Goal: Task Accomplishment & Management: Manage account settings

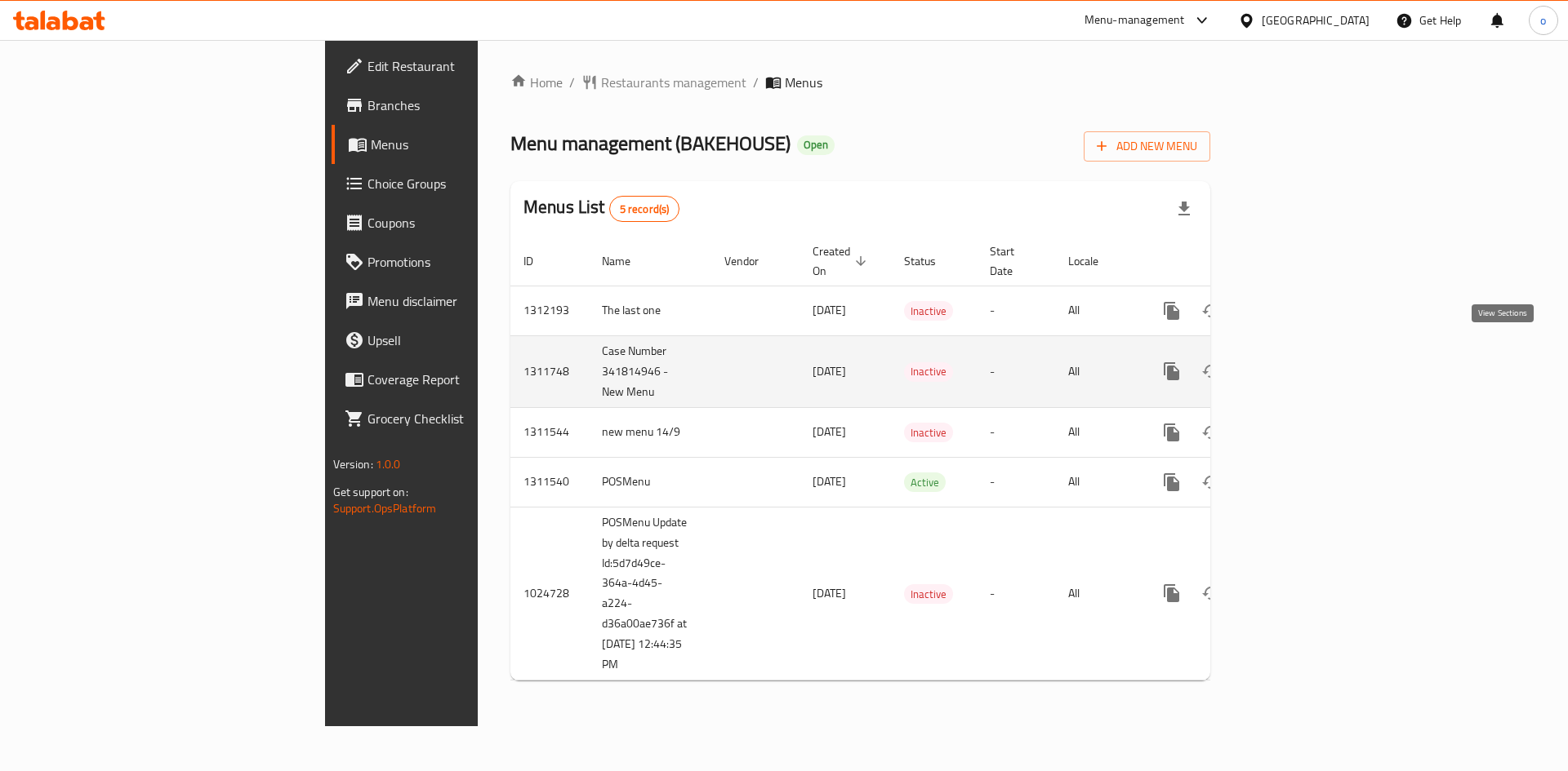
click at [1300, 361] on icon "enhanced table" at bounding box center [1289, 371] width 20 height 20
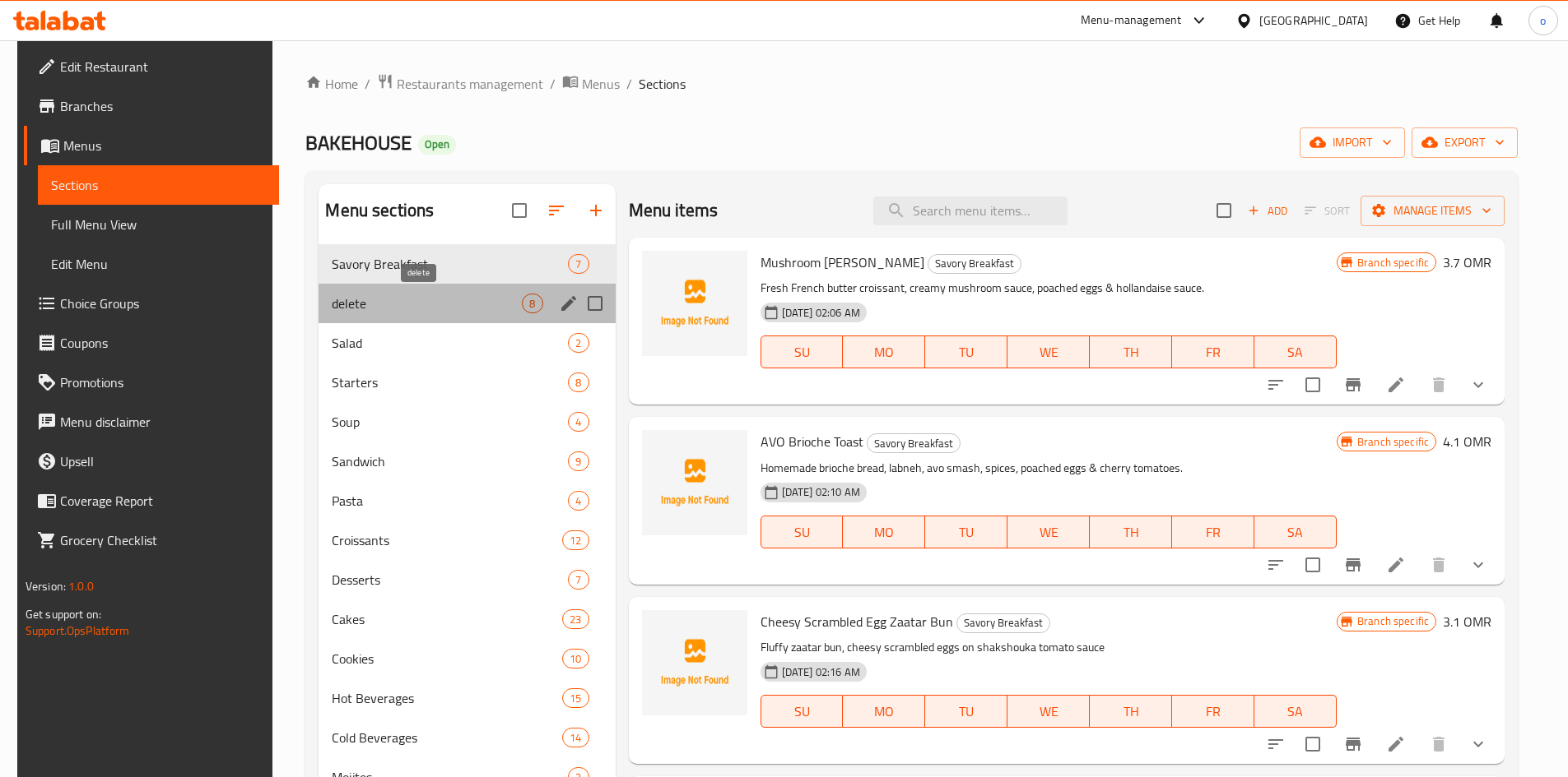
click at [458, 305] on span "delete" at bounding box center [426, 304] width 190 height 20
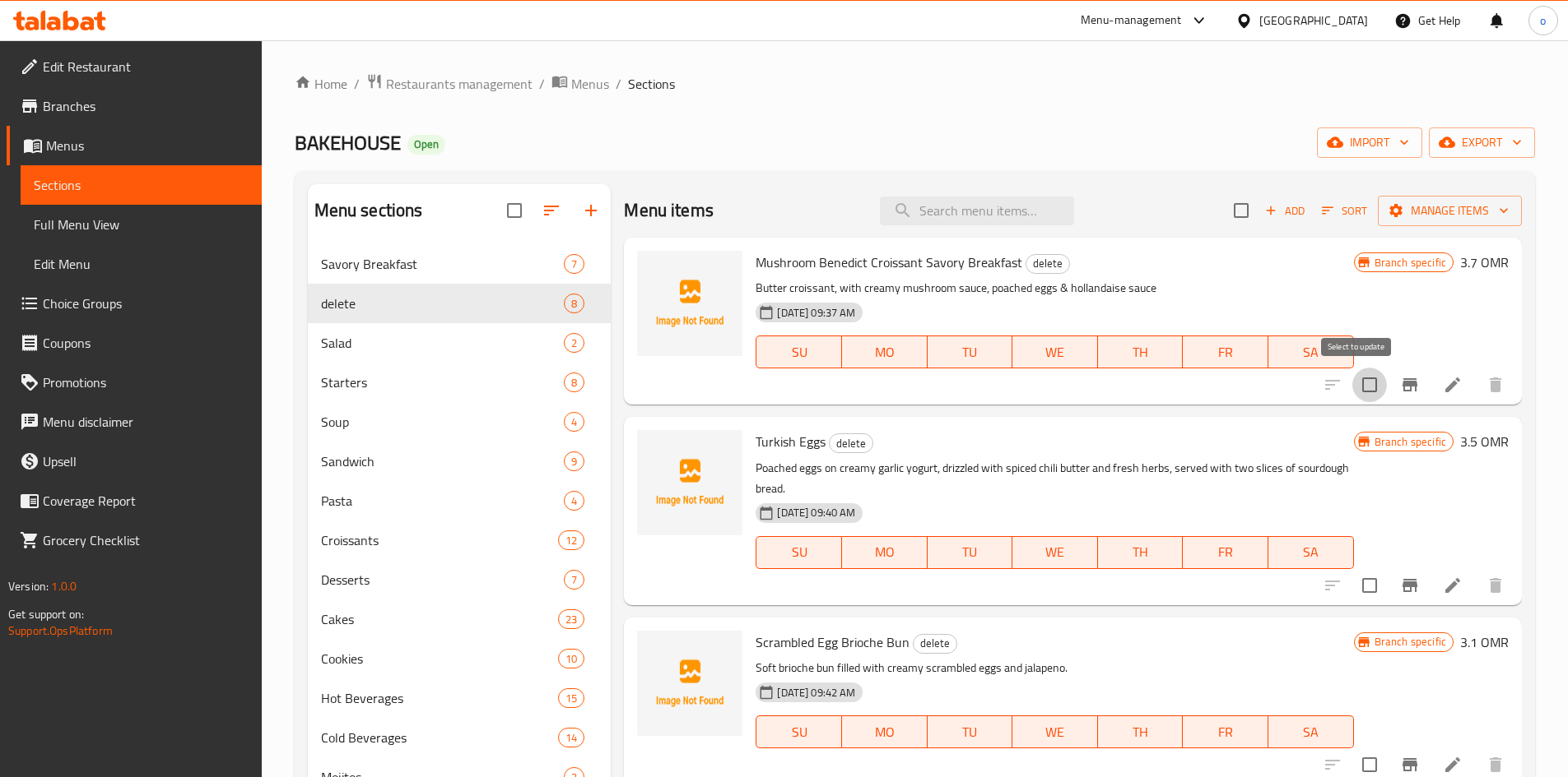
click at [1353, 382] on input "checkbox" at bounding box center [1369, 384] width 34 height 34
checkbox input "true"
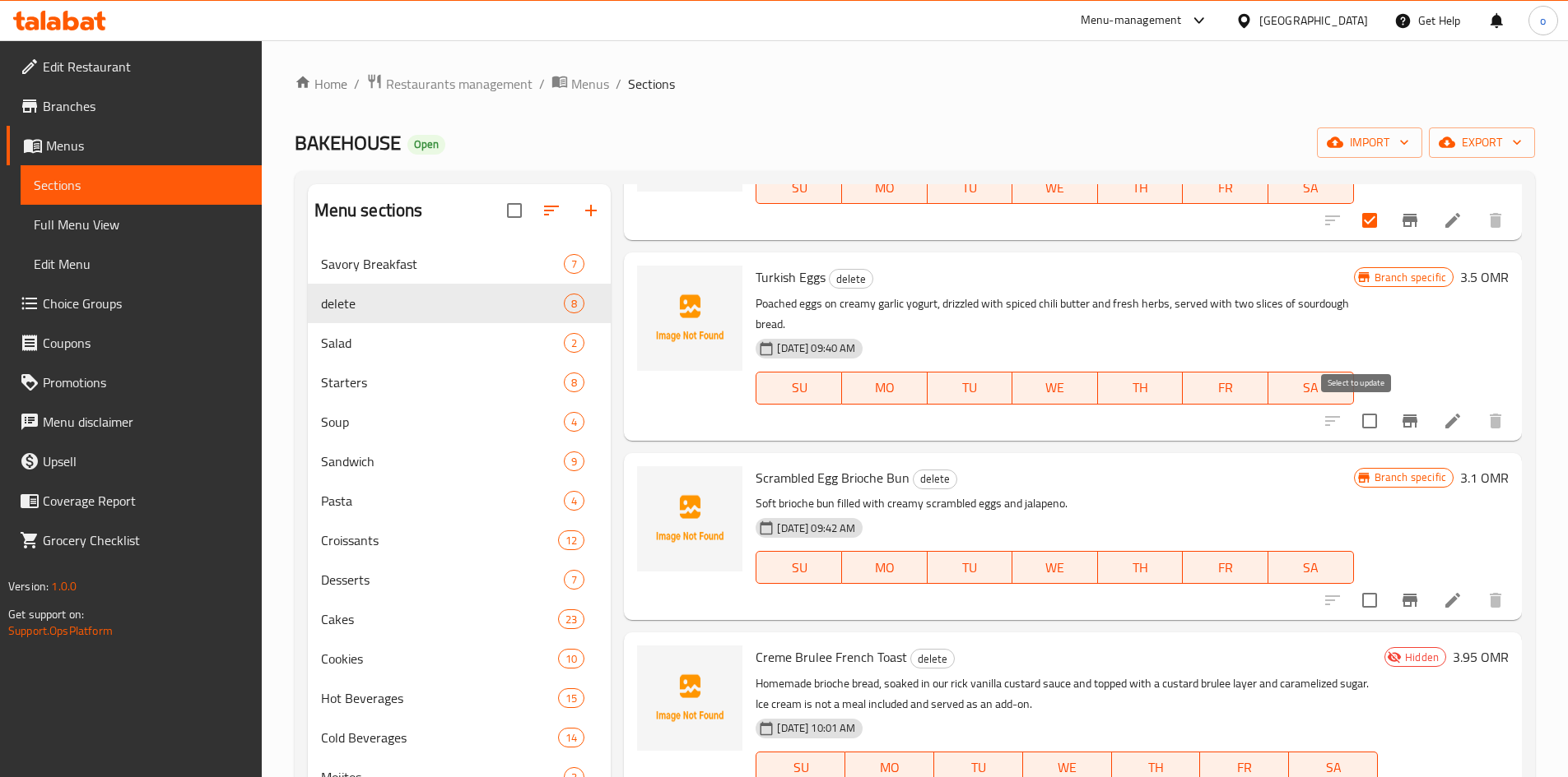
click at [1365, 417] on input "checkbox" at bounding box center [1369, 421] width 34 height 34
checkbox input "true"
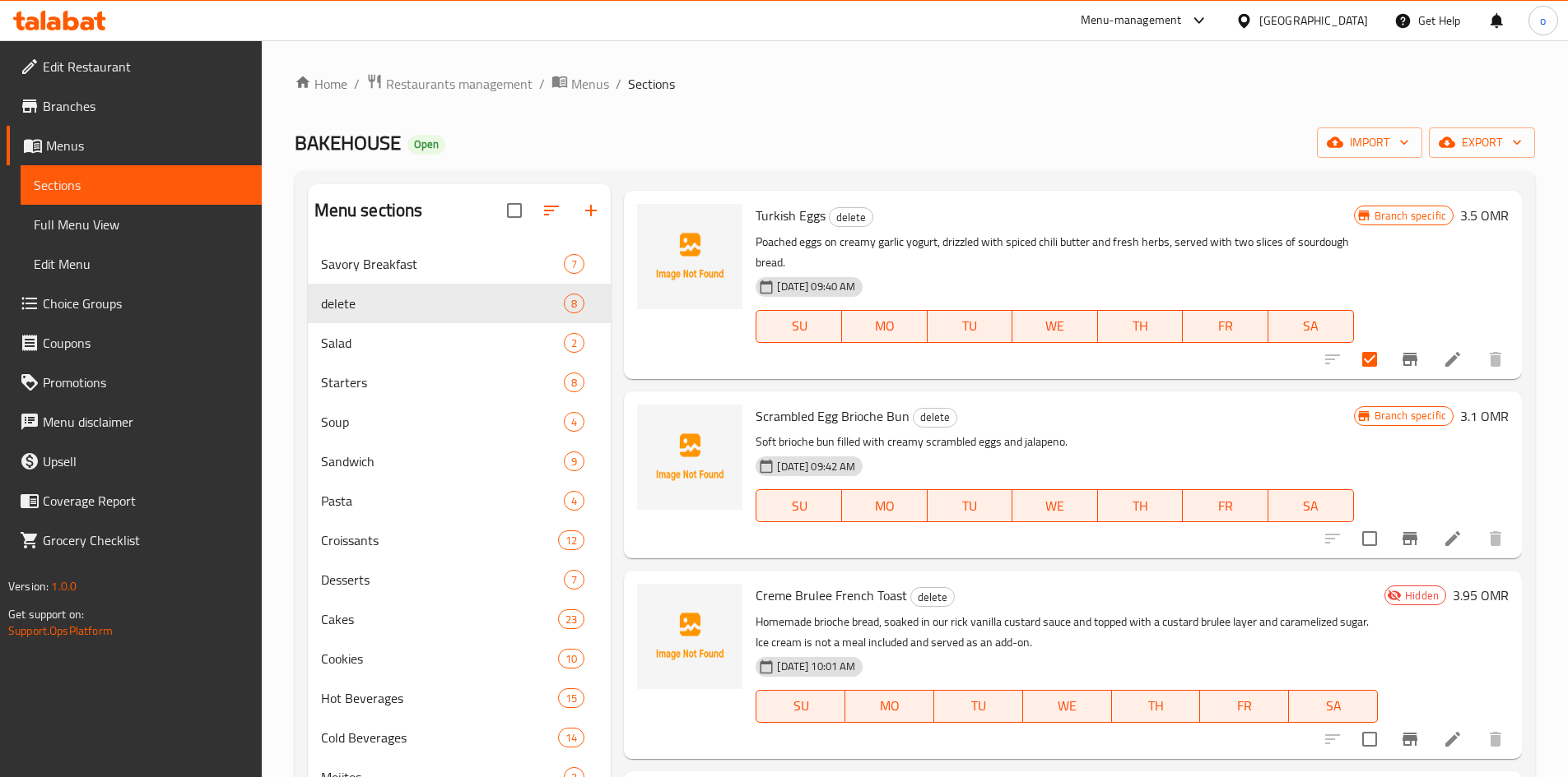
scroll to position [329, 0]
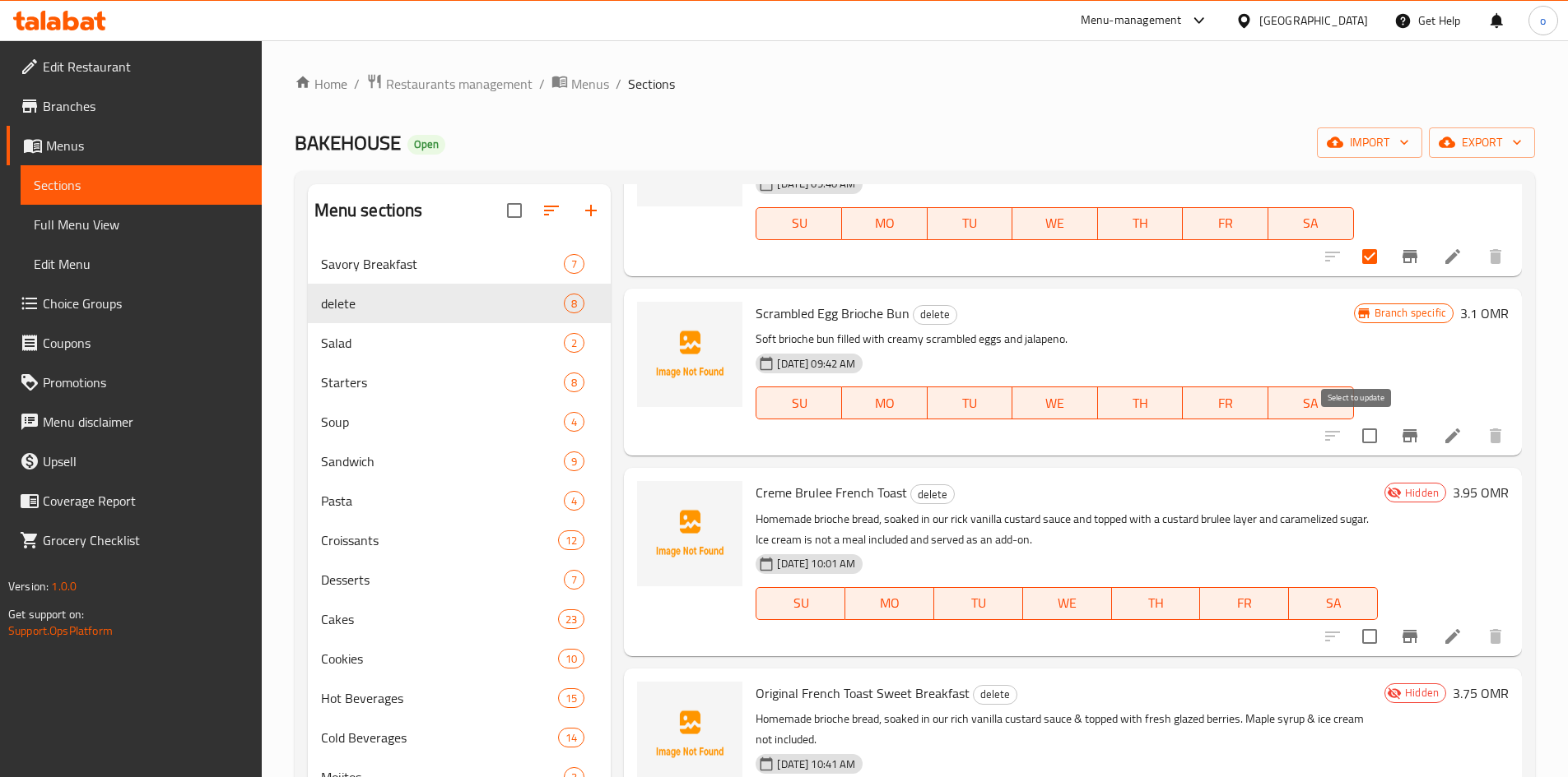
click at [1357, 431] on input "checkbox" at bounding box center [1369, 435] width 34 height 34
checkbox input "true"
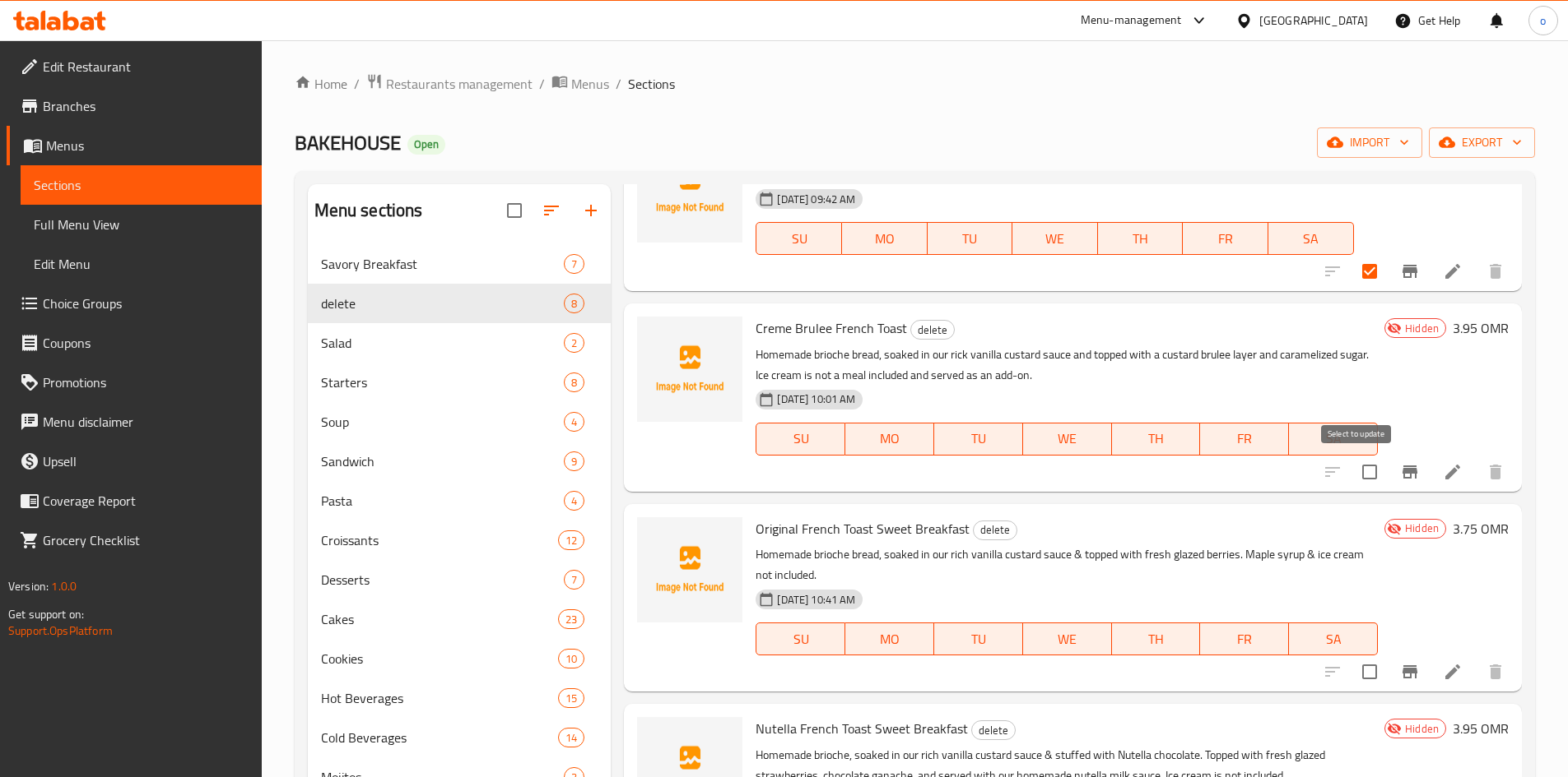
click at [1364, 475] on input "checkbox" at bounding box center [1369, 472] width 34 height 34
checkbox input "true"
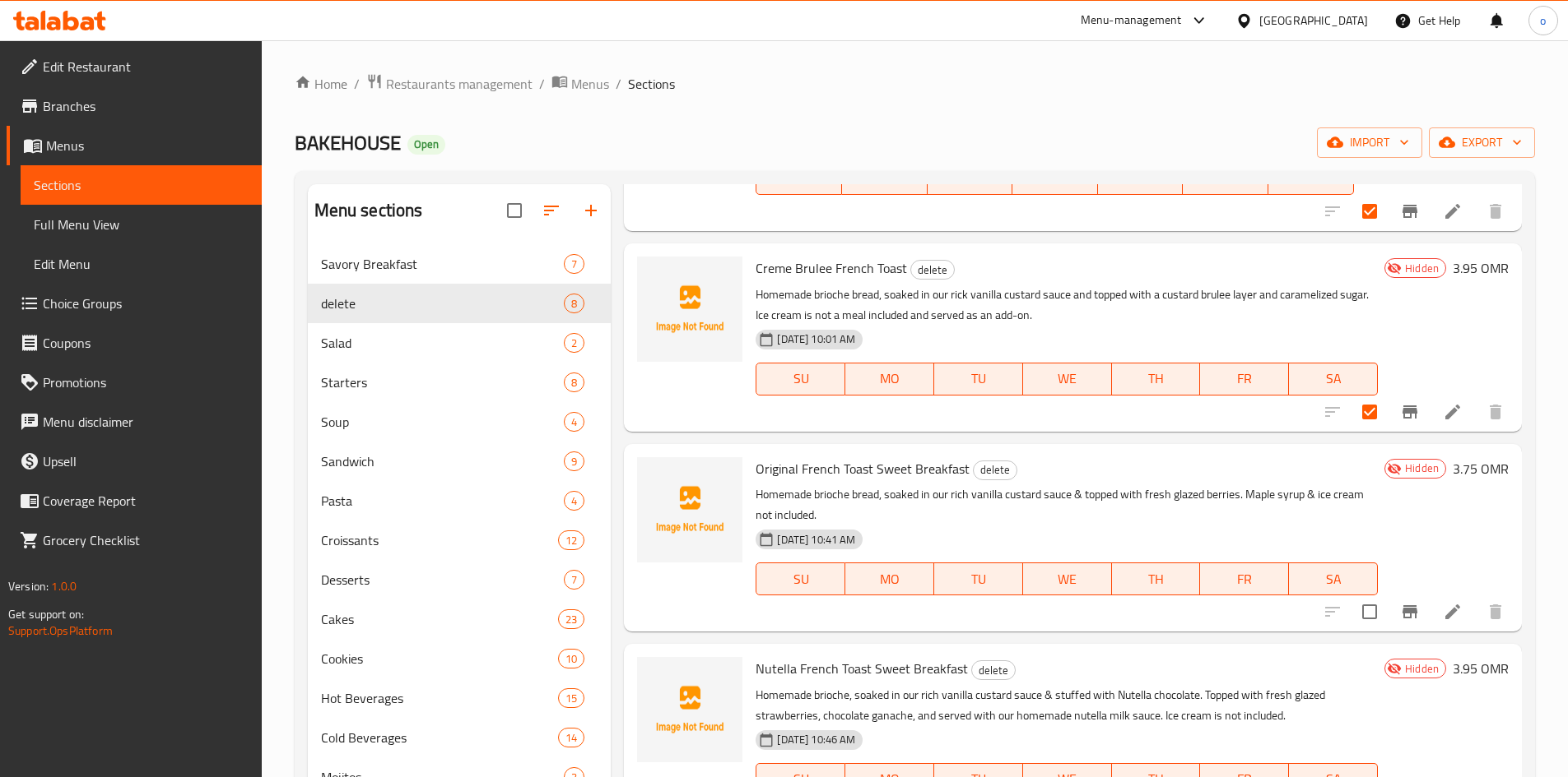
scroll to position [658, 0]
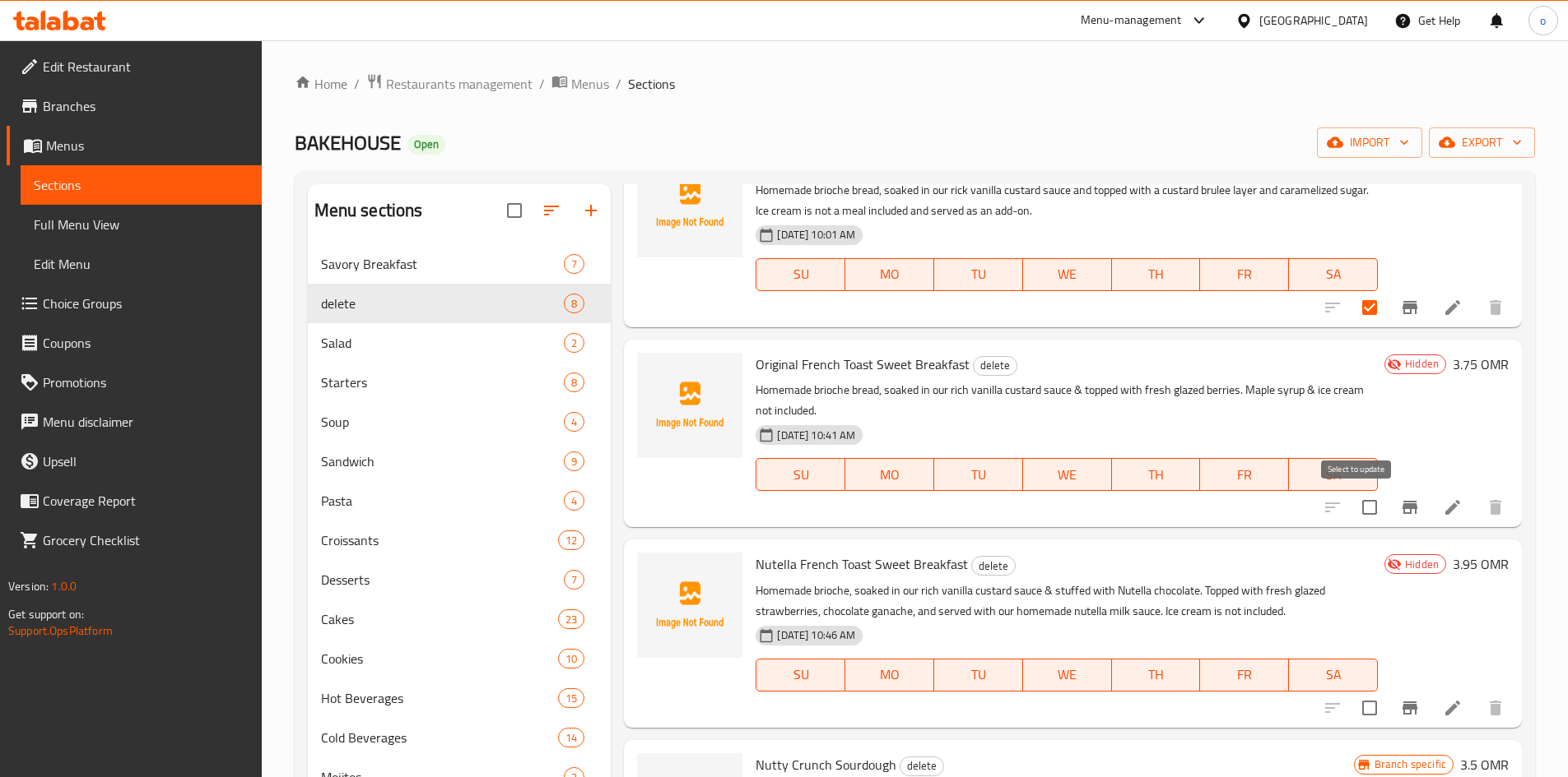
click at [1359, 519] on input "checkbox" at bounding box center [1369, 507] width 34 height 34
checkbox input "true"
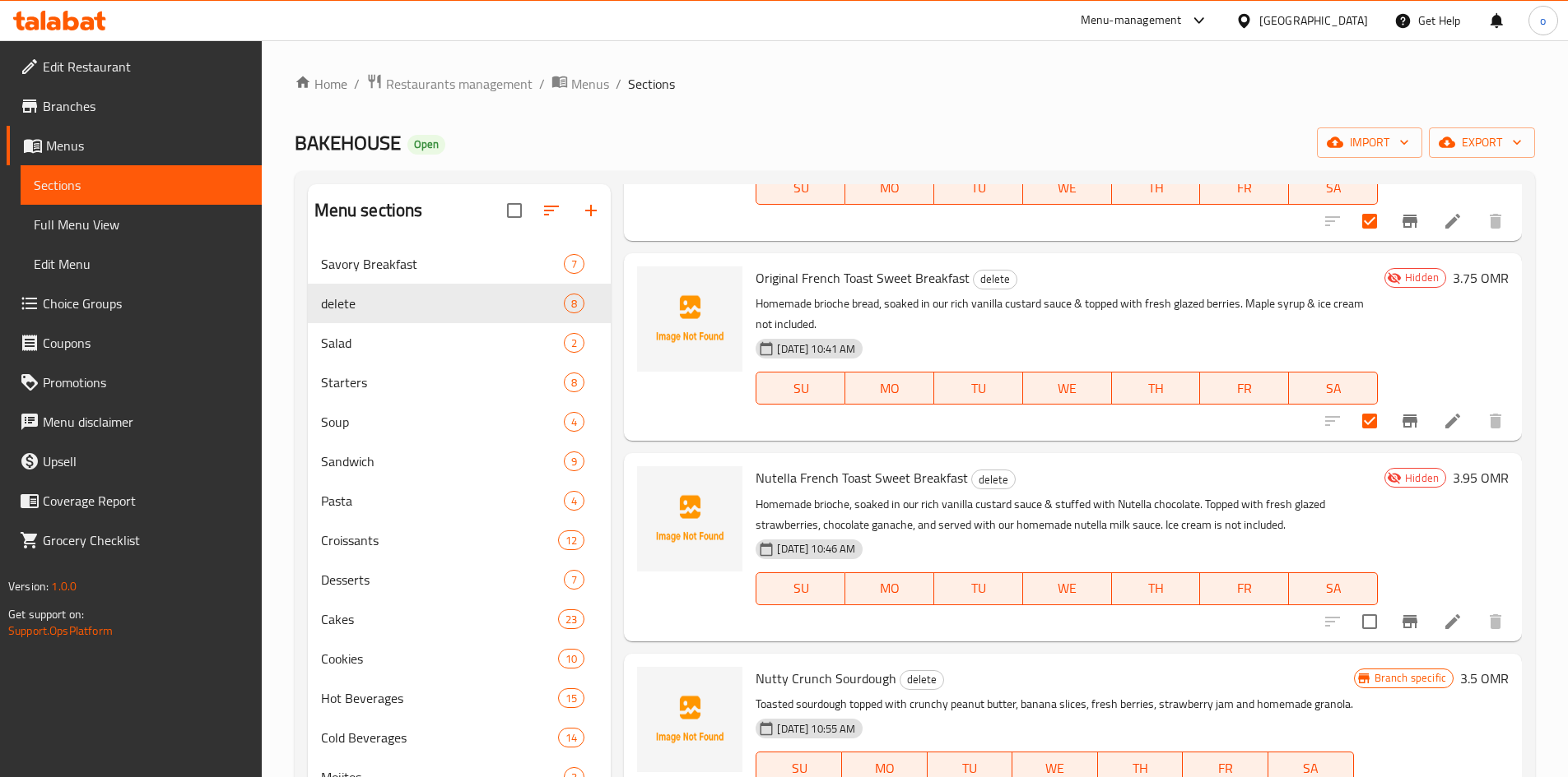
scroll to position [765, 0]
click at [1355, 605] on input "checkbox" at bounding box center [1369, 621] width 34 height 34
checkbox input "true"
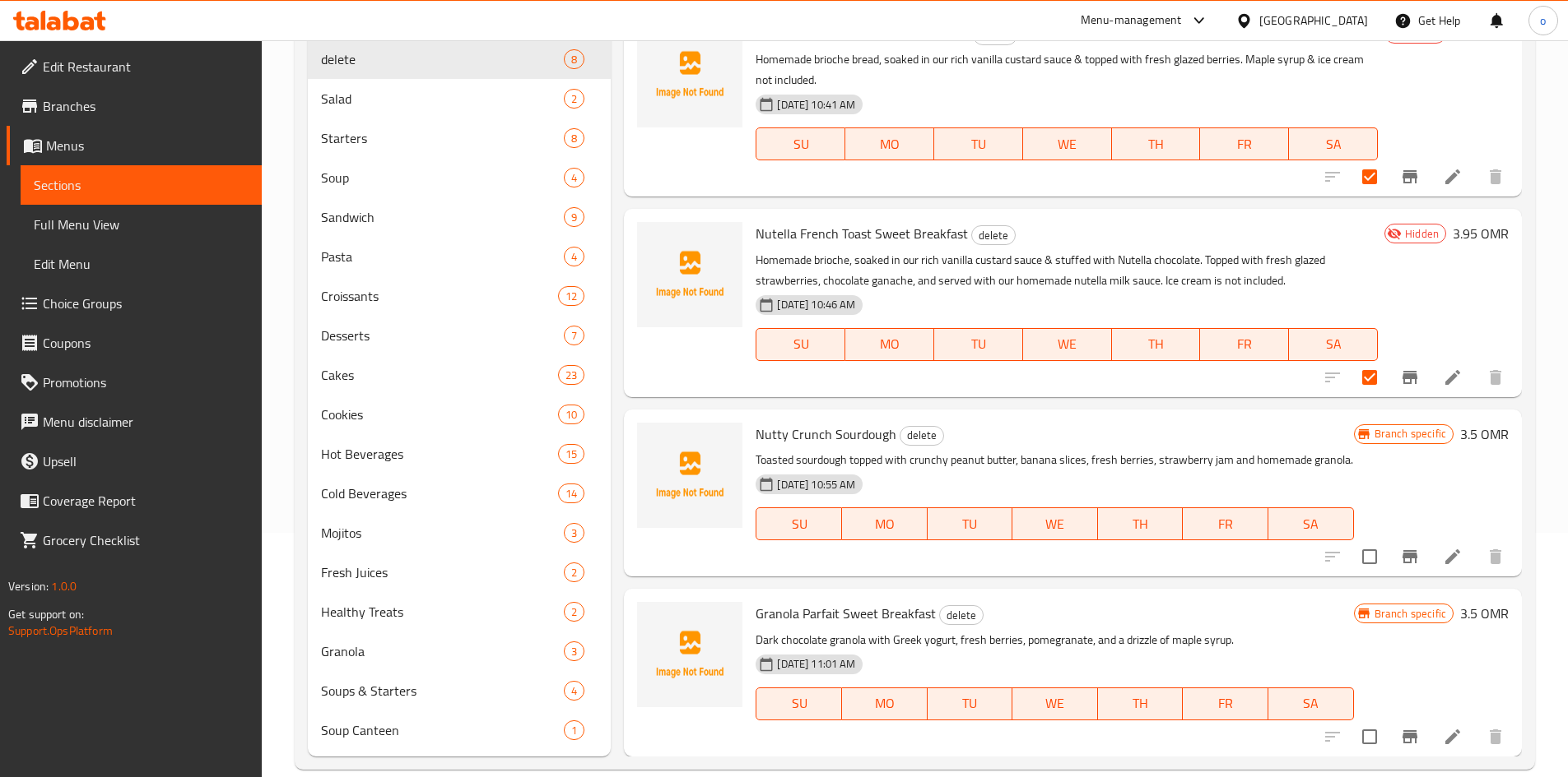
scroll to position [270, 0]
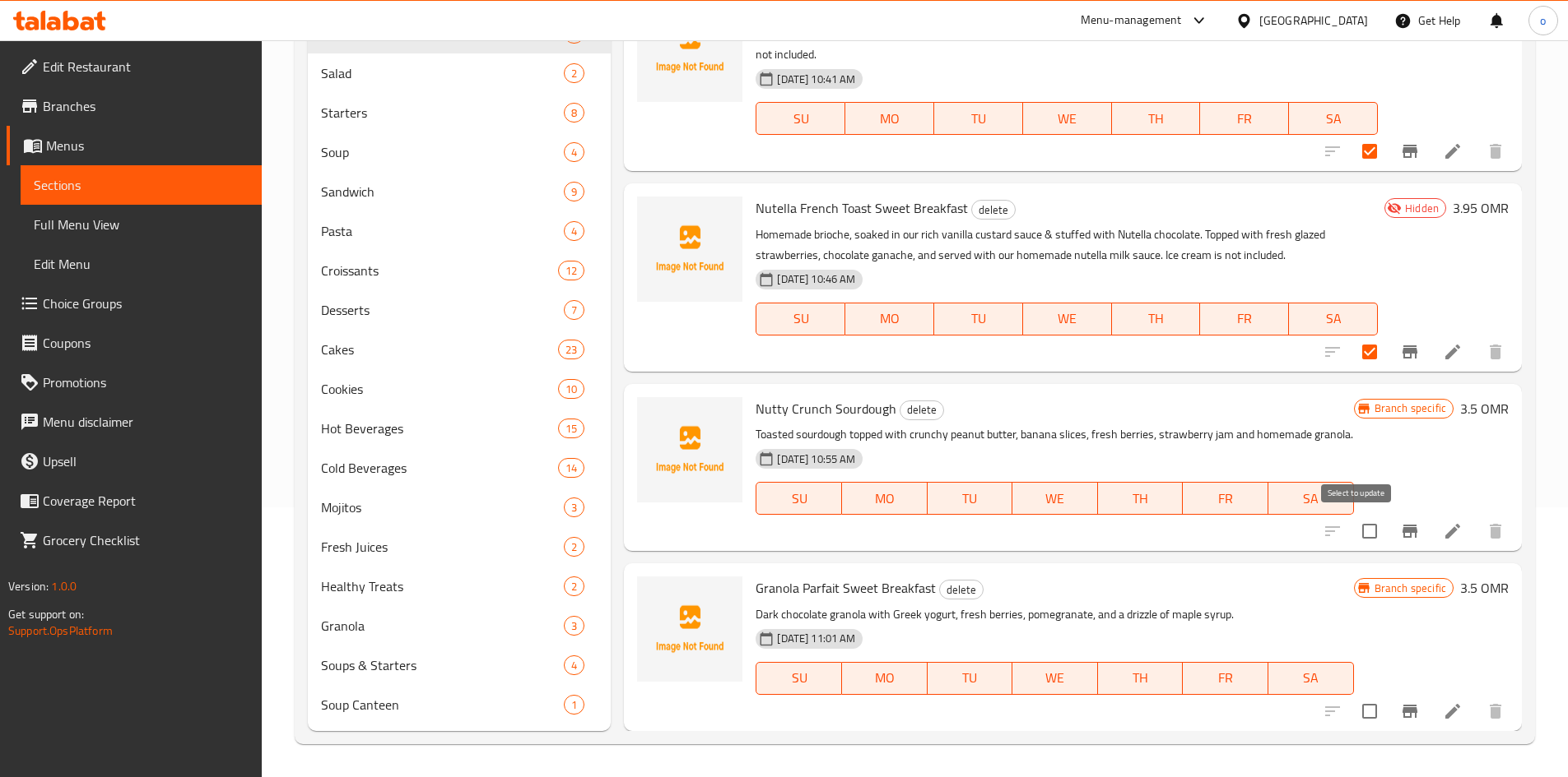
click at [1356, 535] on input "checkbox" at bounding box center [1369, 531] width 34 height 34
checkbox input "true"
click at [1356, 724] on input "checkbox" at bounding box center [1369, 710] width 34 height 34
checkbox input "true"
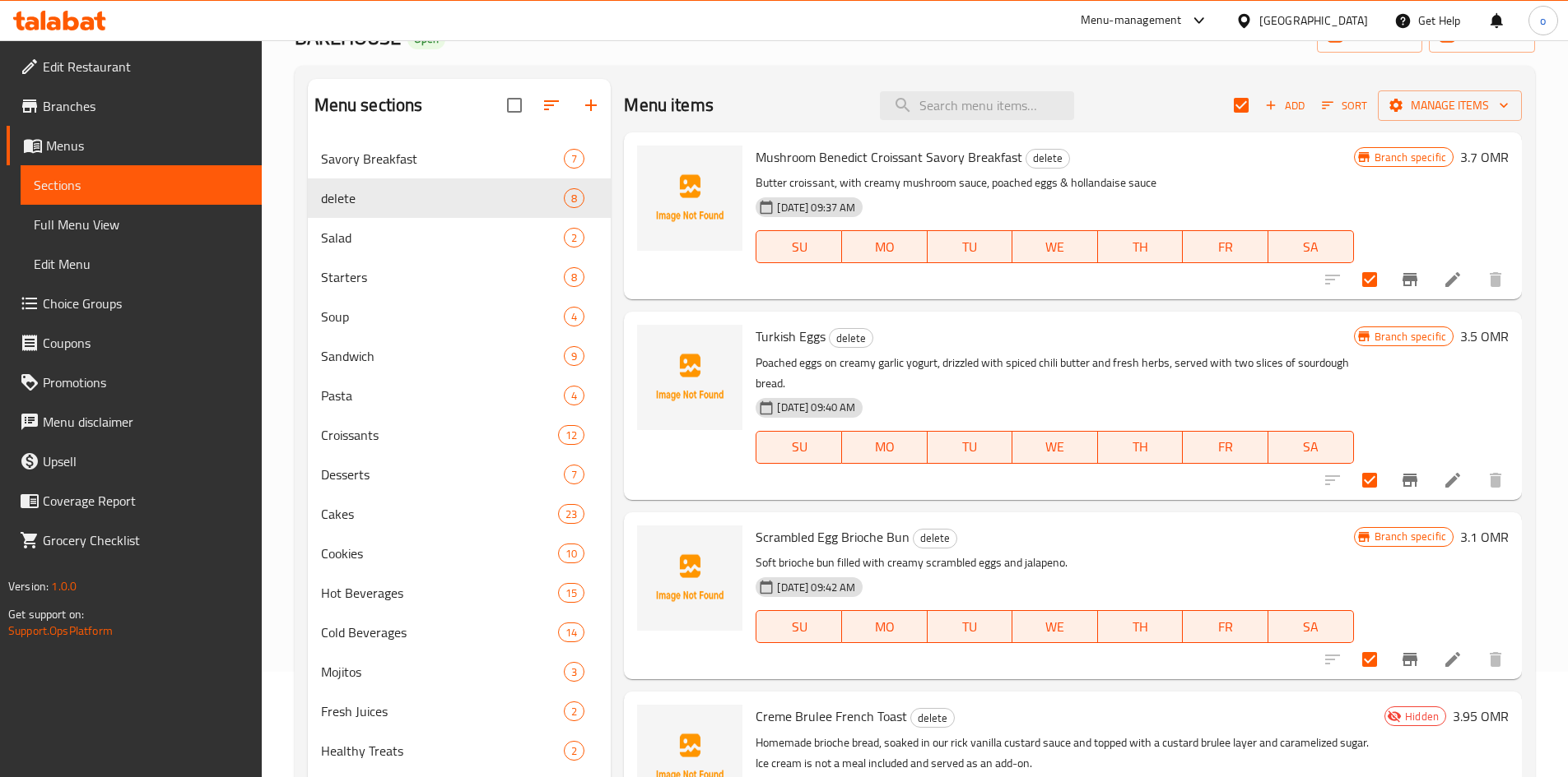
scroll to position [0, 0]
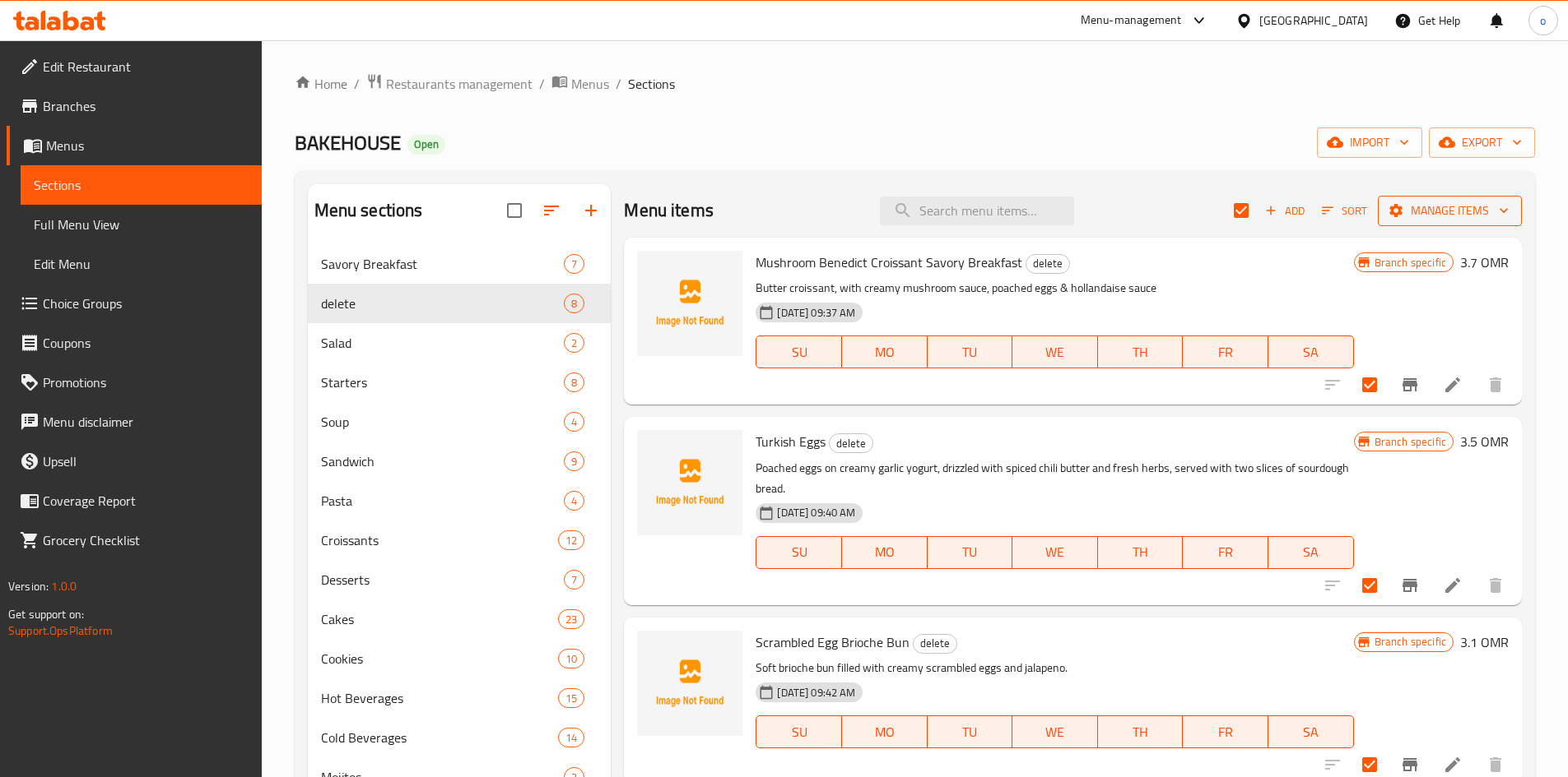
click at [1403, 224] on button "Manage items" at bounding box center [1450, 211] width 144 height 31
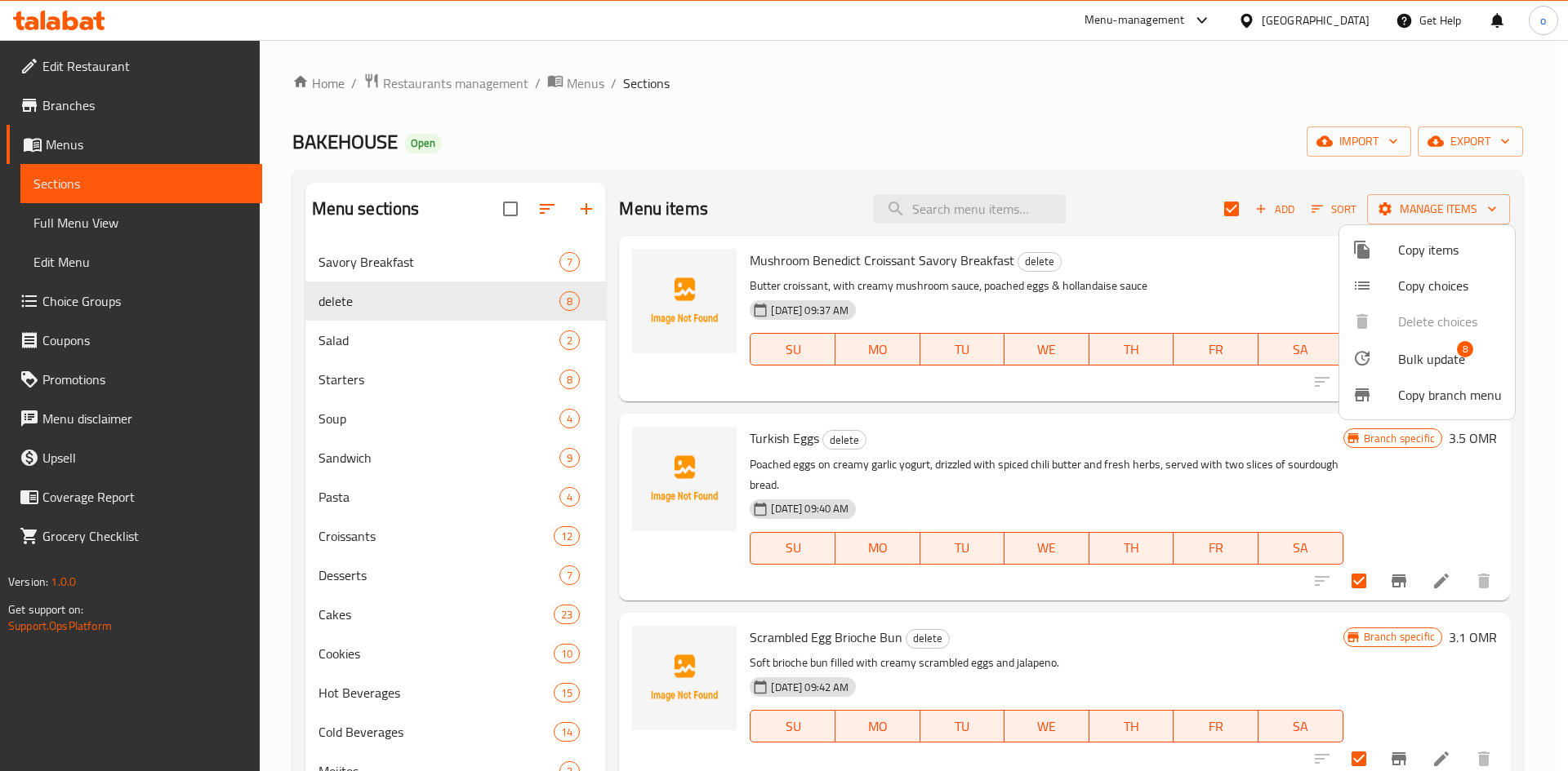
click at [1395, 216] on div at bounding box center [784, 386] width 1568 height 771
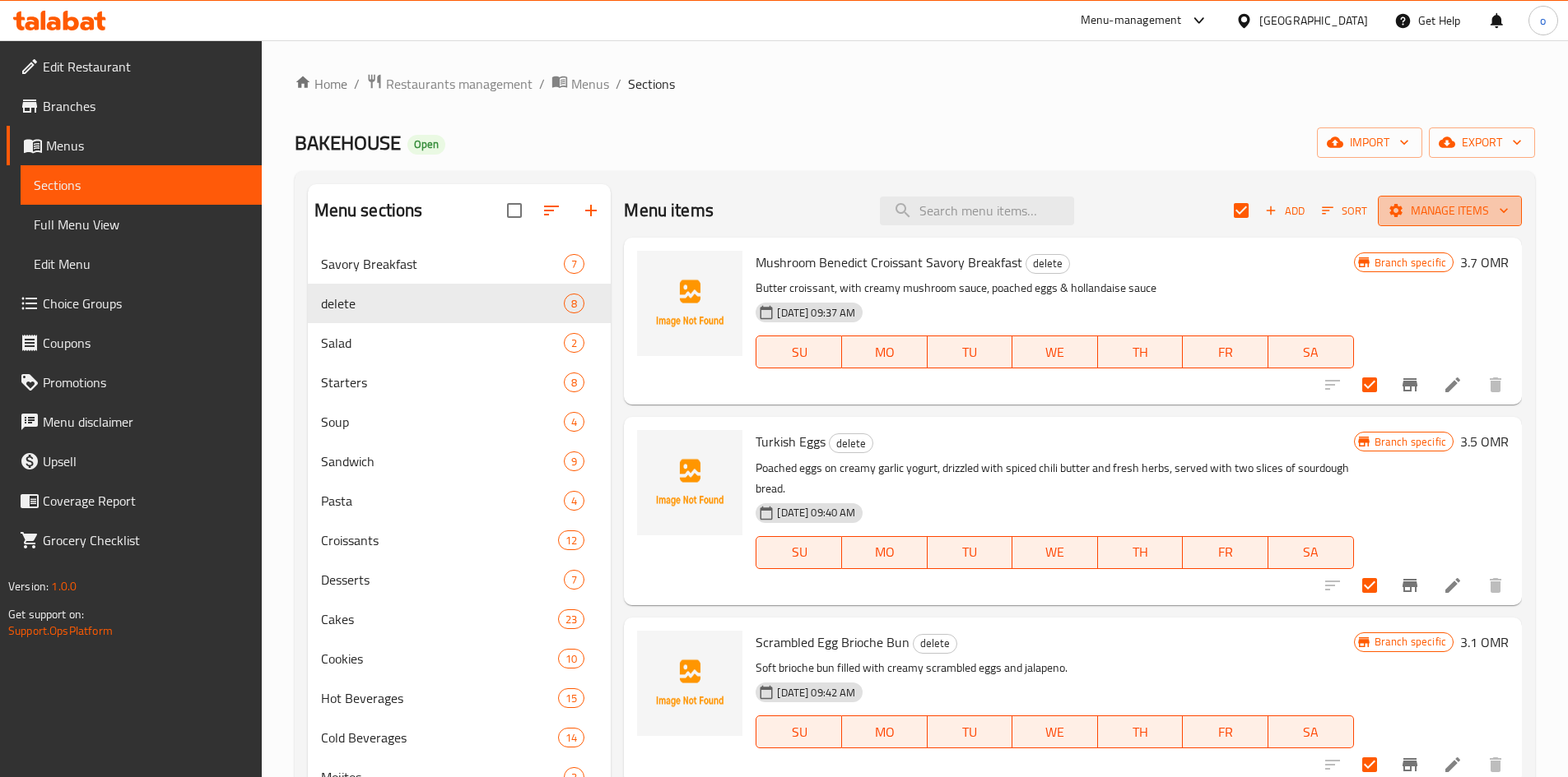
click at [1406, 226] on button "Manage items" at bounding box center [1450, 211] width 144 height 31
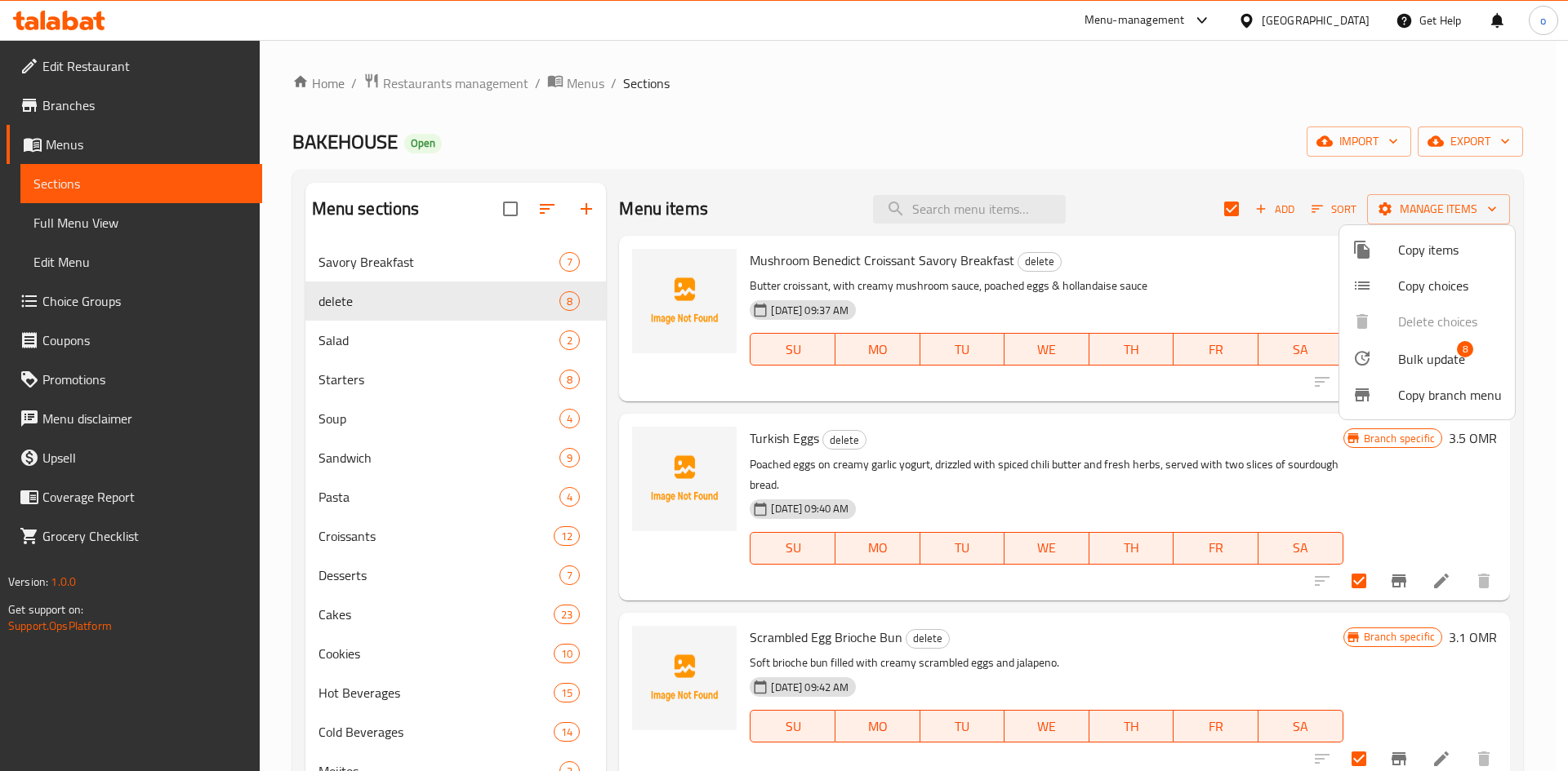
click at [1422, 357] on span "Bulk update" at bounding box center [1431, 359] width 67 height 20
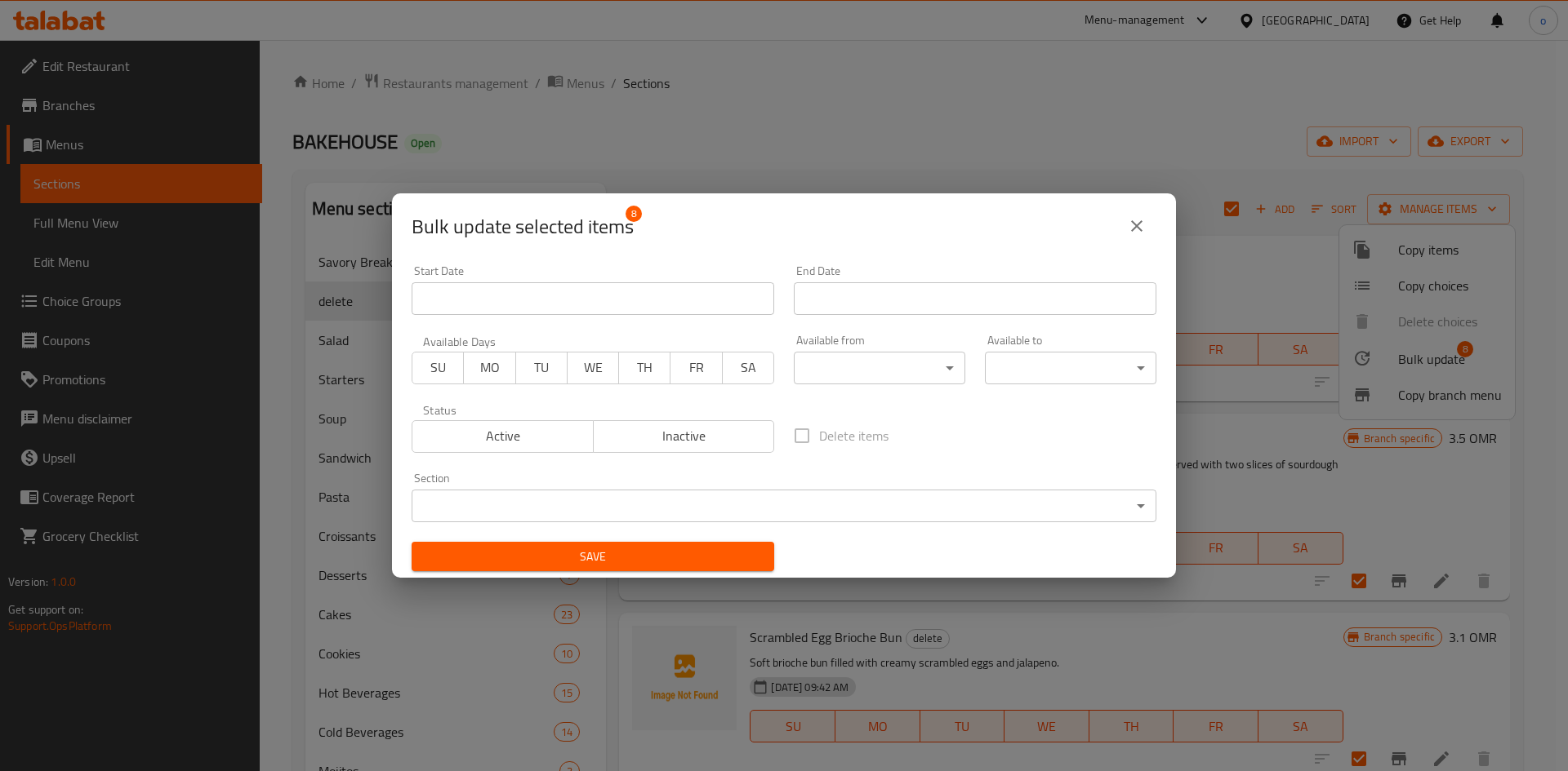
click at [907, 527] on div "Section ​ ​" at bounding box center [784, 498] width 764 height 69
click at [898, 521] on body "​ Menu-management [GEOGRAPHIC_DATA] Get Help o Edit Restaurant Branches Menus S…" at bounding box center [784, 405] width 1568 height 731
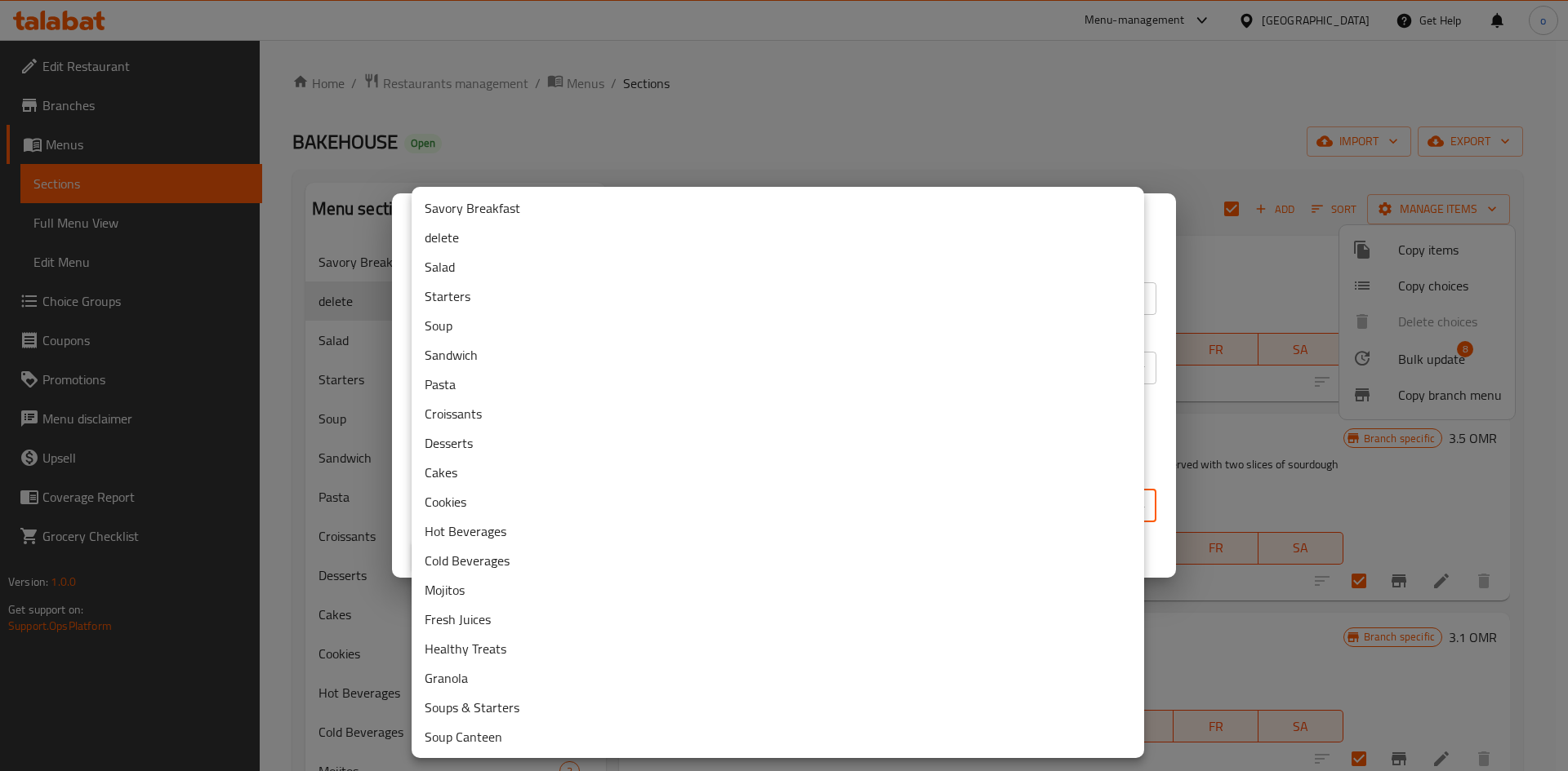
click at [559, 214] on li "Savory Breakfast" at bounding box center [777, 208] width 732 height 30
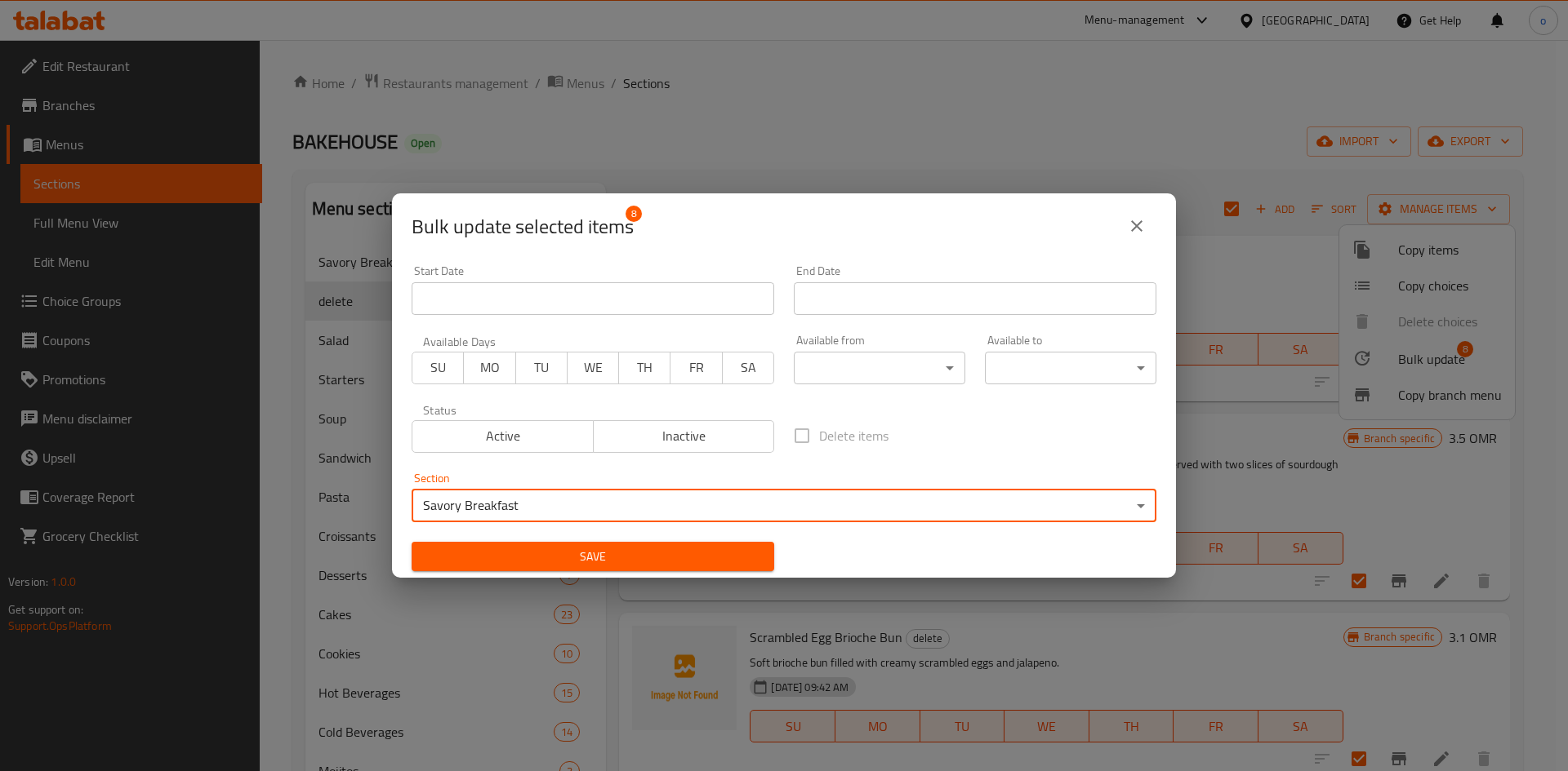
click at [544, 547] on span "Save" at bounding box center [592, 557] width 336 height 21
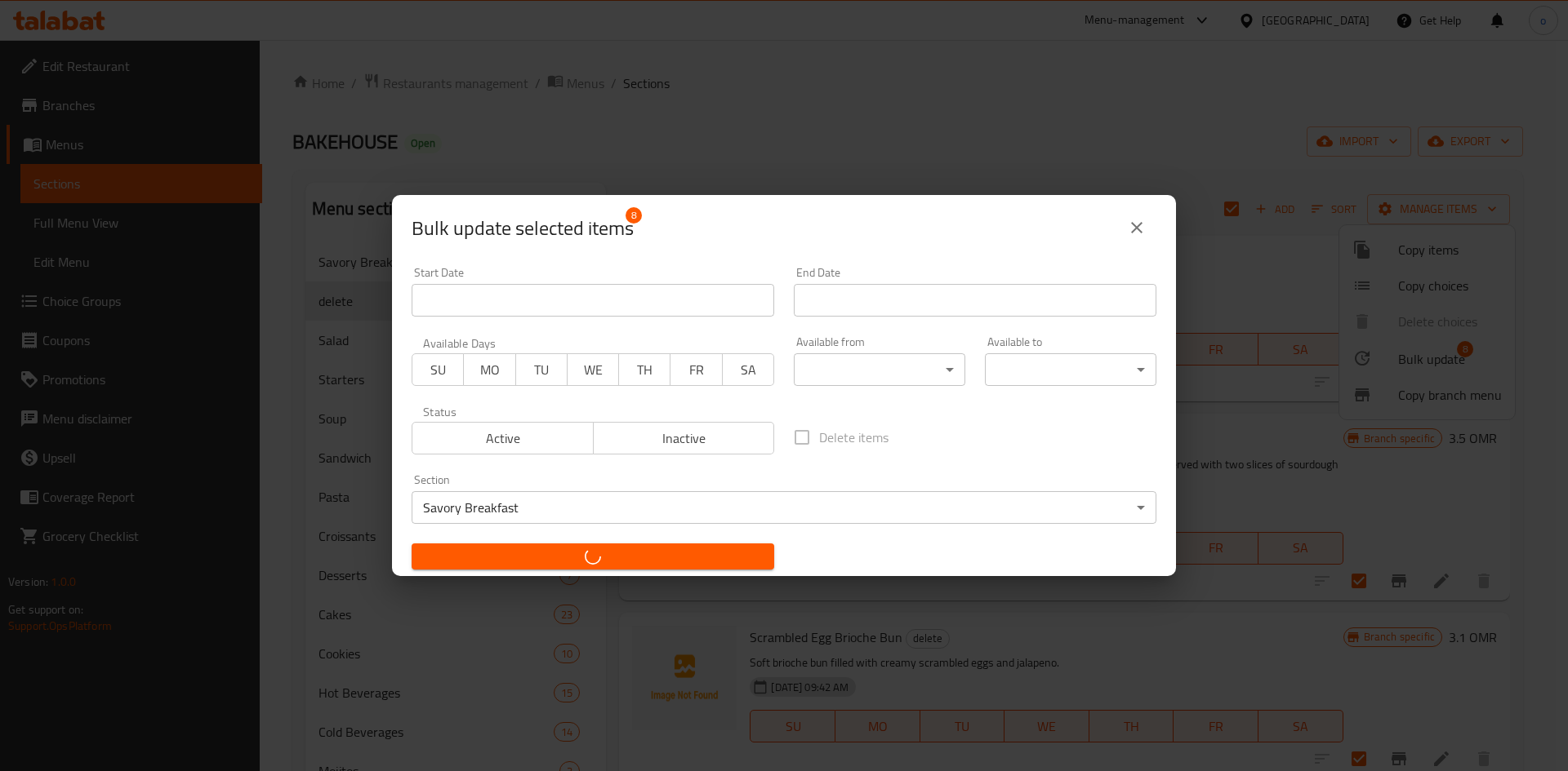
checkbox input "false"
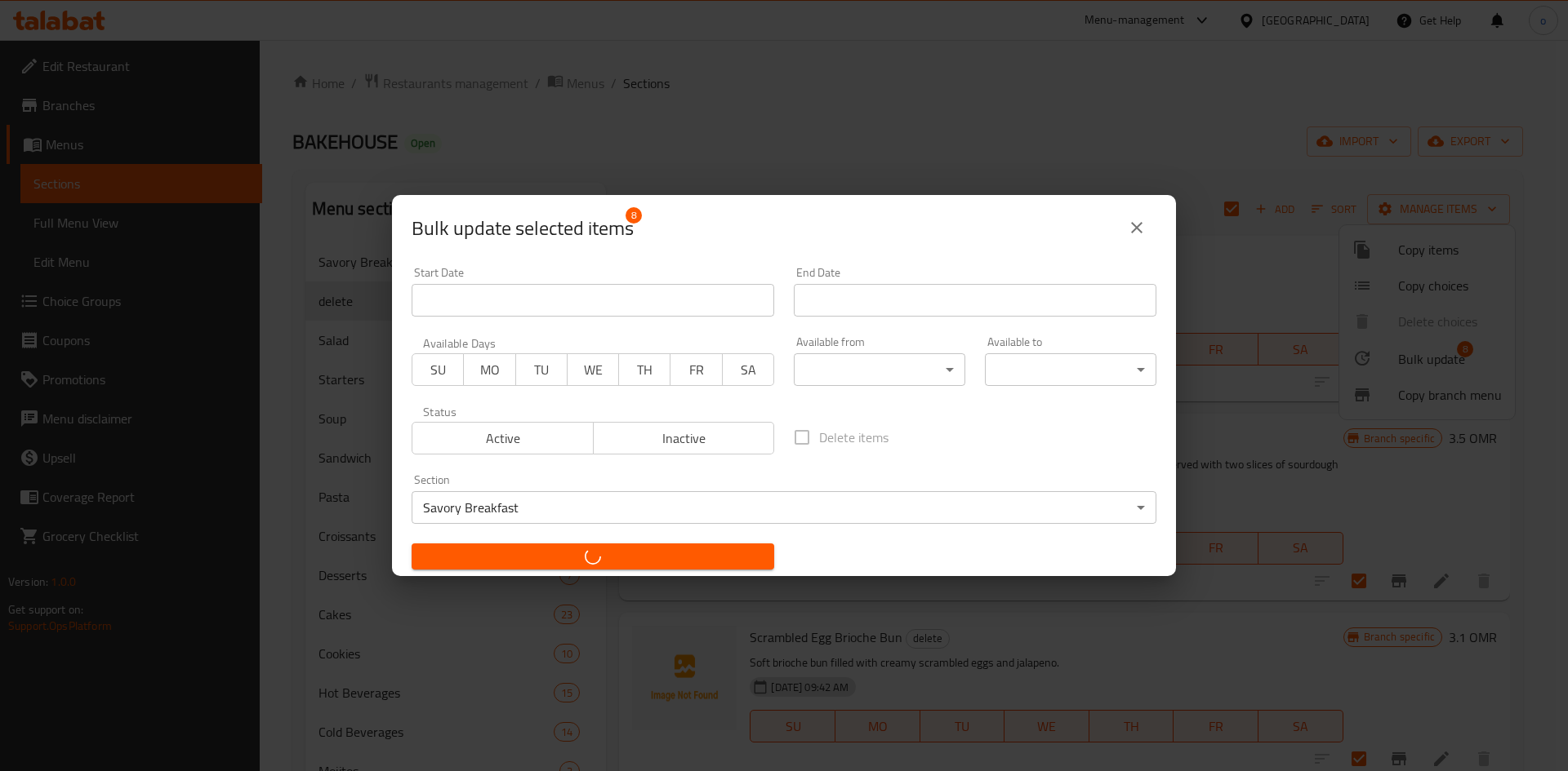
checkbox input "false"
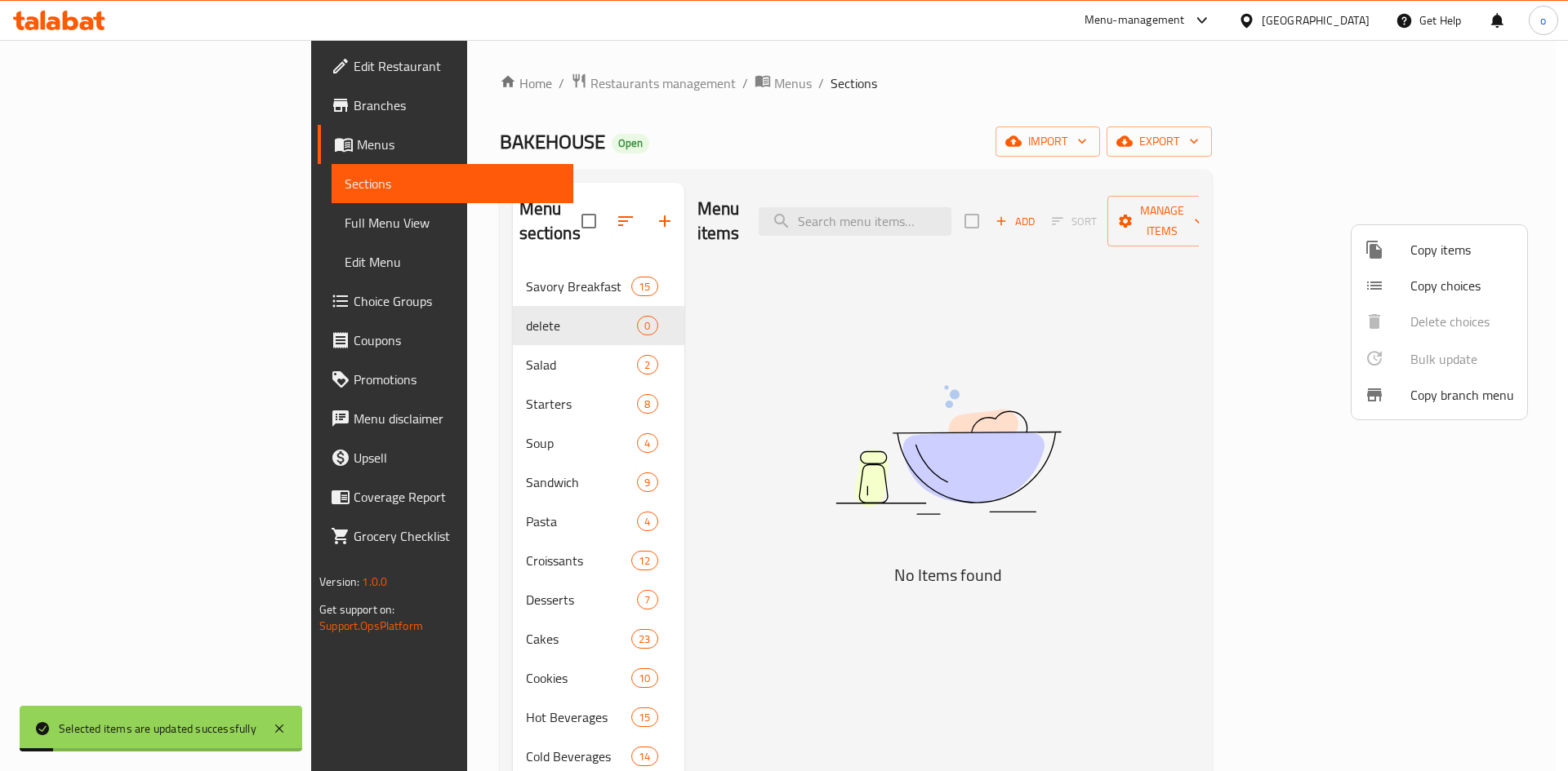
click at [852, 115] on div at bounding box center [784, 386] width 1568 height 771
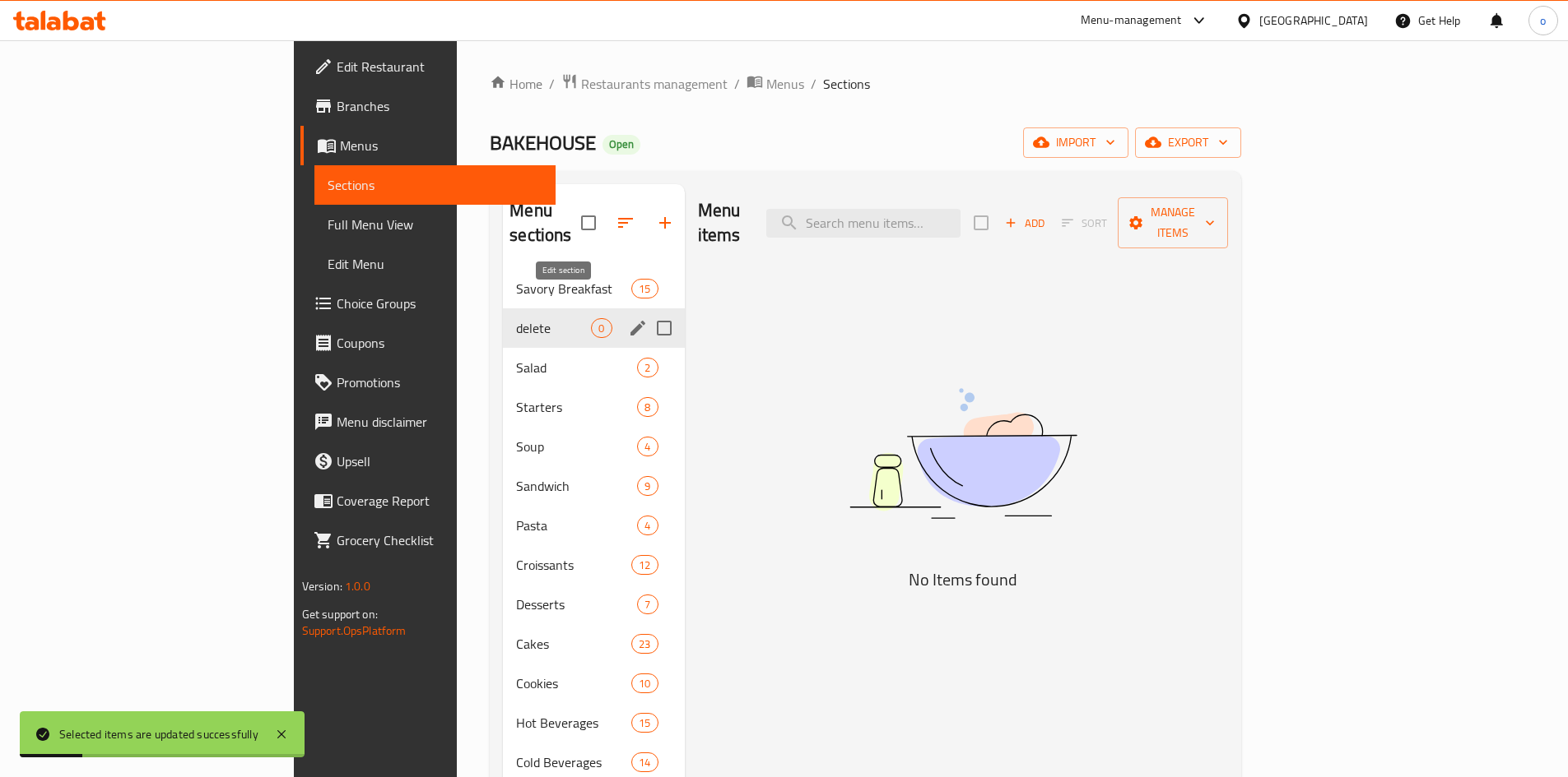
click at [630, 321] on icon "edit" at bounding box center [637, 328] width 15 height 15
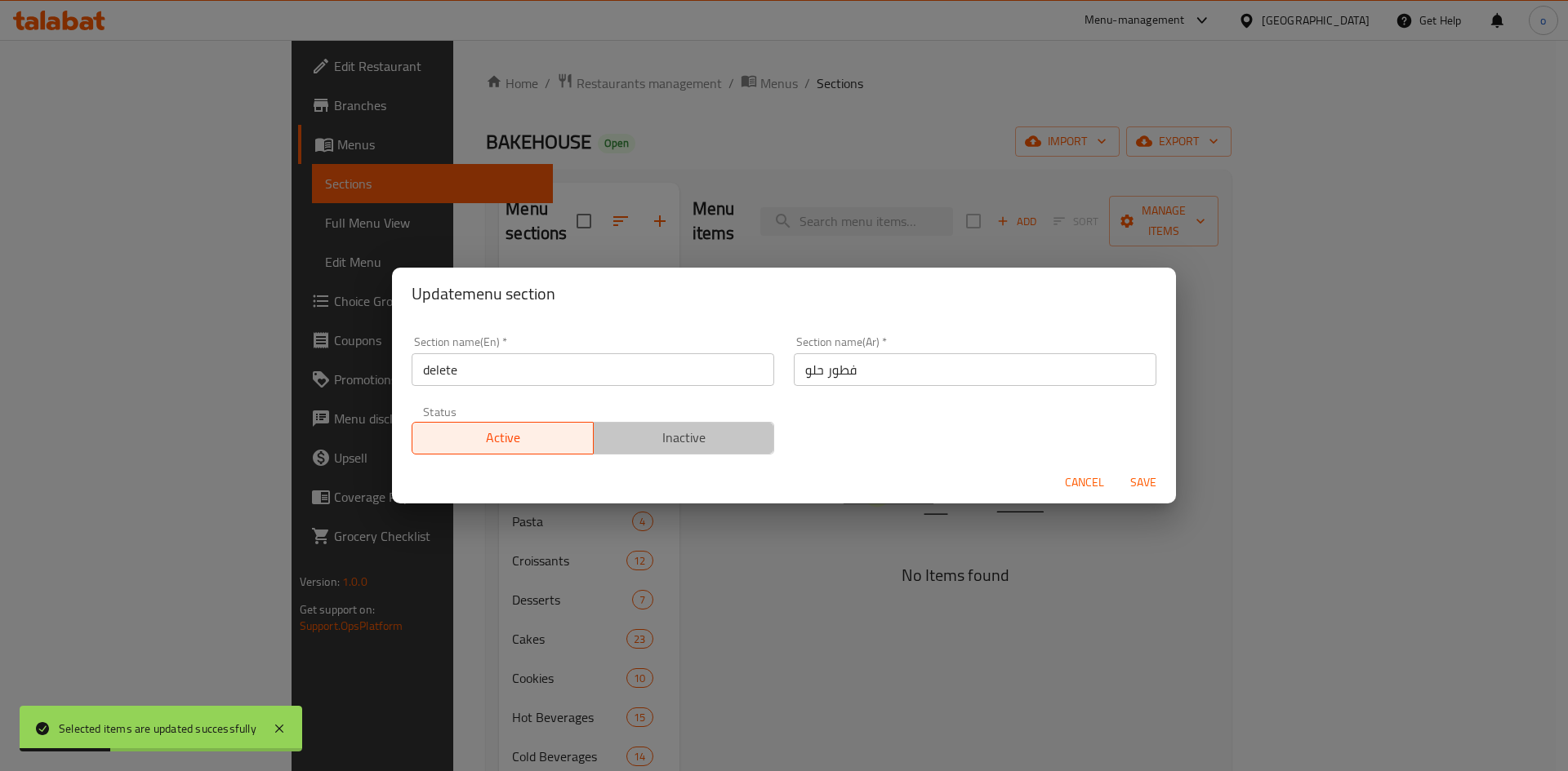
click at [716, 441] on span "Inactive" at bounding box center [685, 438] width 169 height 23
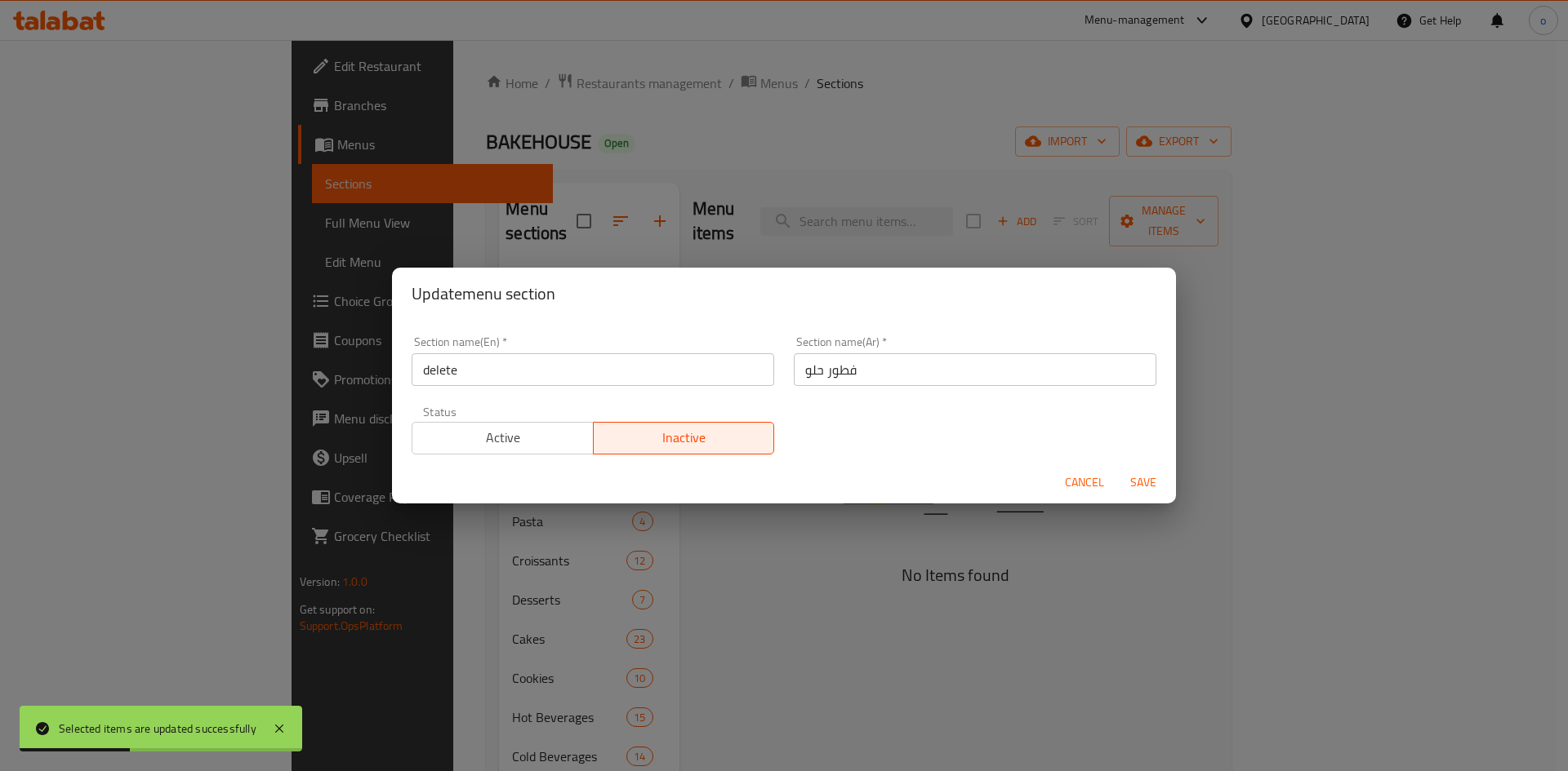
click at [1135, 477] on span "Save" at bounding box center [1143, 483] width 39 height 21
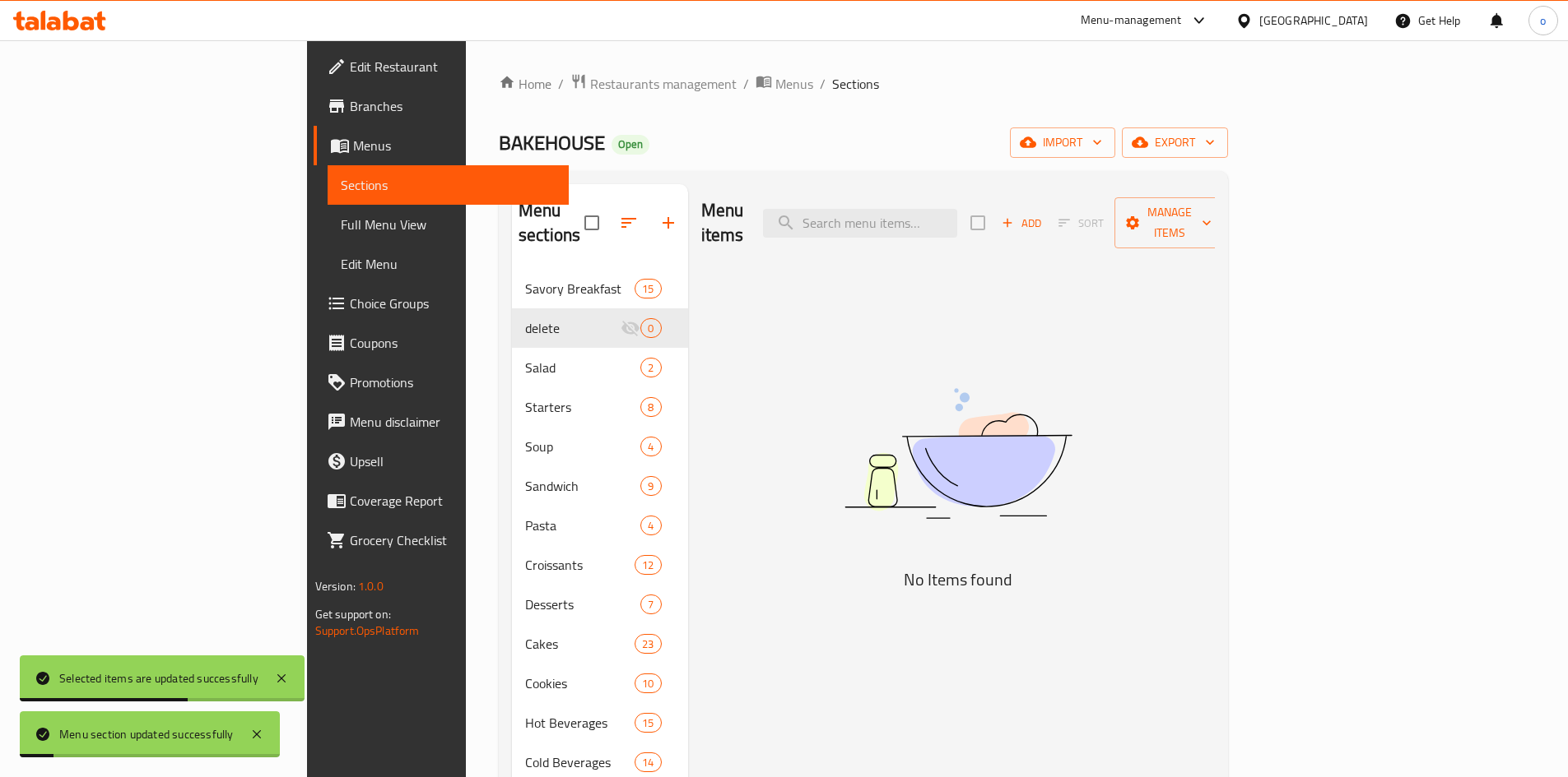
click at [692, 139] on div "BAKEHOUSE Open import export" at bounding box center [863, 143] width 729 height 31
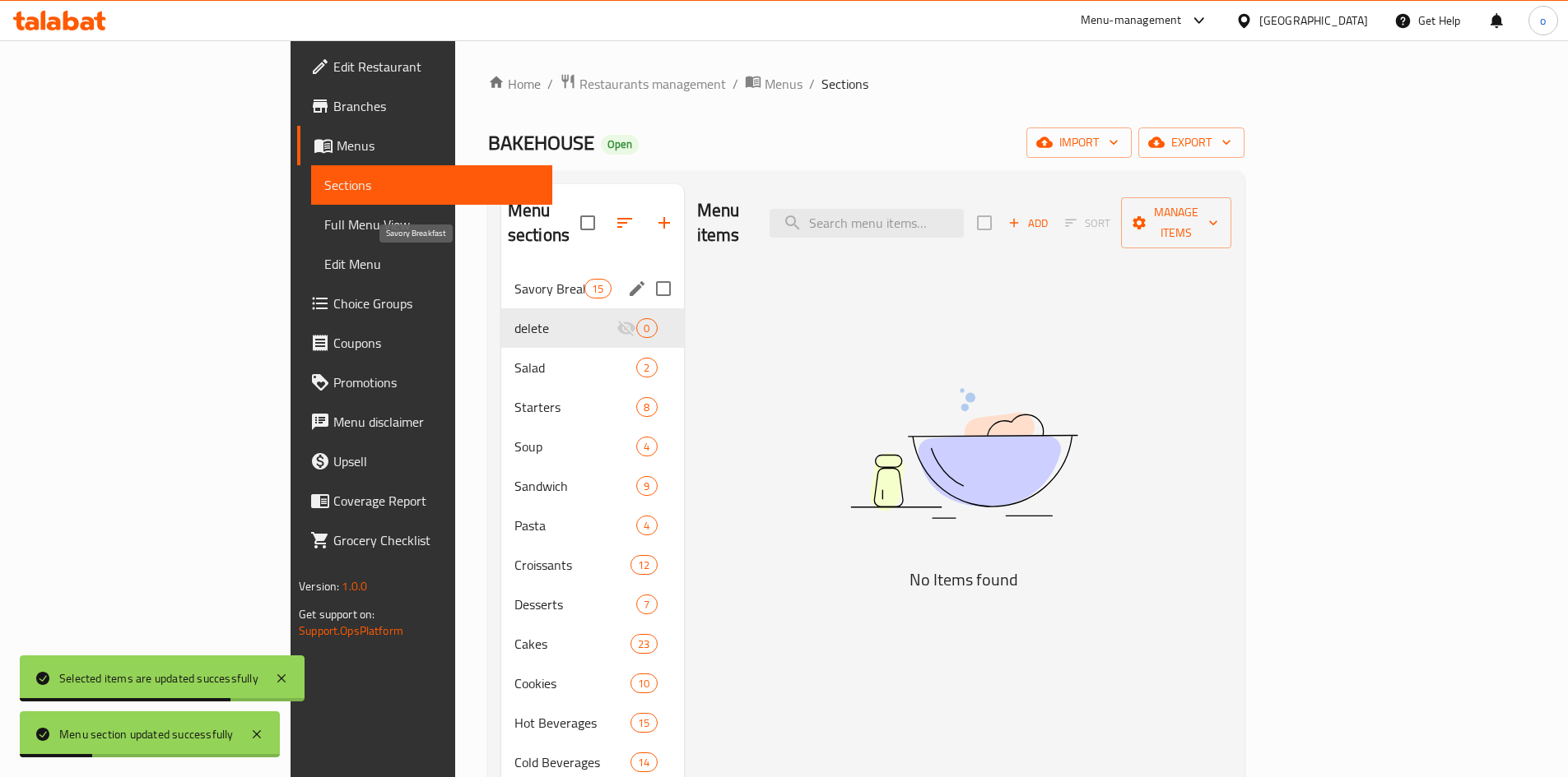
click at [515, 279] on span "Savory Breakfast" at bounding box center [550, 289] width 70 height 20
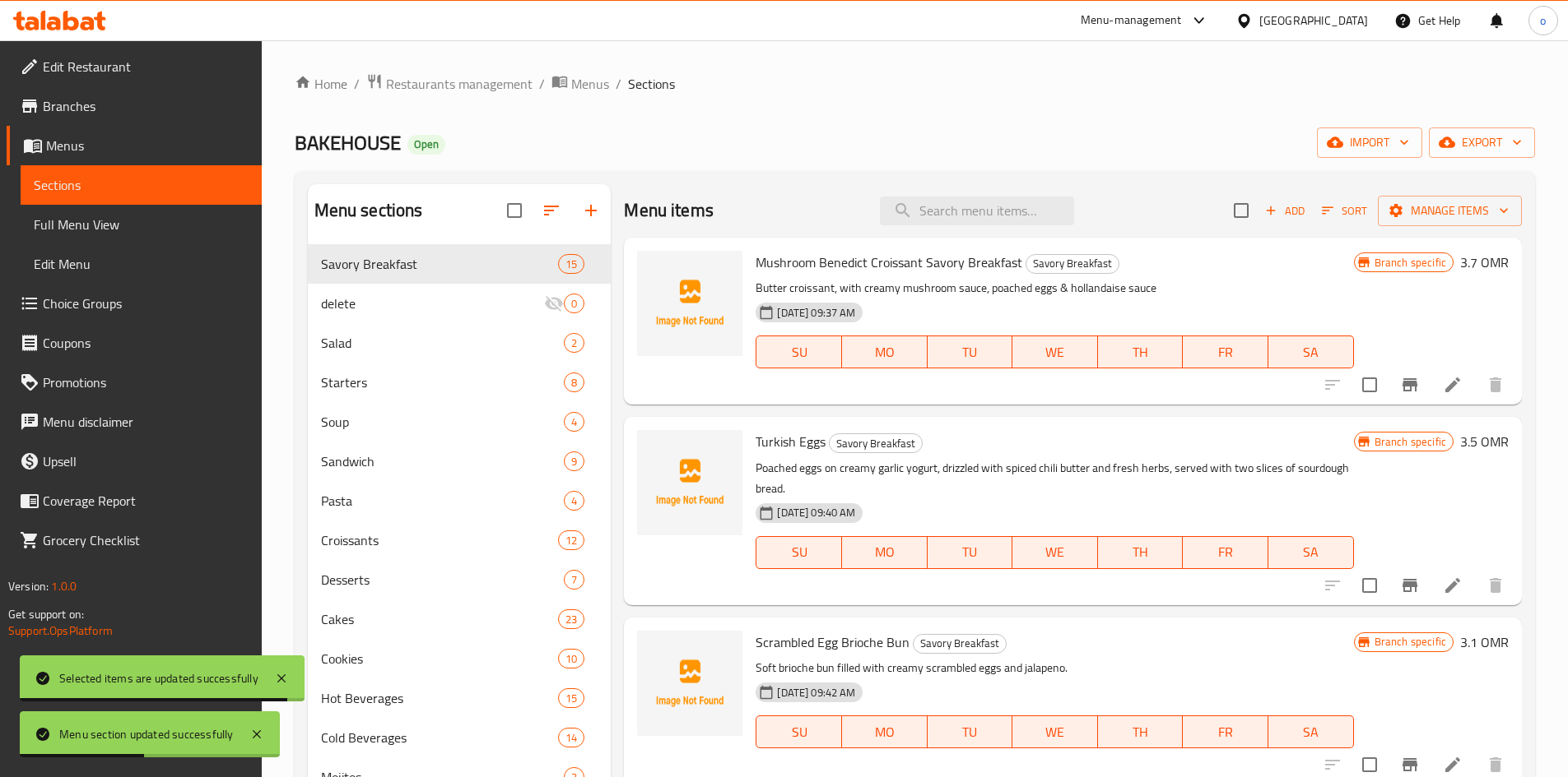
click at [755, 153] on div "BAKEHOUSE Open import export" at bounding box center [915, 143] width 1241 height 31
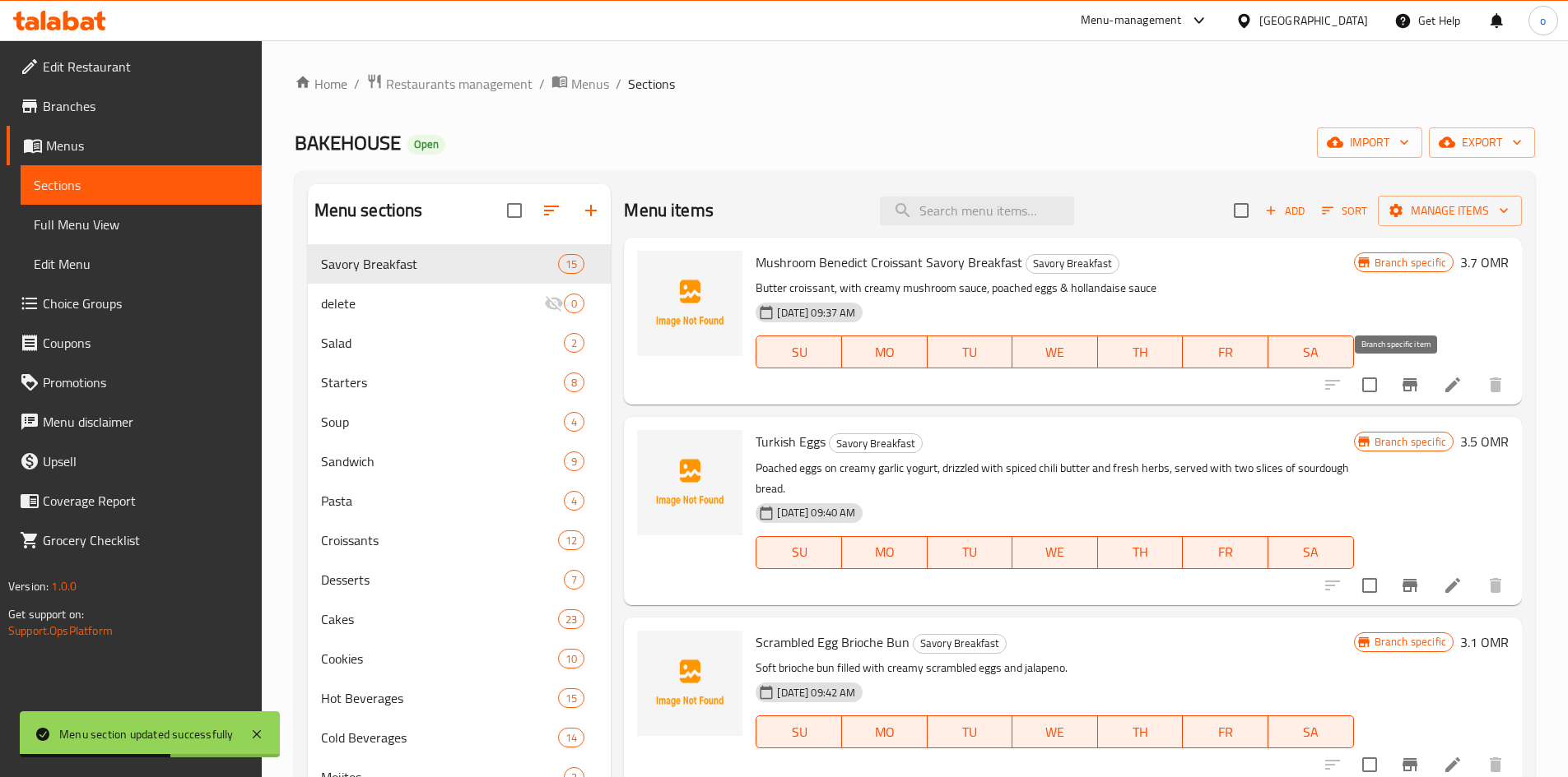
click at [1390, 376] on button "Branch-specific-item" at bounding box center [1410, 384] width 39 height 39
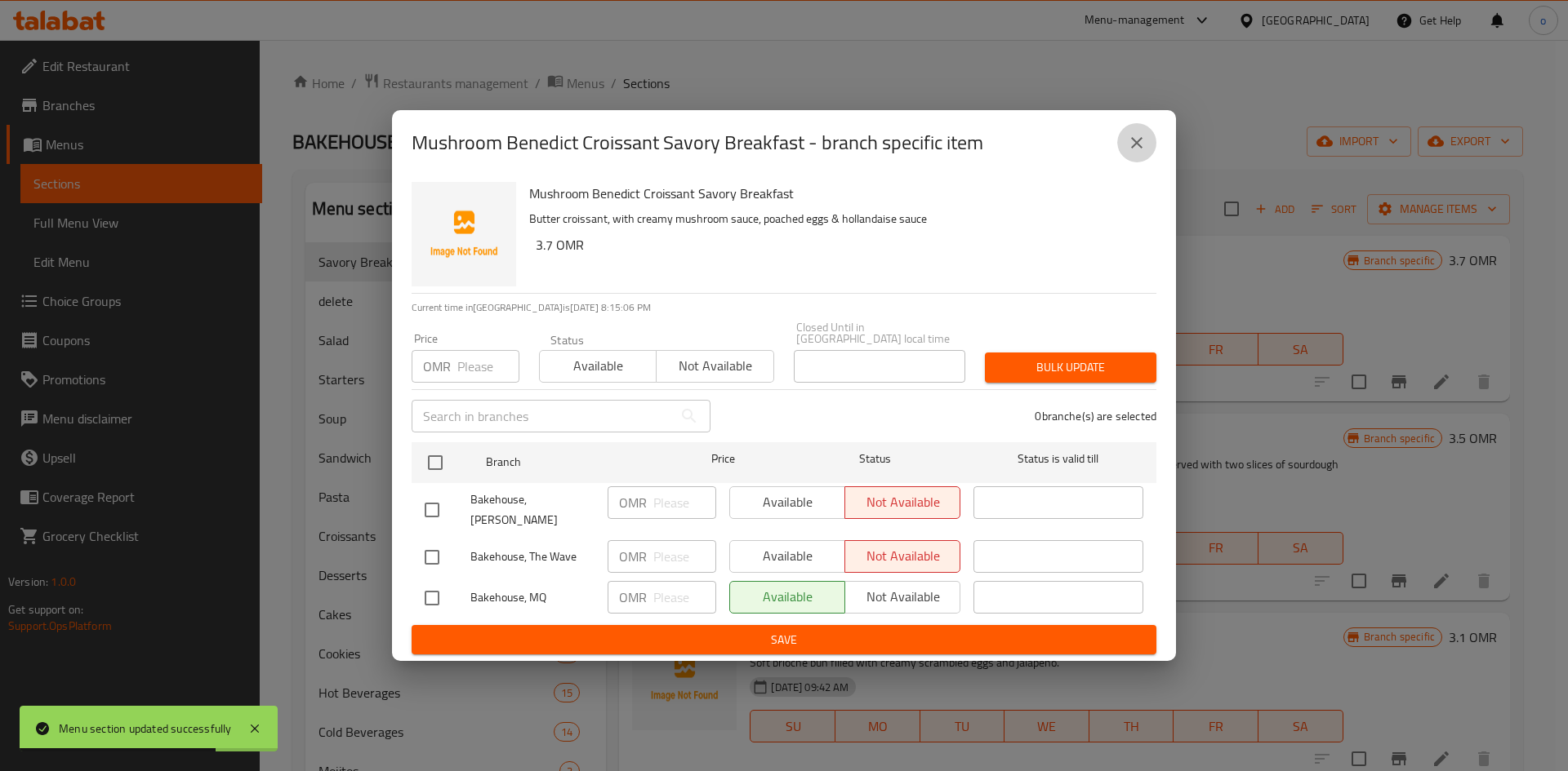
click at [1138, 153] on icon "close" at bounding box center [1136, 142] width 20 height 20
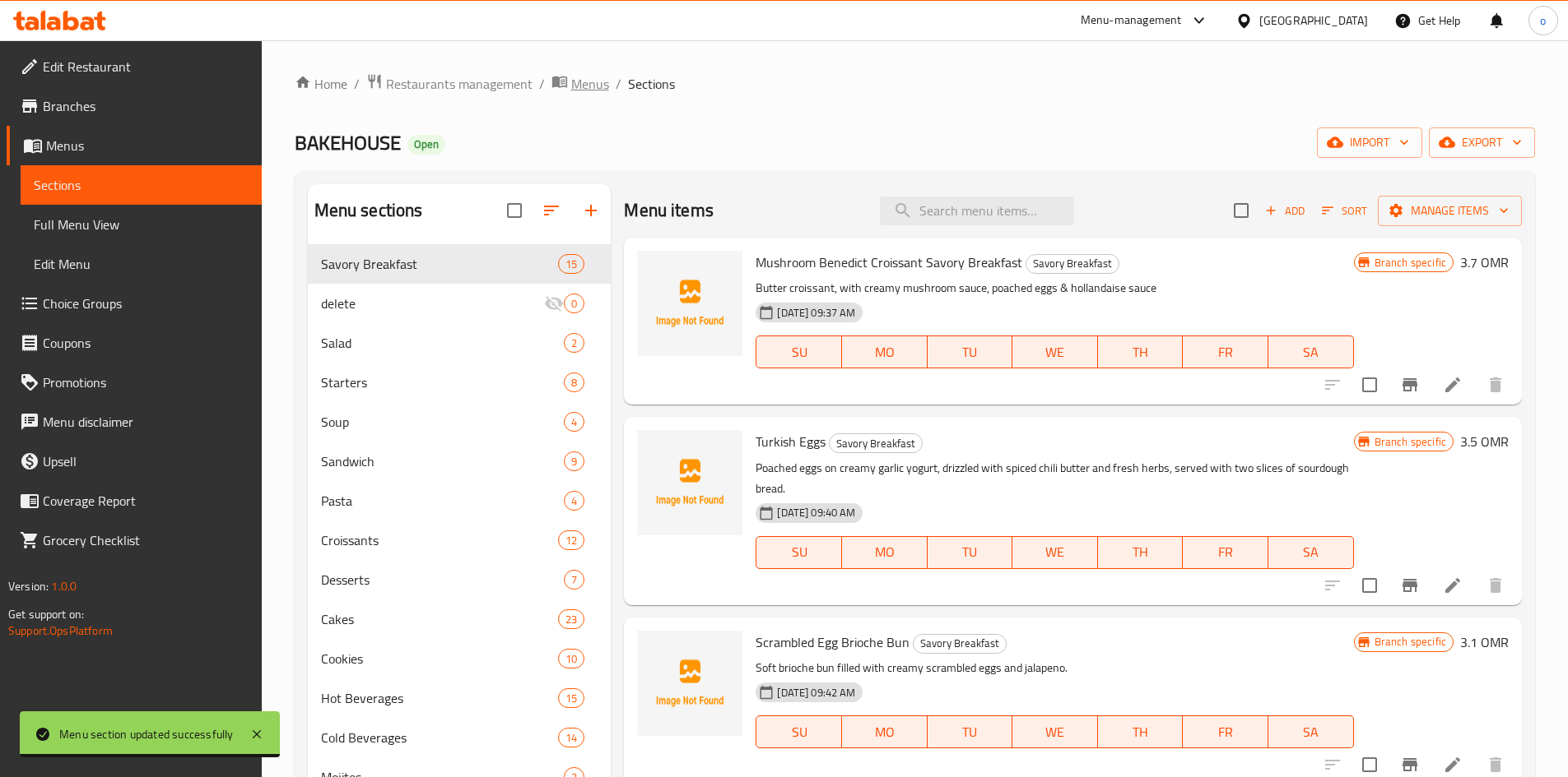
click at [599, 88] on span "Menus" at bounding box center [589, 84] width 38 height 20
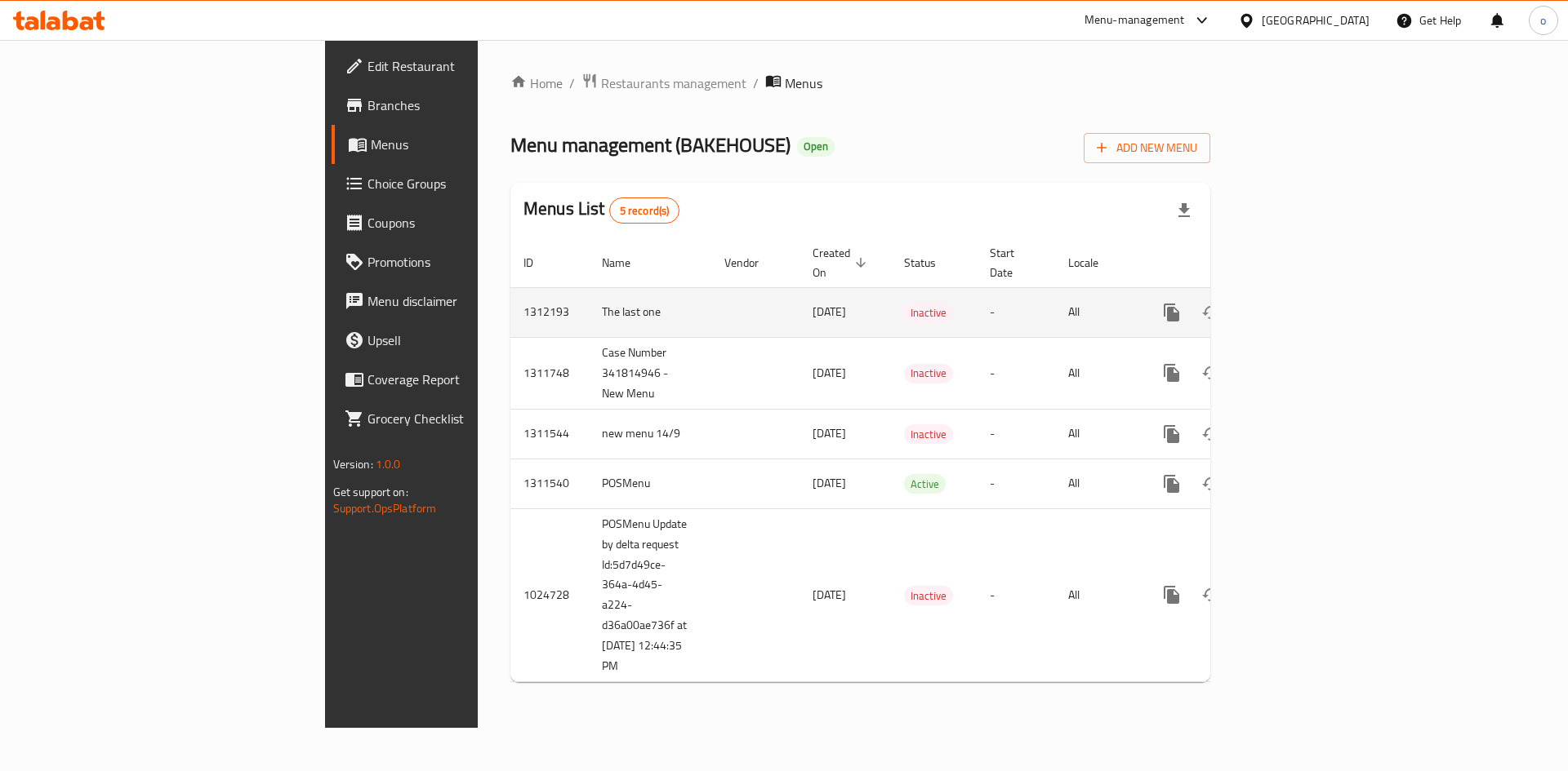
click at [1300, 303] on icon "enhanced table" at bounding box center [1289, 313] width 20 height 20
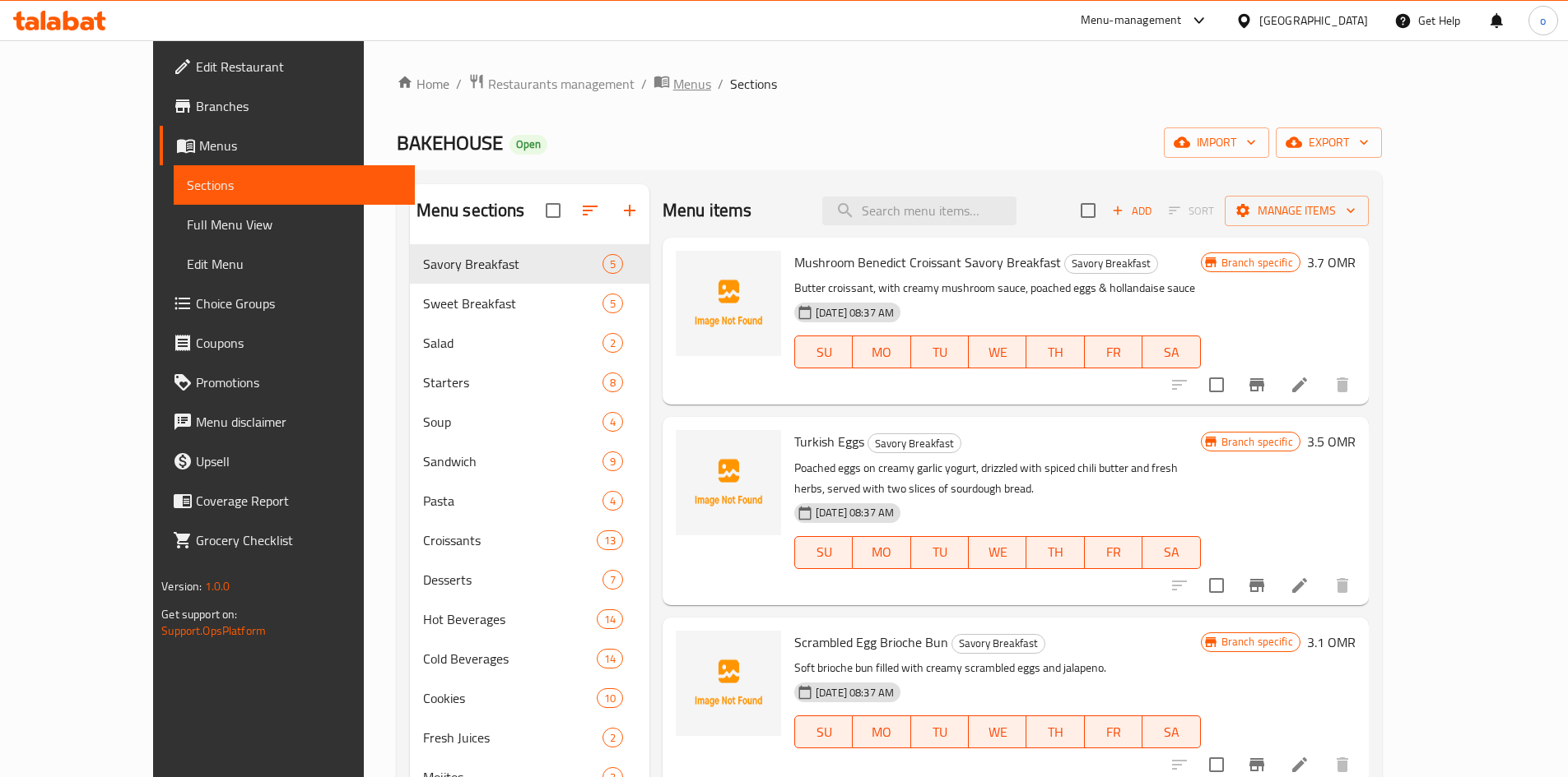
click at [673, 77] on span "Menus" at bounding box center [692, 84] width 38 height 20
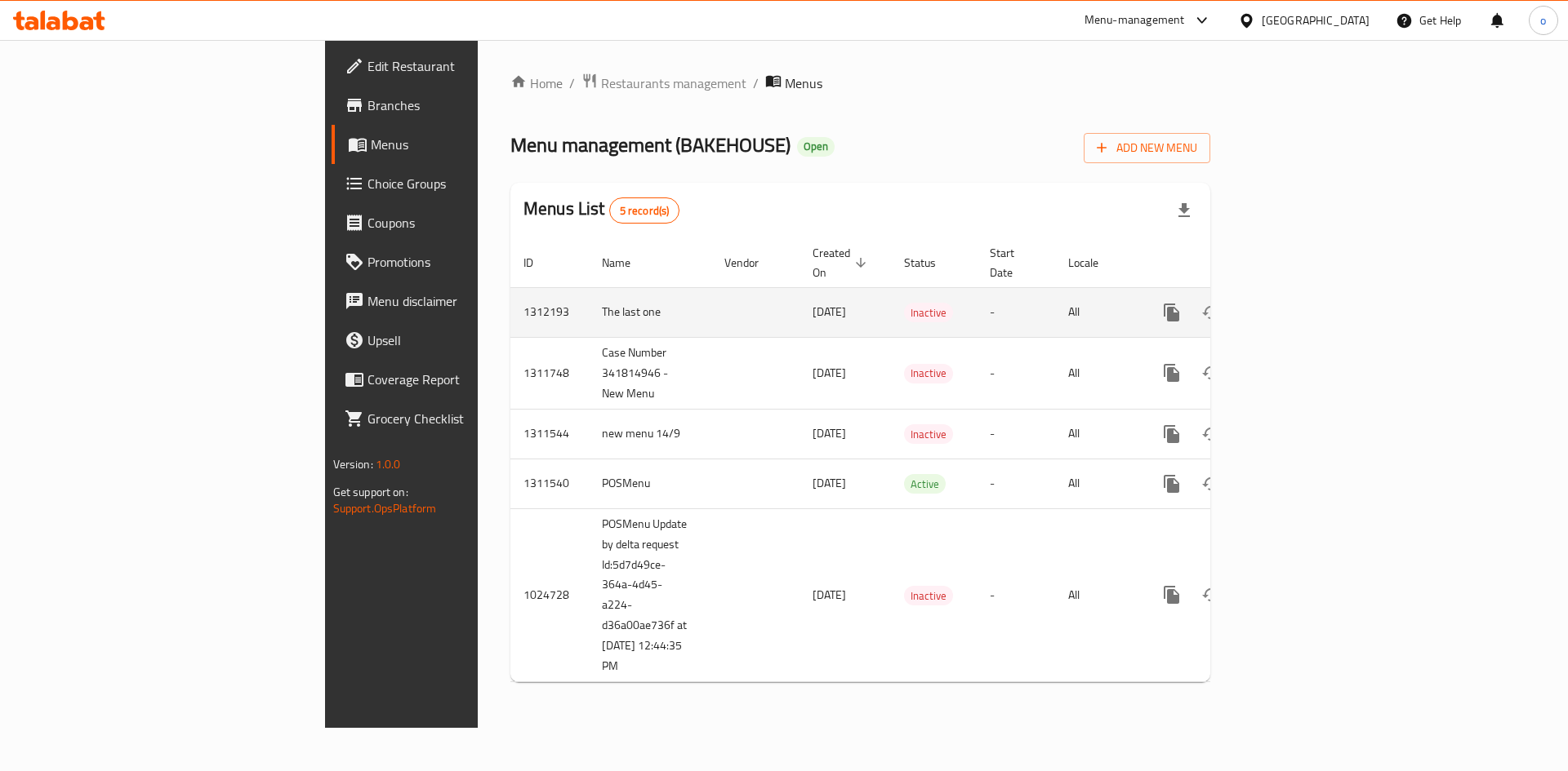
drag, startPoint x: 579, startPoint y: 348, endPoint x: 614, endPoint y: 299, distance: 60.2
click at [699, 344] on tr "1311748 Case Number 341814946 - New Menu [DATE] Inactive - All" at bounding box center [916, 372] width 811 height 72
click at [812, 301] on span "[DATE]" at bounding box center [829, 312] width 34 height 21
drag, startPoint x: 599, startPoint y: 293, endPoint x: 736, endPoint y: 303, distance: 137.4
click at [736, 303] on tr "1312193 The last one [DATE] Inactive - All" at bounding box center [916, 312] width 811 height 49
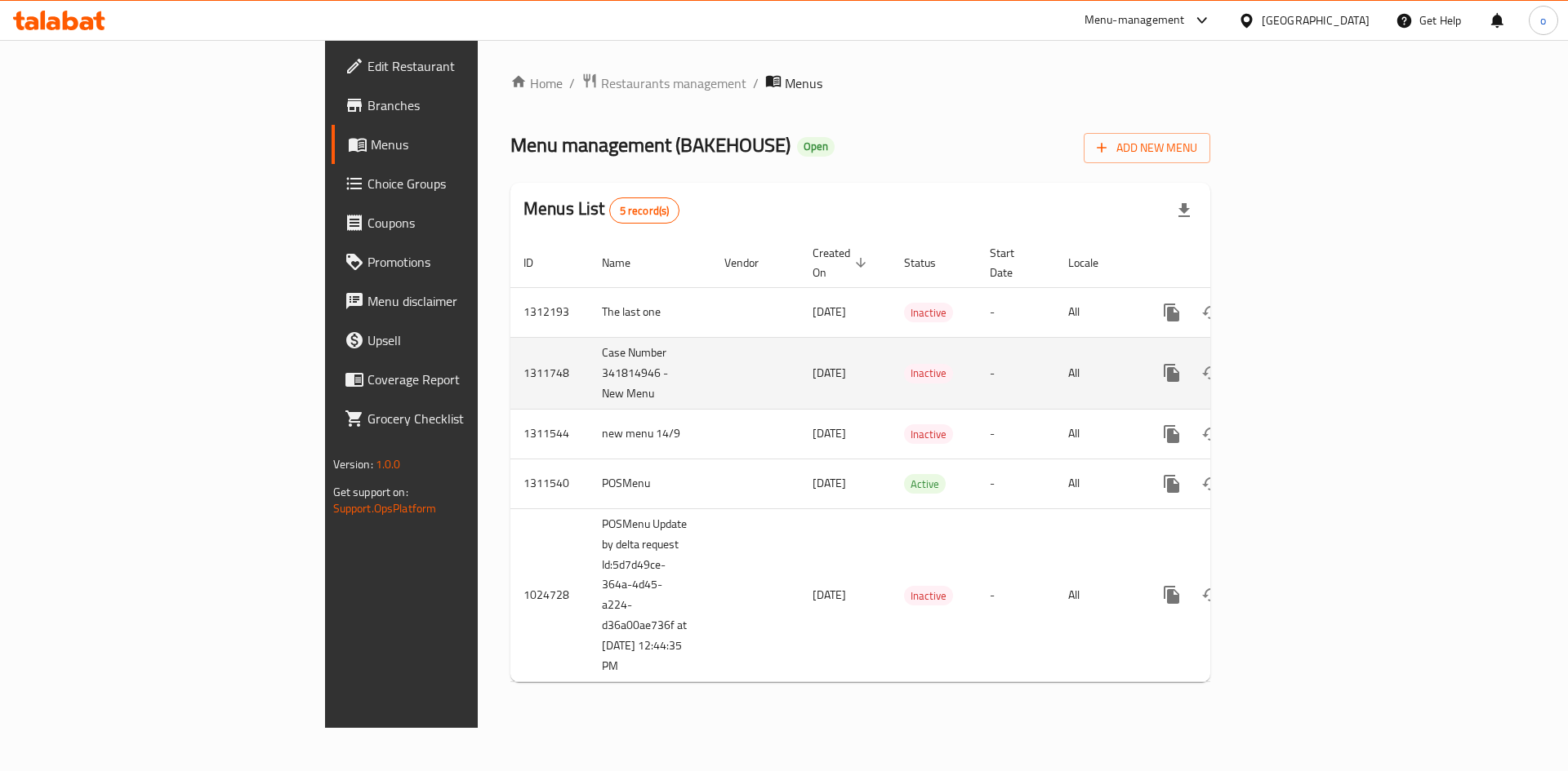
click at [799, 346] on td "[DATE]" at bounding box center [844, 372] width 91 height 72
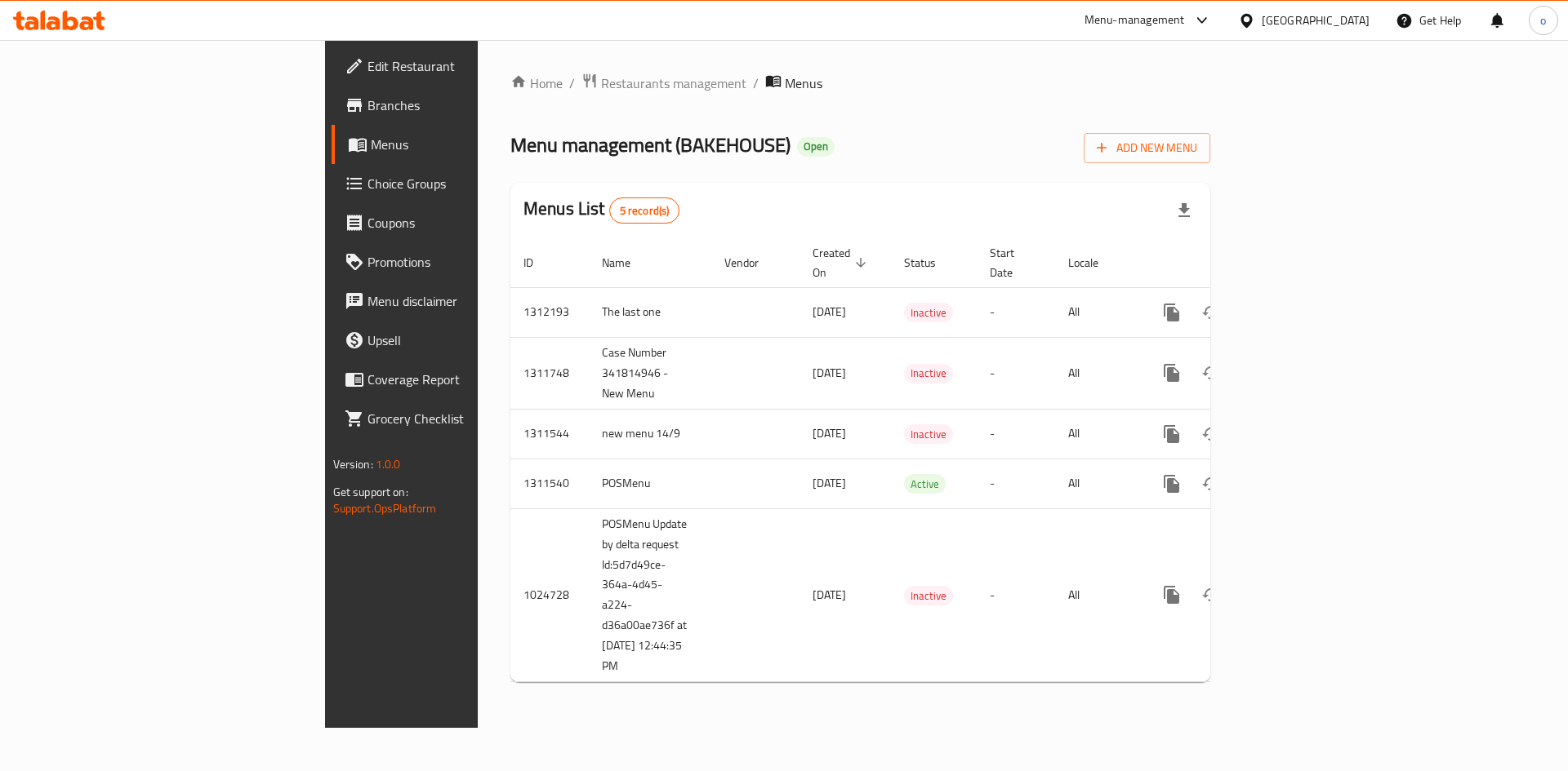
click at [804, 127] on div "Menu management ( BAKEHOUSE ) Open Add New Menu" at bounding box center [861, 145] width 700 height 36
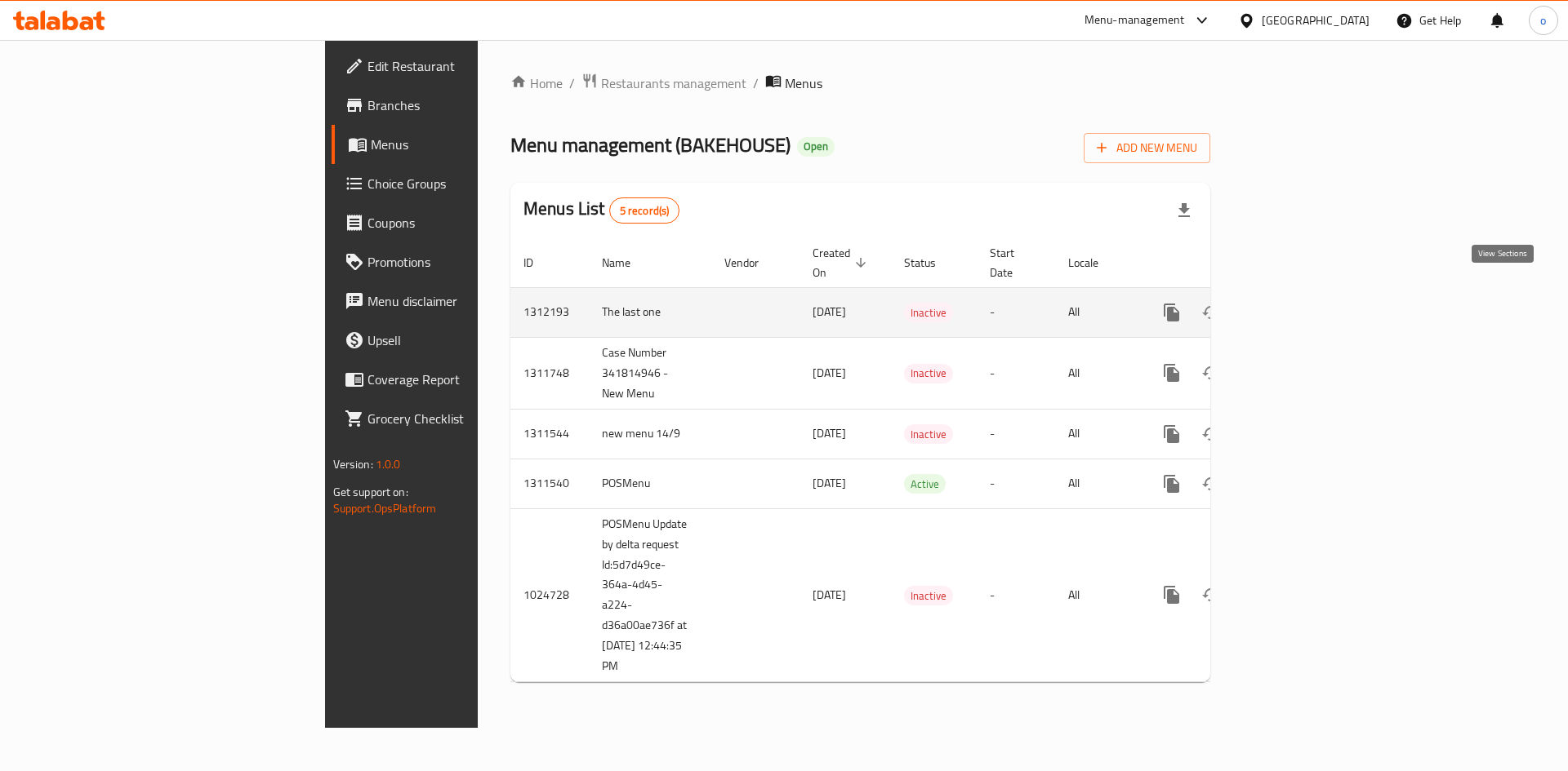
click at [1300, 304] on icon "enhanced table" at bounding box center [1289, 313] width 20 height 20
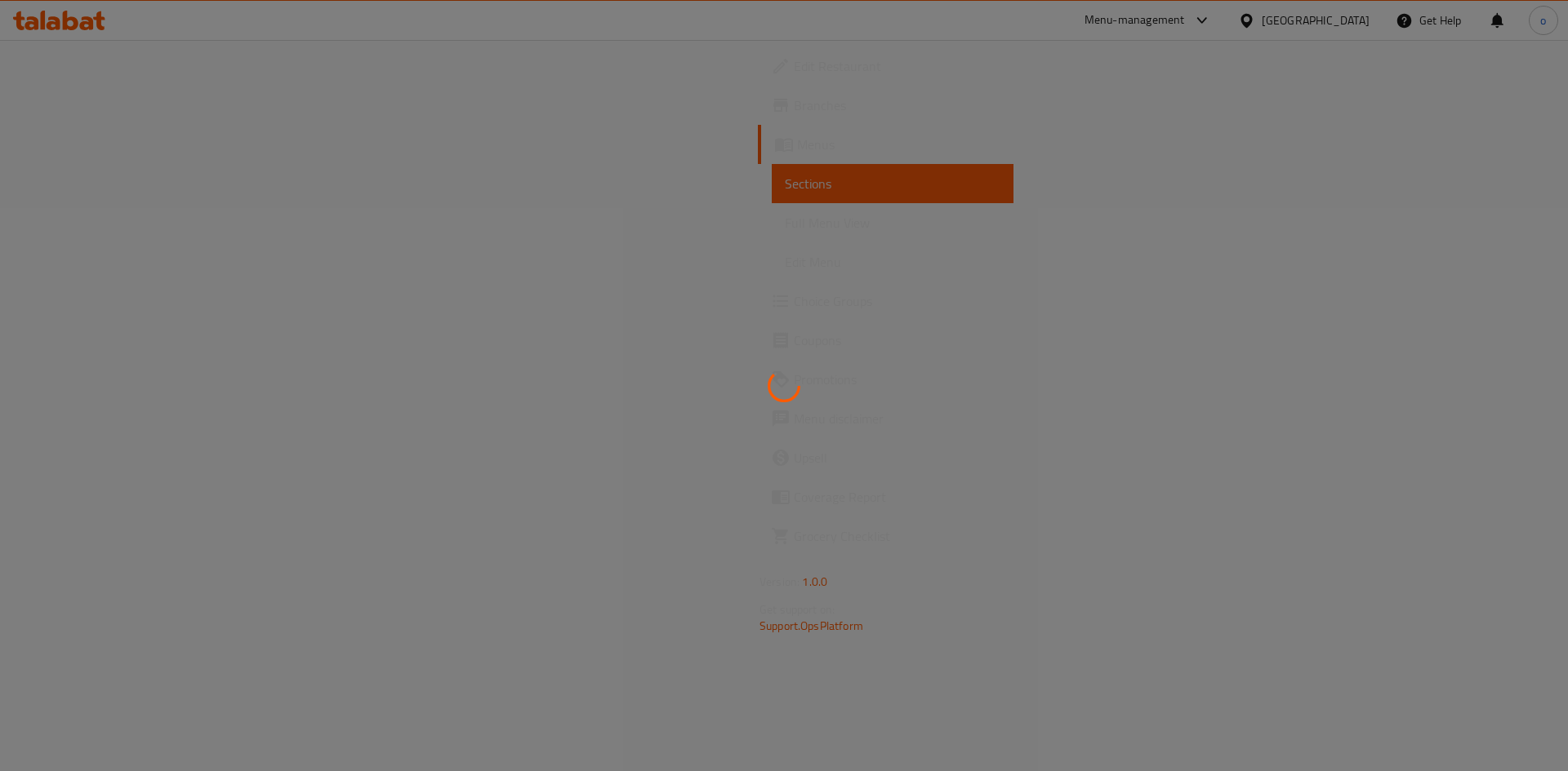
click at [458, 321] on div at bounding box center [784, 386] width 1568 height 771
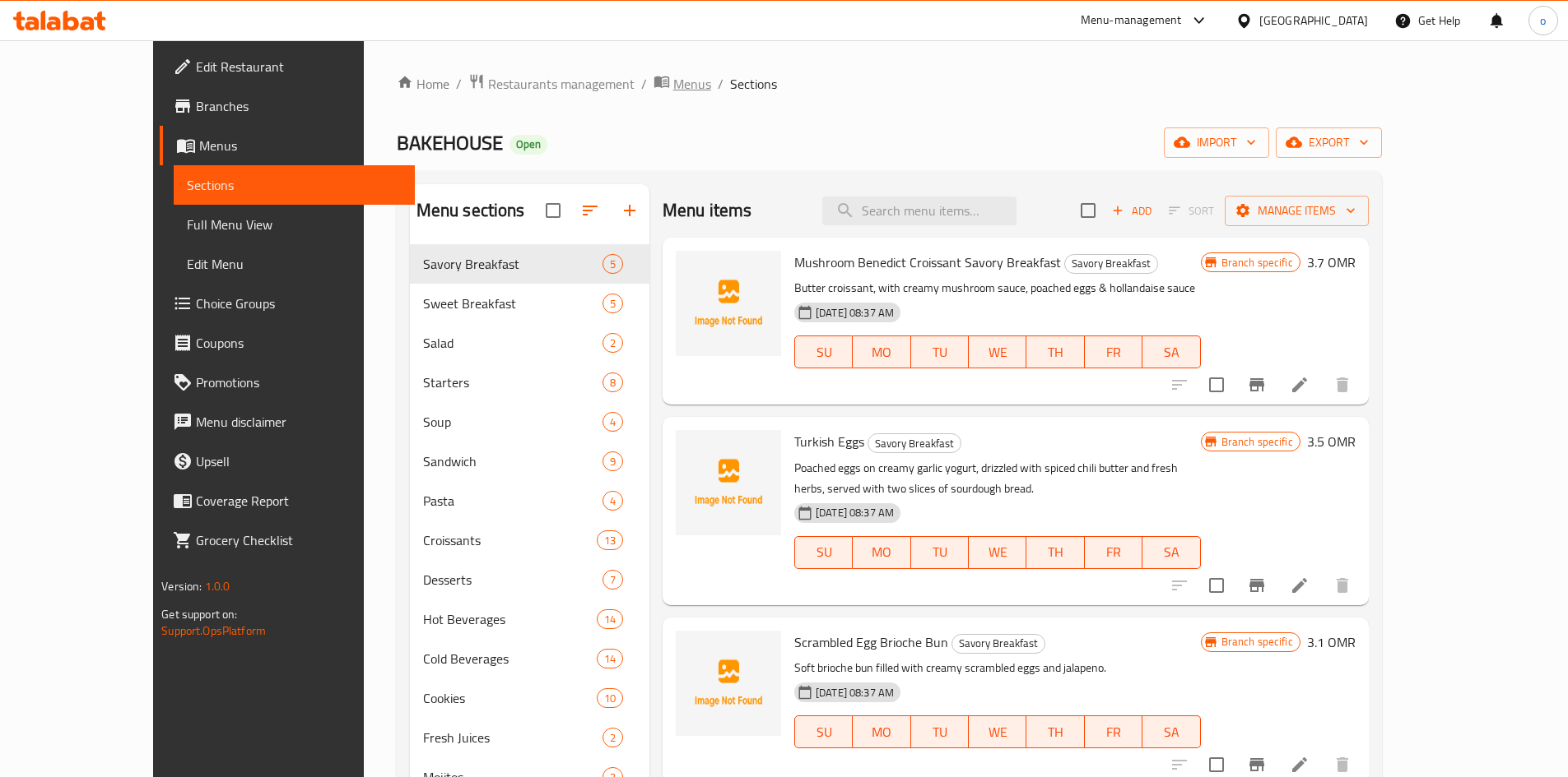
click at [673, 88] on span "Menus" at bounding box center [692, 84] width 38 height 20
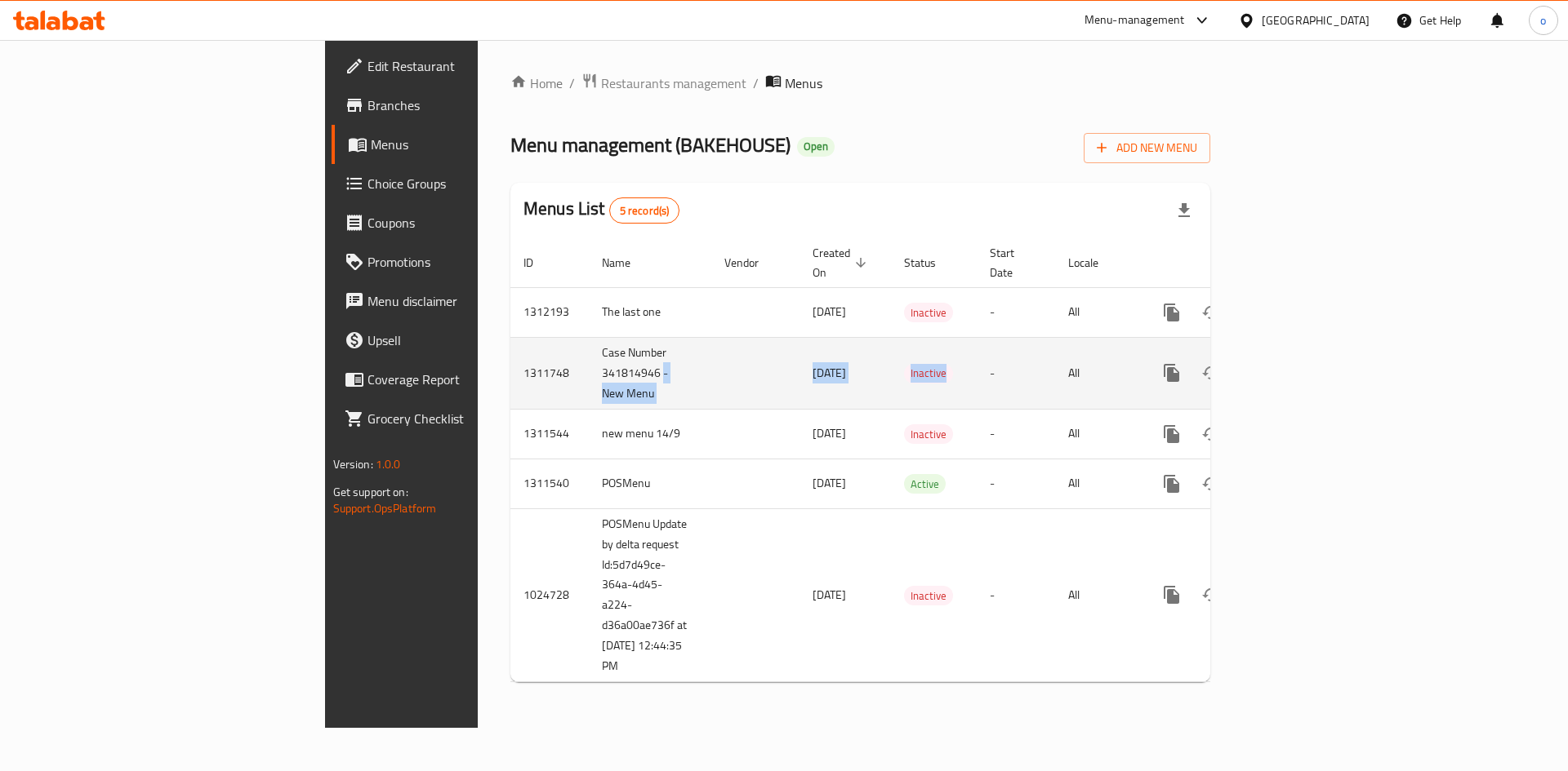
drag, startPoint x: 447, startPoint y: 355, endPoint x: 910, endPoint y: 372, distance: 463.3
click at [910, 372] on tr "1311748 Case Number 341814946 - New Menu [DATE] Inactive - All" at bounding box center [916, 372] width 811 height 72
click at [1300, 363] on icon "enhanced table" at bounding box center [1289, 372] width 20 height 20
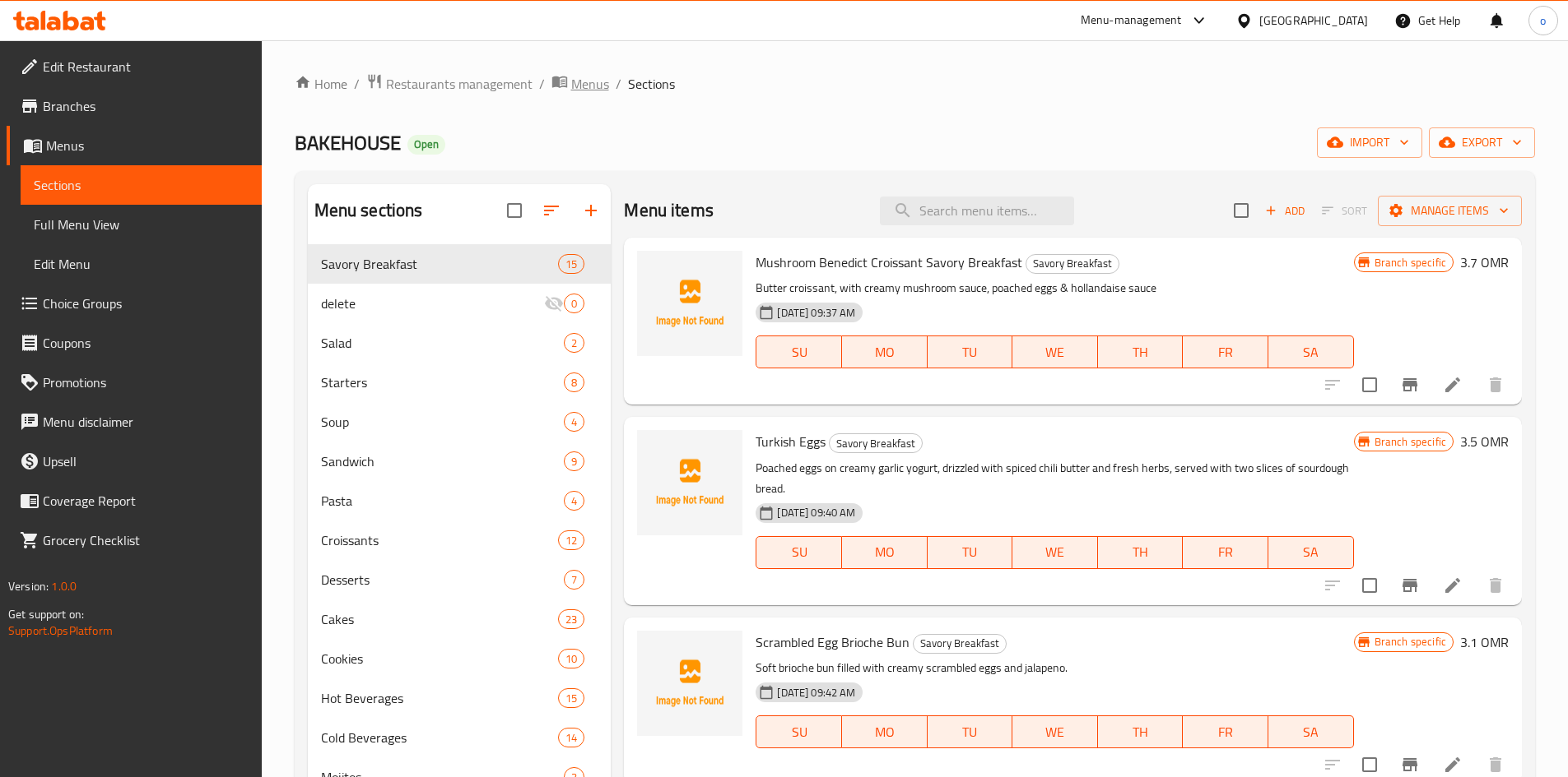
click at [587, 80] on span "Menus" at bounding box center [589, 84] width 38 height 20
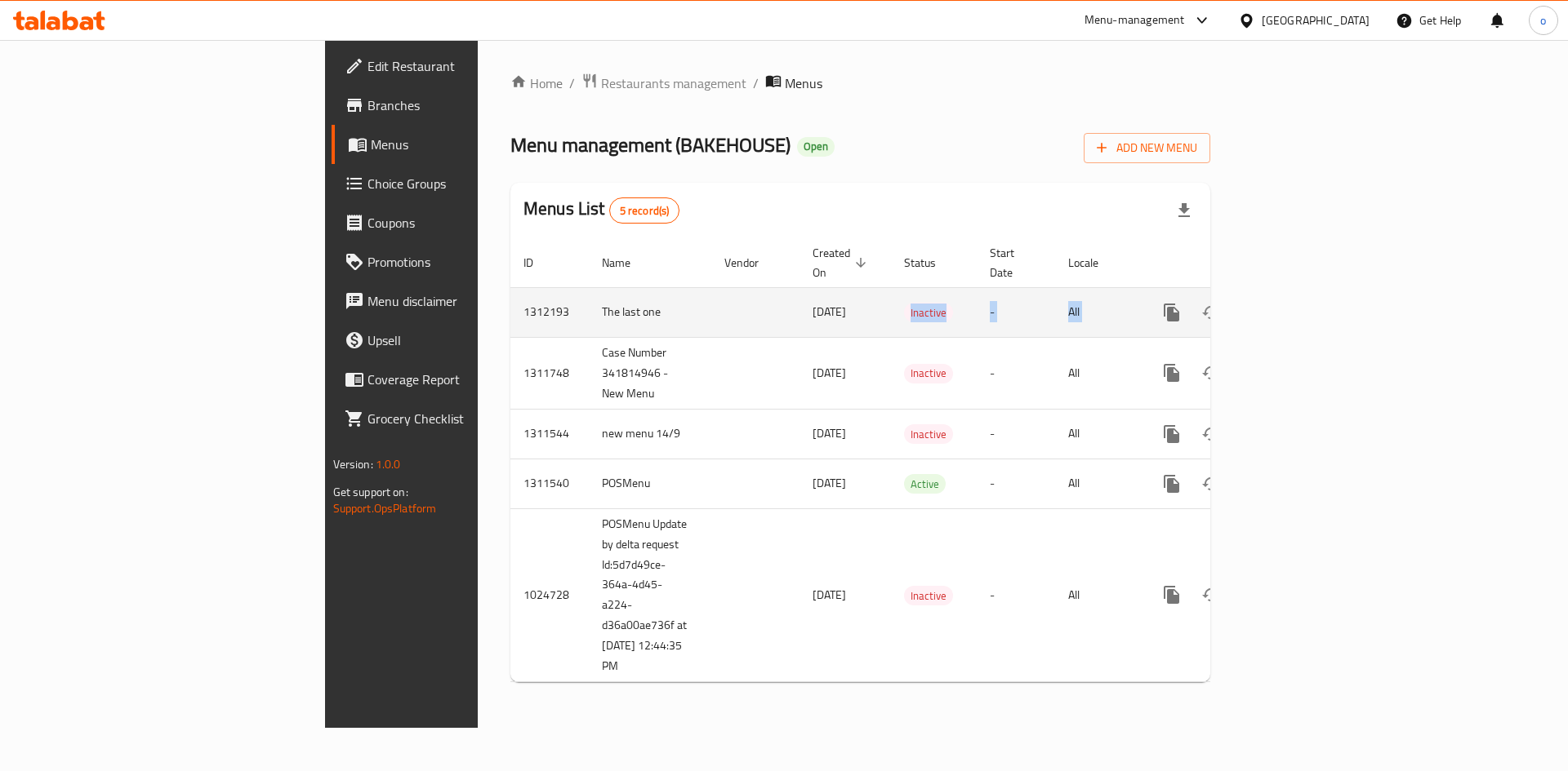
drag, startPoint x: 1019, startPoint y: 286, endPoint x: 1518, endPoint y: 281, distance: 499.0
click at [1322, 287] on tr "1312193 The last one [DATE] Inactive - All" at bounding box center [916, 312] width 811 height 49
click at [1309, 294] on link "enhanced table" at bounding box center [1289, 312] width 39 height 39
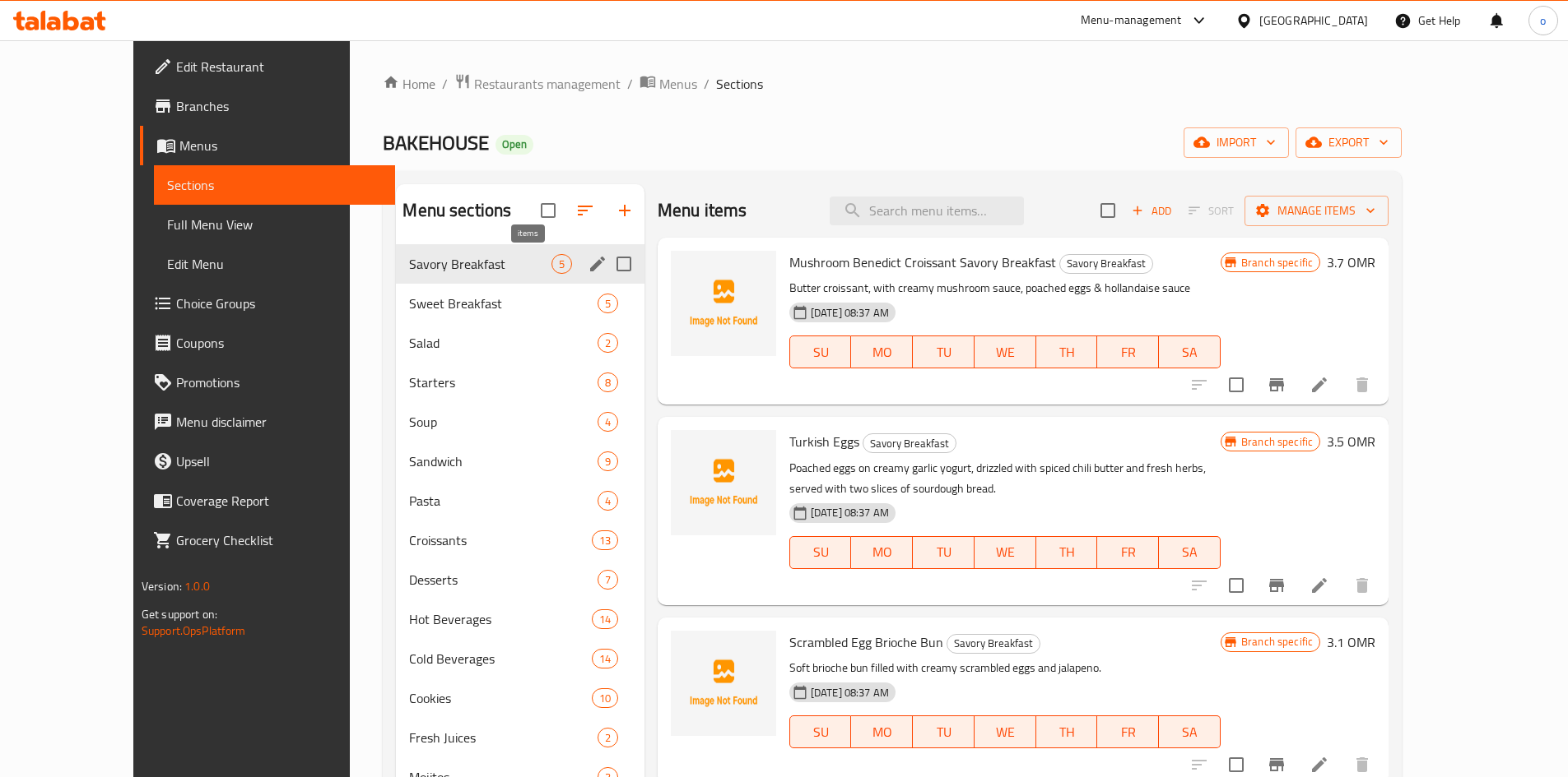
click at [552, 257] on span "5" at bounding box center [562, 264] width 19 height 16
click at [516, 303] on span "Sweet Breakfast" at bounding box center [480, 304] width 142 height 20
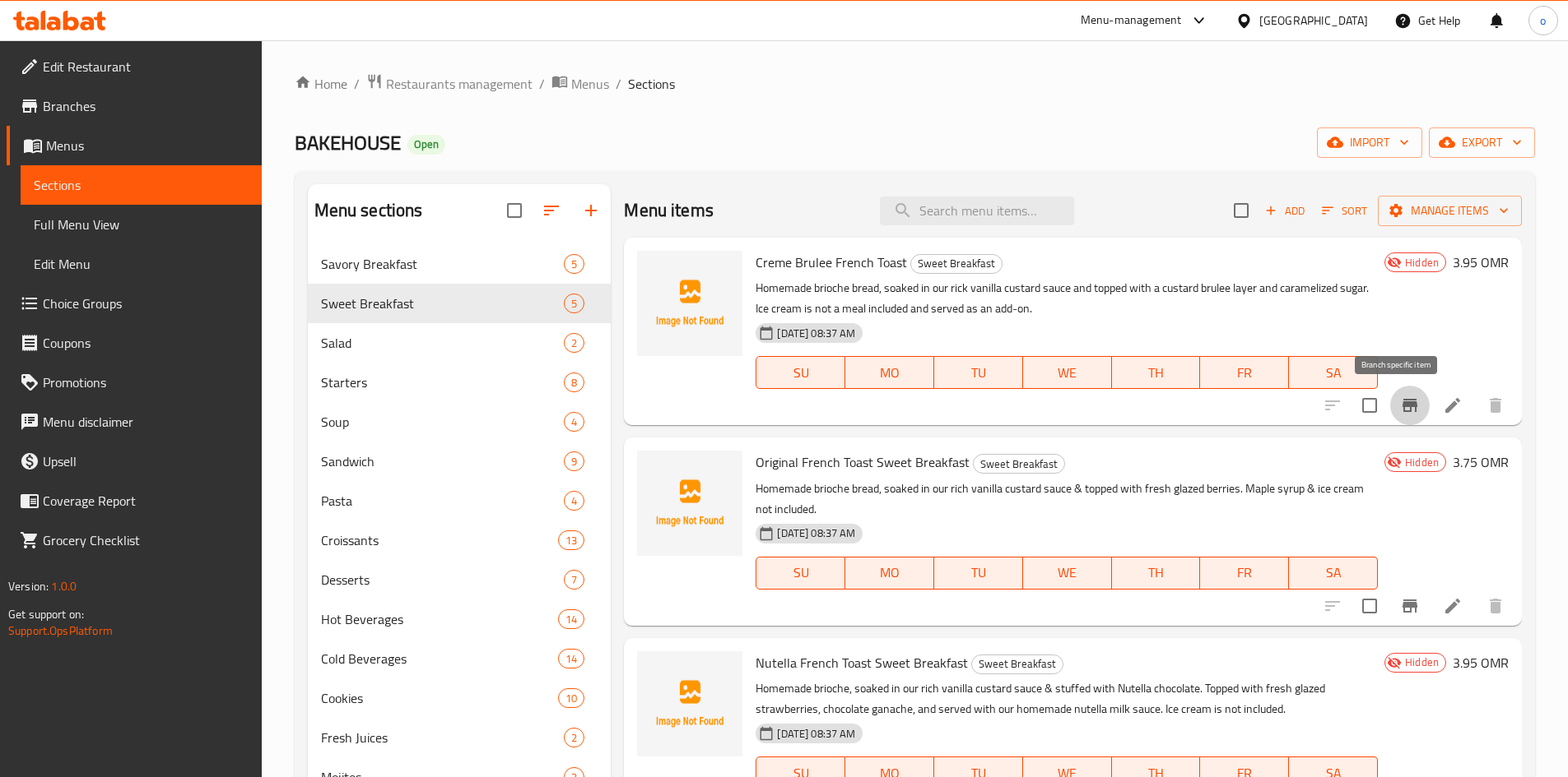
click at [1403, 406] on icon "Branch-specific-item" at bounding box center [1410, 405] width 15 height 13
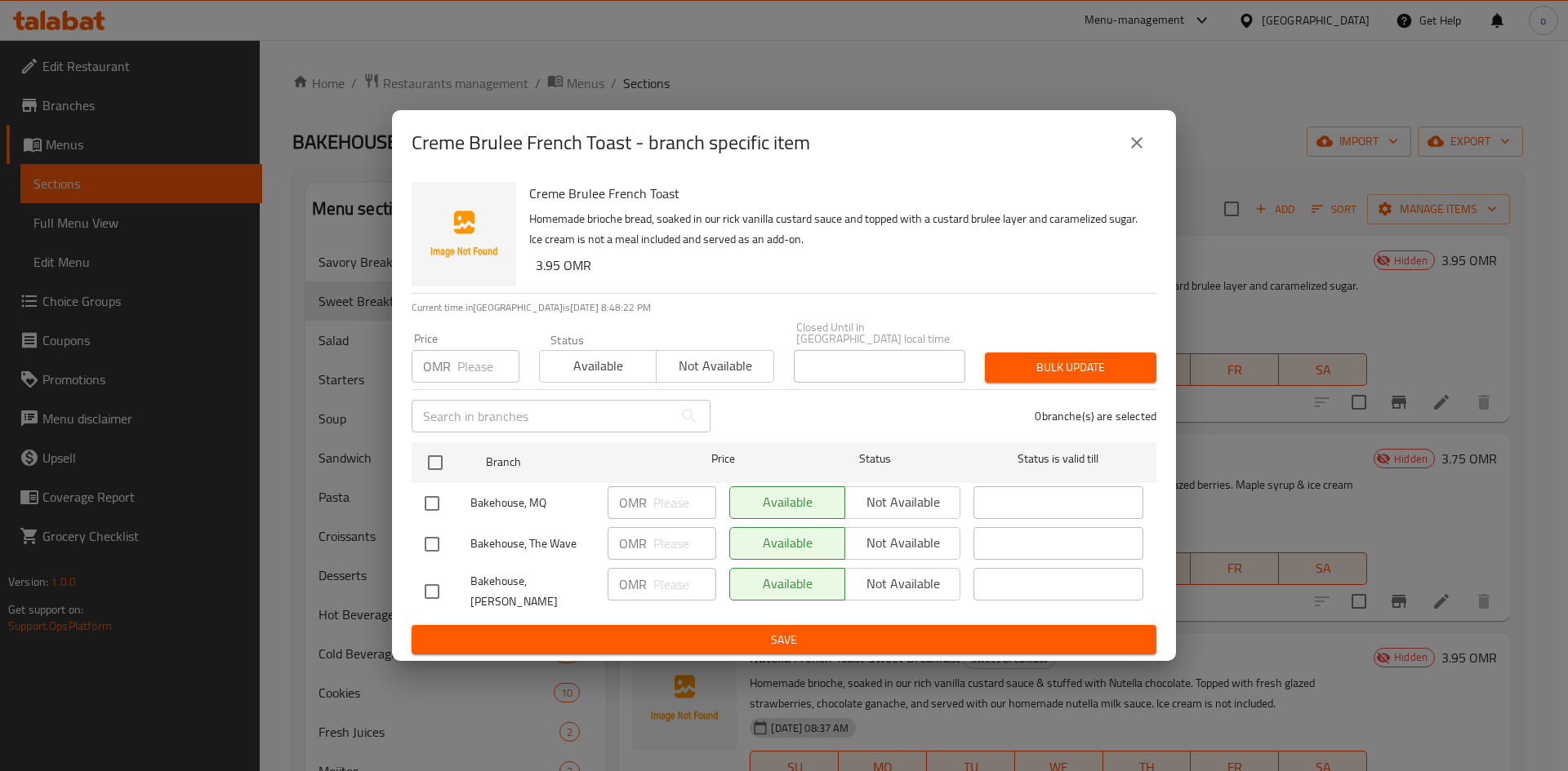
click at [1076, 220] on div "Creme Brulee French Toast Homemade brioche bread, soaked in our [PERSON_NAME] v…" at bounding box center [837, 234] width 627 height 117
click at [1146, 153] on icon "close" at bounding box center [1136, 142] width 20 height 20
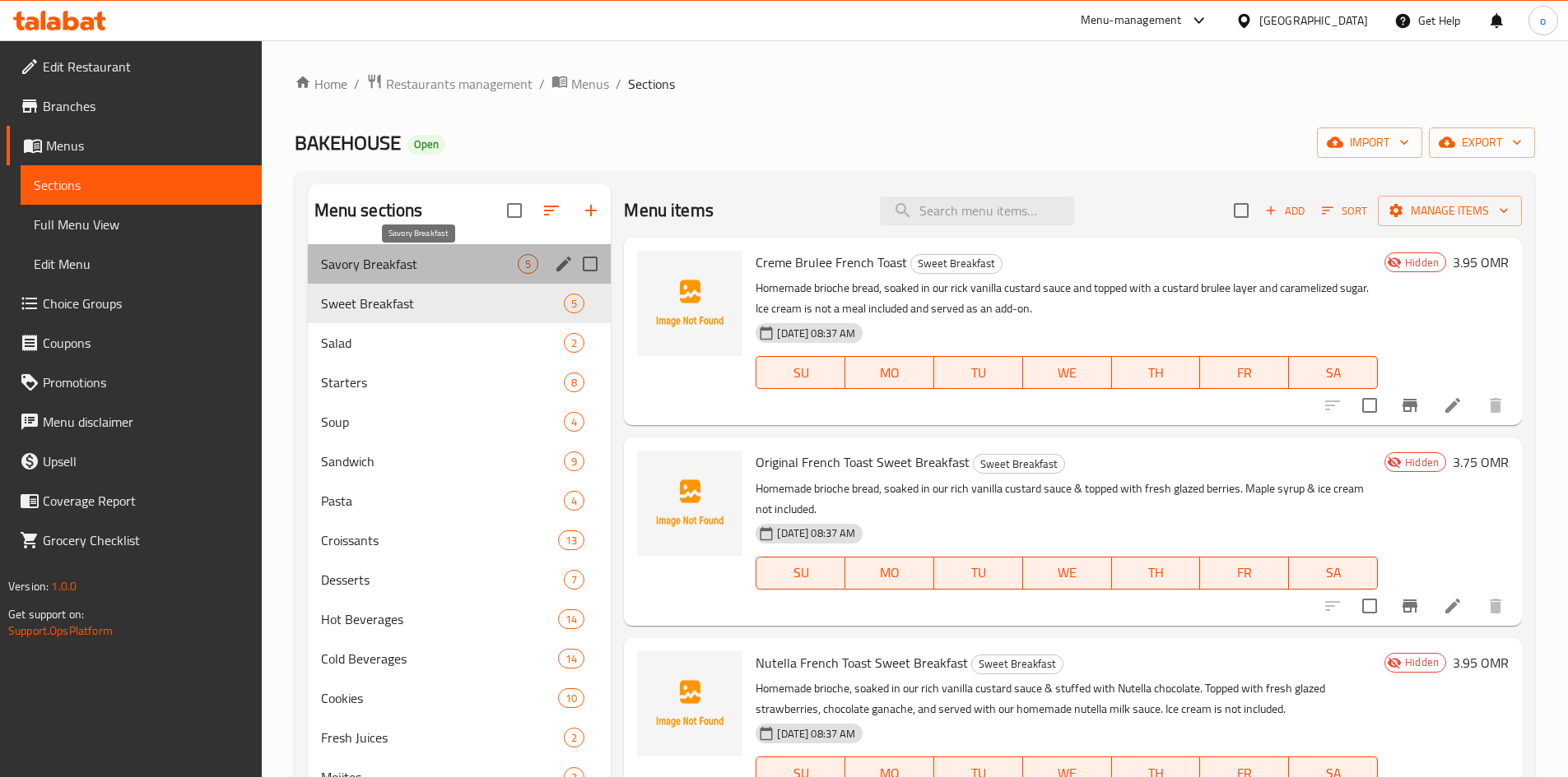
click at [466, 266] on span "Savory Breakfast" at bounding box center [420, 263] width 198 height 20
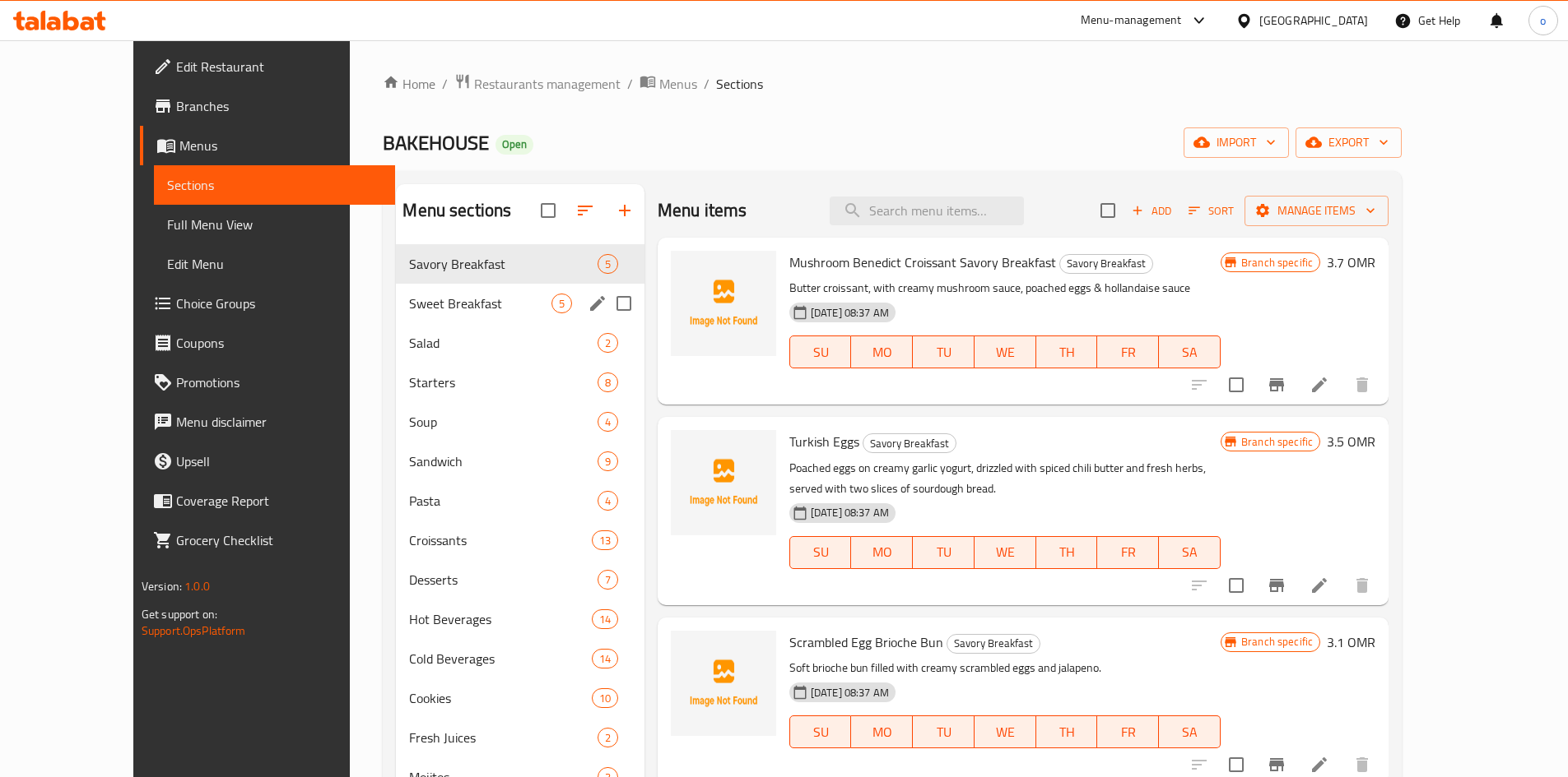
click at [472, 286] on div "Sweet Breakfast 5" at bounding box center [519, 303] width 248 height 39
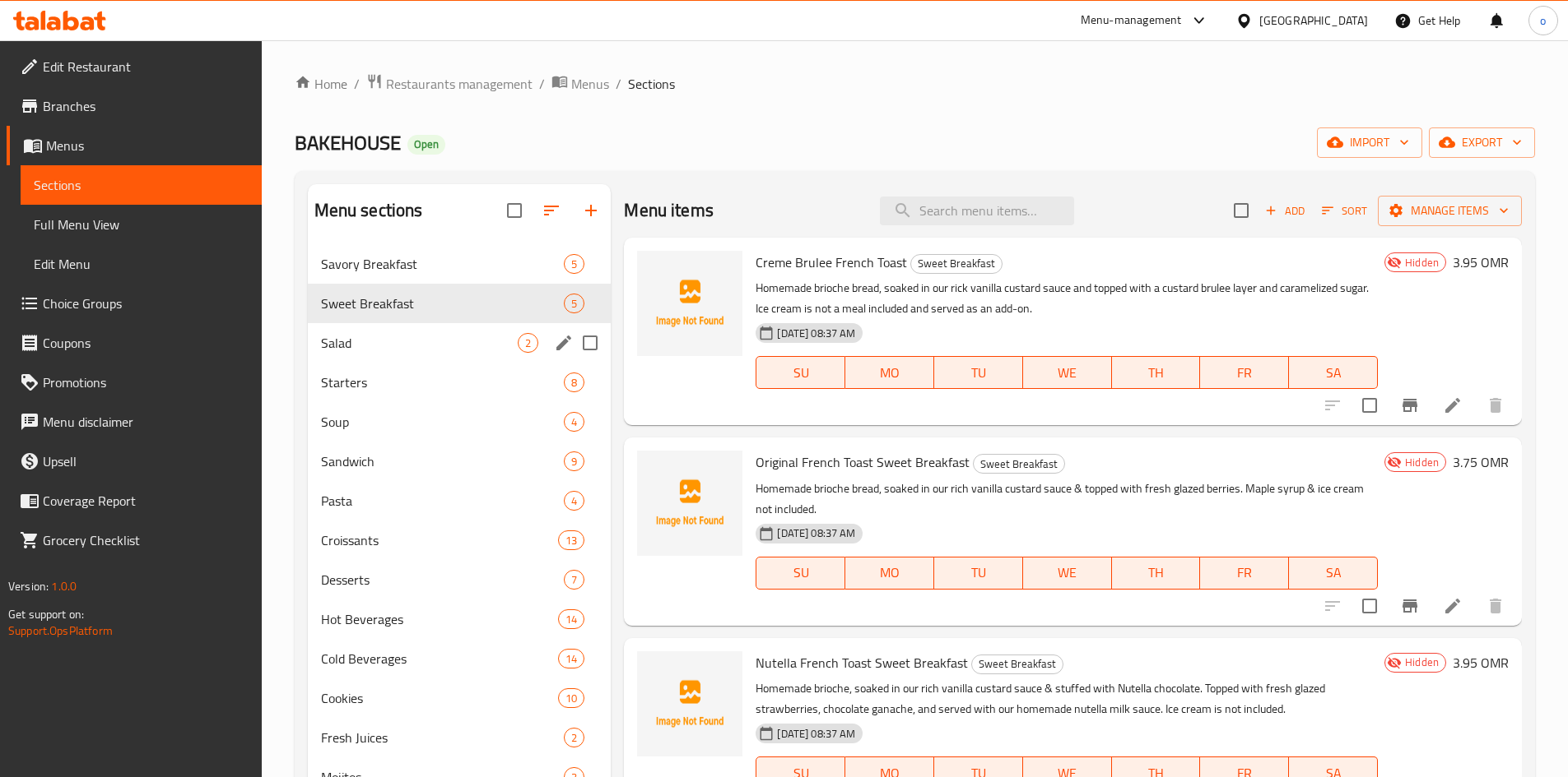
click at [458, 354] on div "Salad 2" at bounding box center [460, 342] width 304 height 39
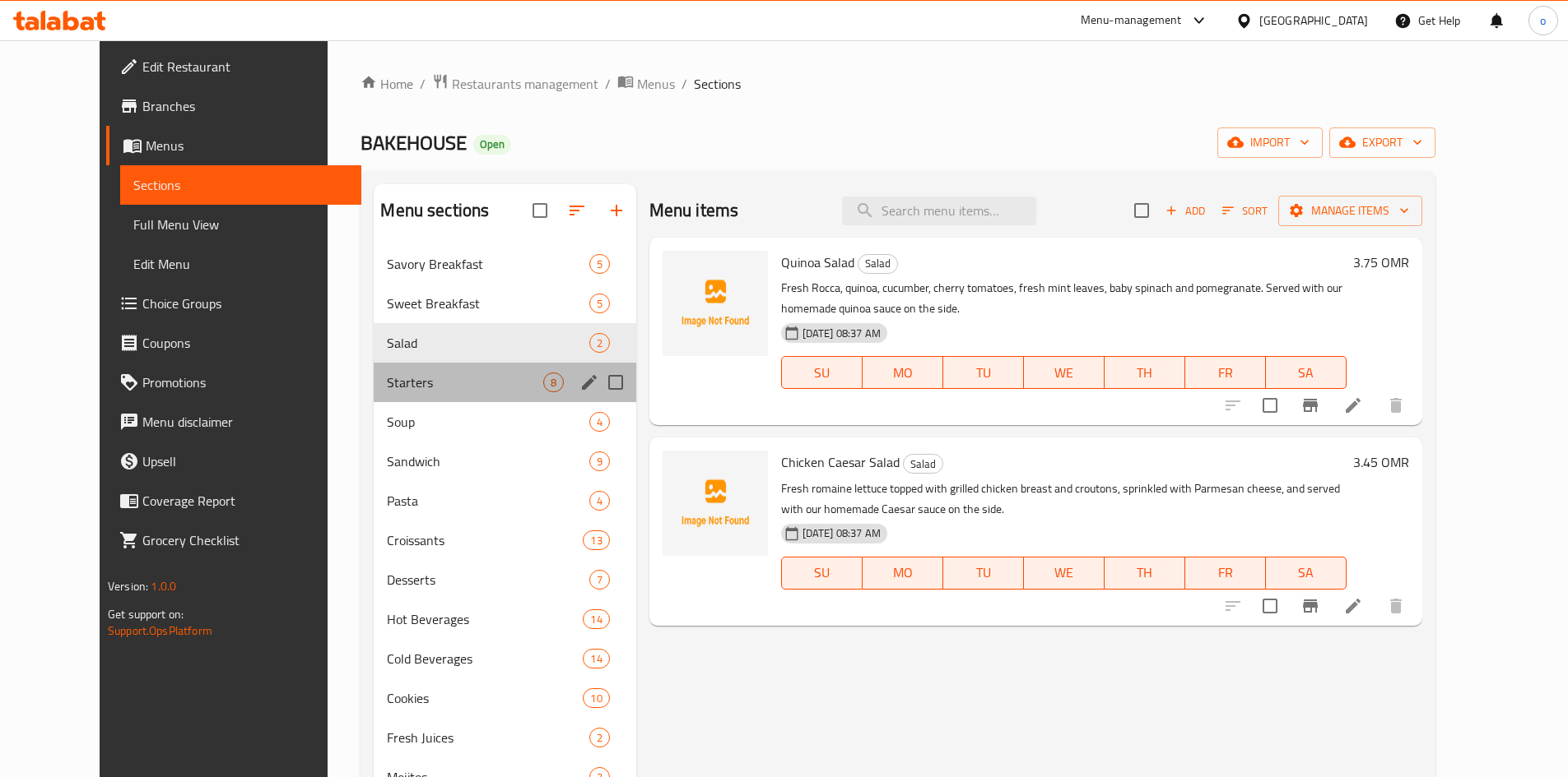
click at [456, 366] on div "Starters 8" at bounding box center [504, 382] width 262 height 39
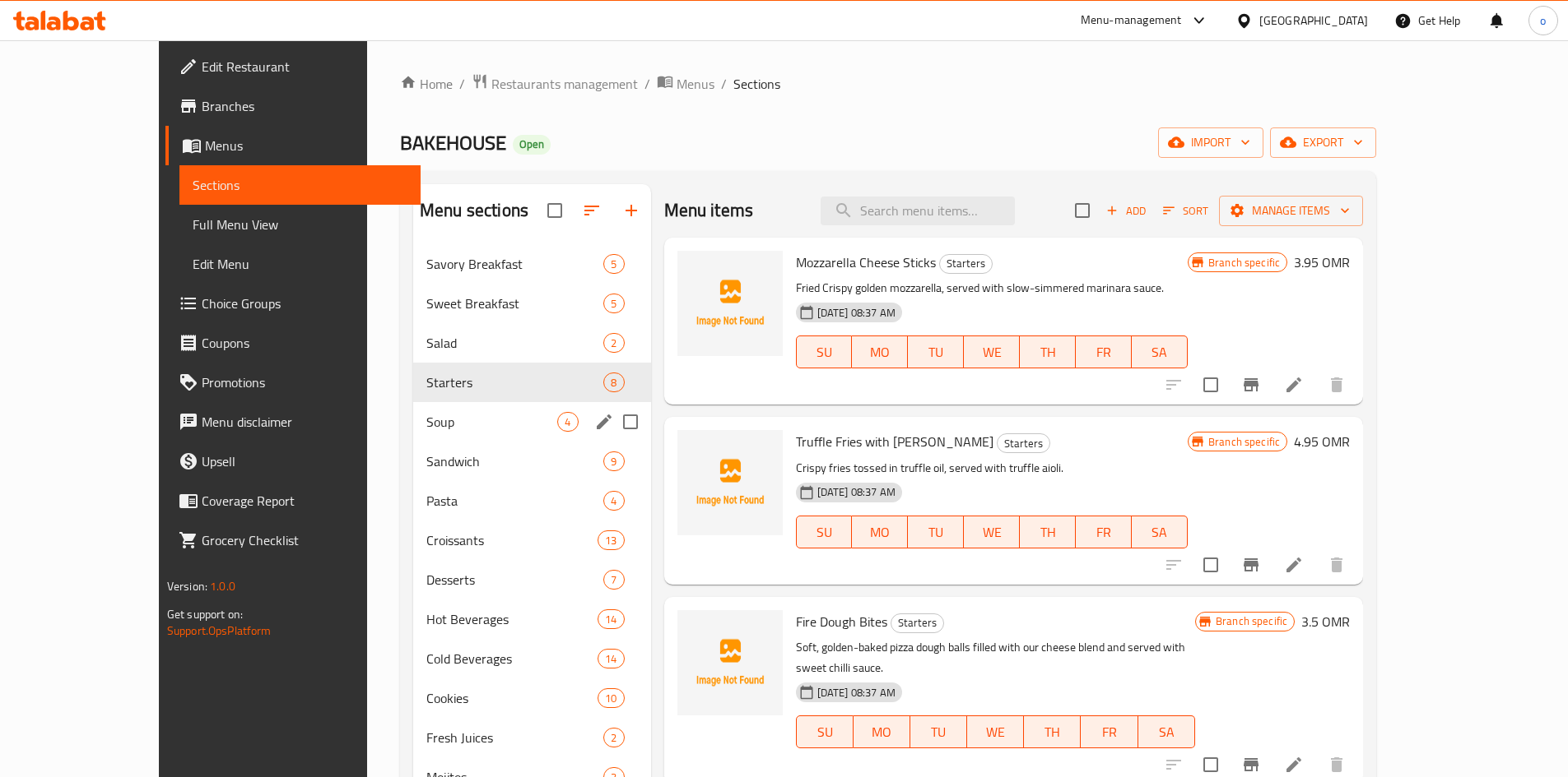
click at [445, 408] on div "Soup 4" at bounding box center [532, 422] width 238 height 39
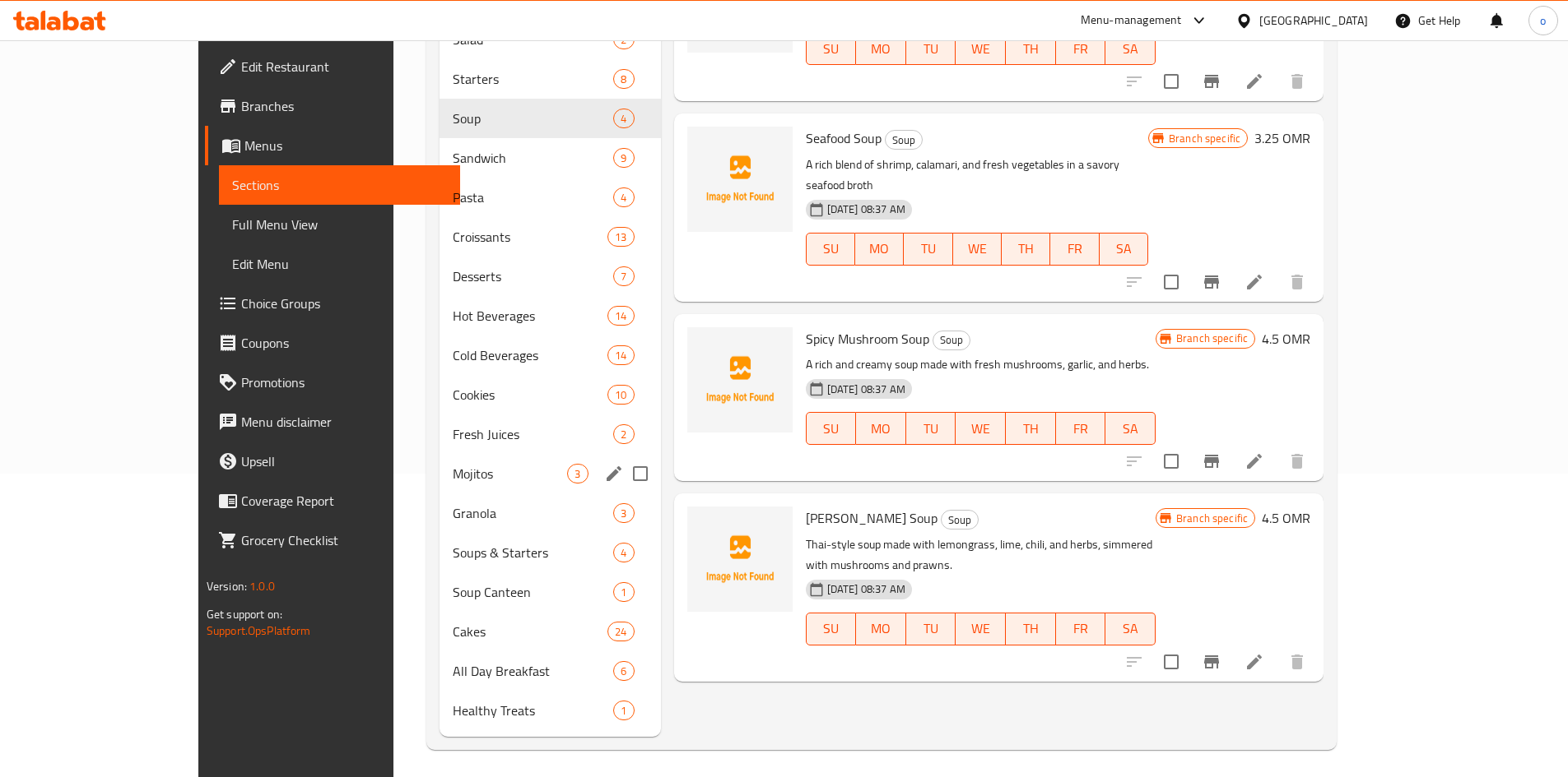
scroll to position [309, 0]
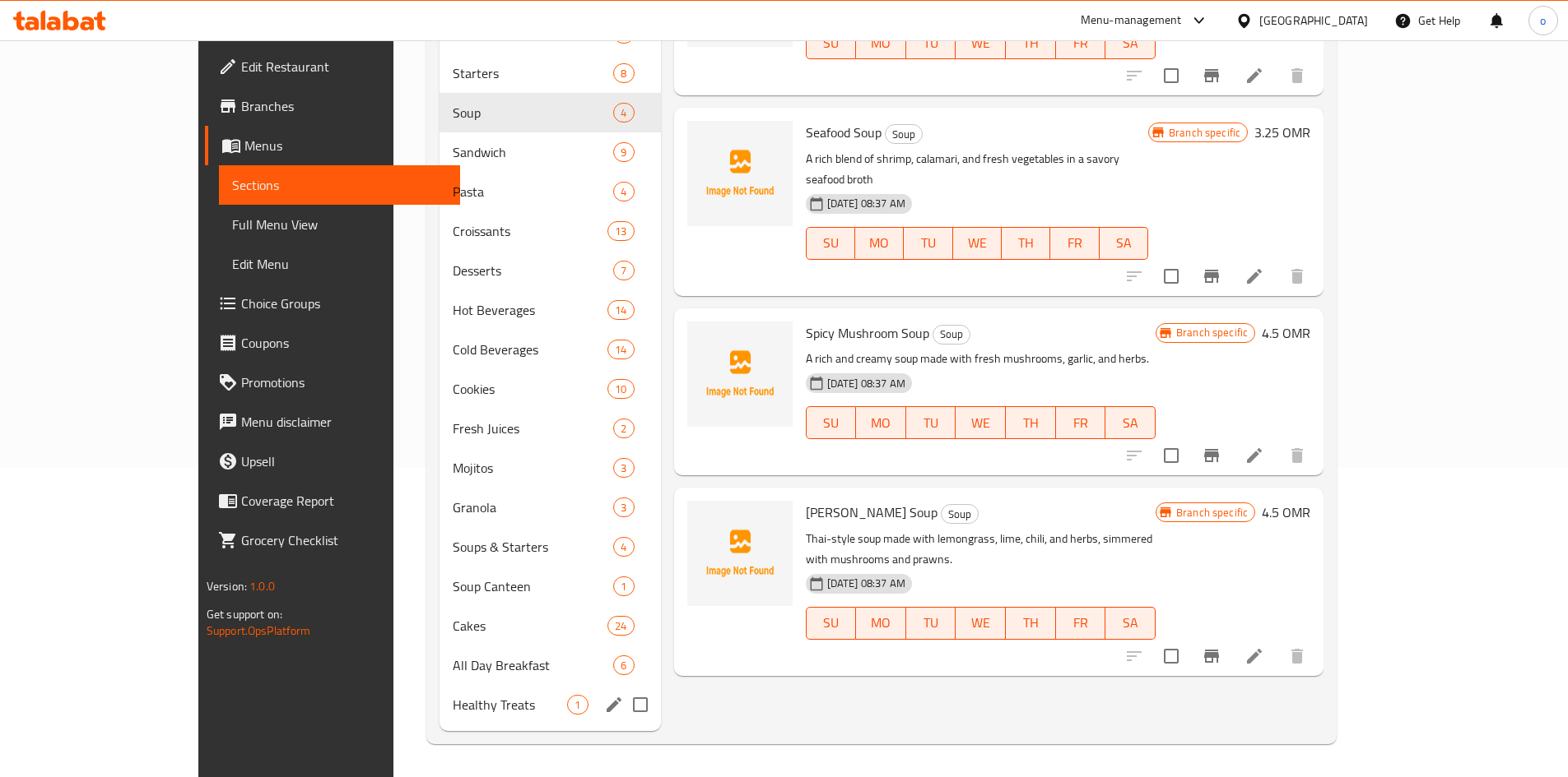
click at [453, 696] on span "Healthy Treats" at bounding box center [510, 704] width 115 height 20
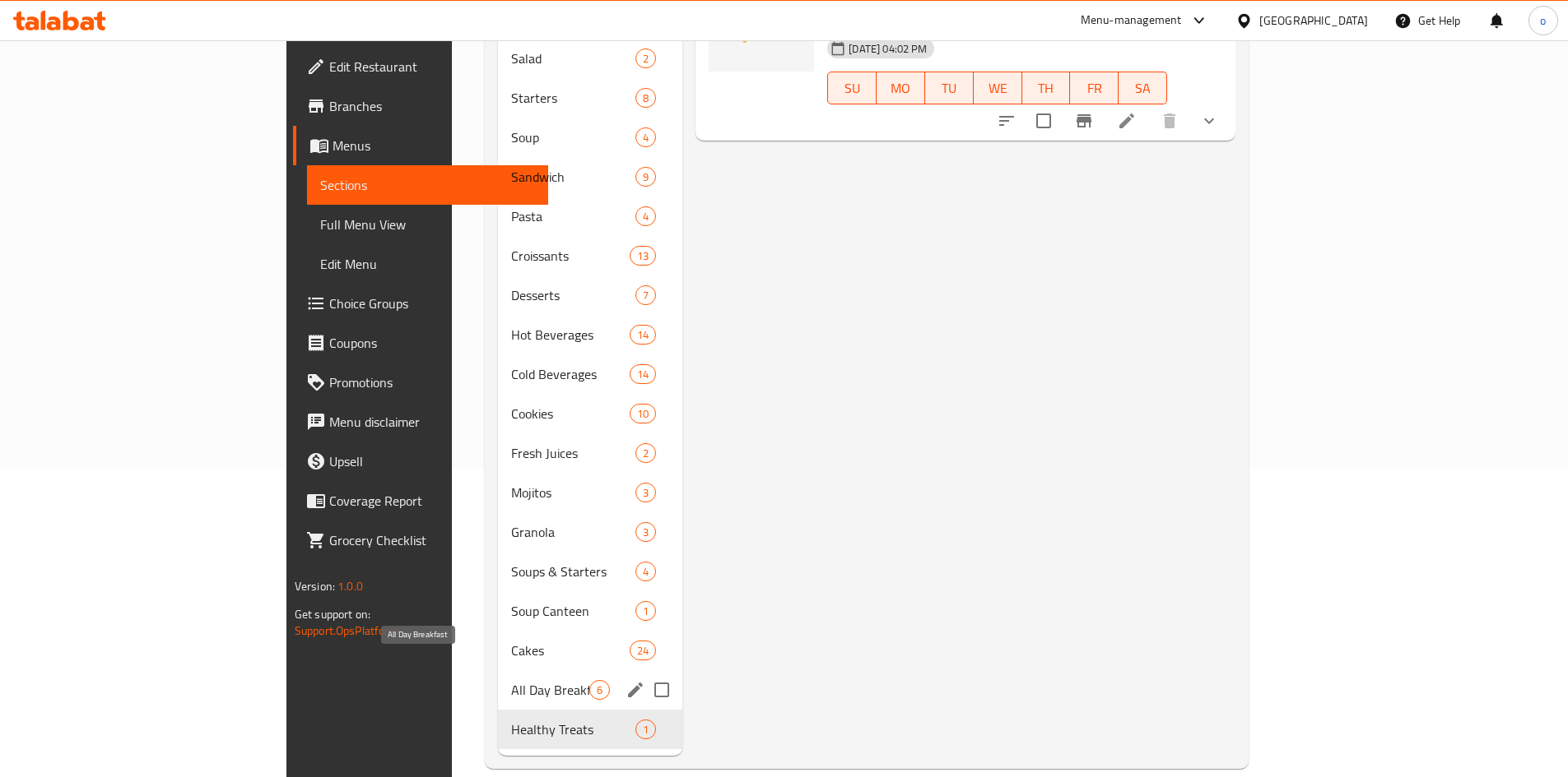
click at [511, 680] on span "All Day Breakfast" at bounding box center [550, 690] width 78 height 20
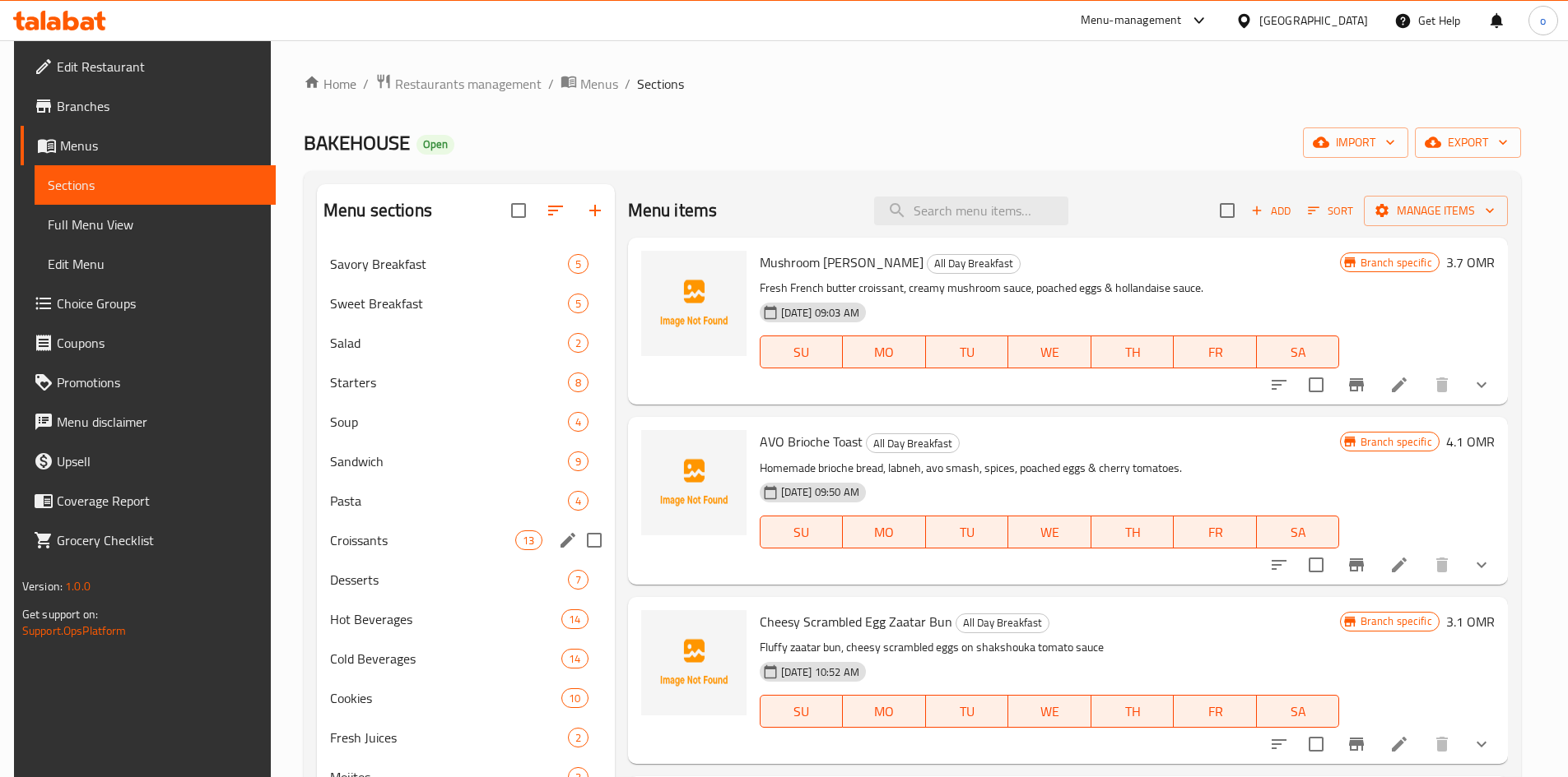
click at [362, 535] on span "Croissants" at bounding box center [423, 540] width 186 height 20
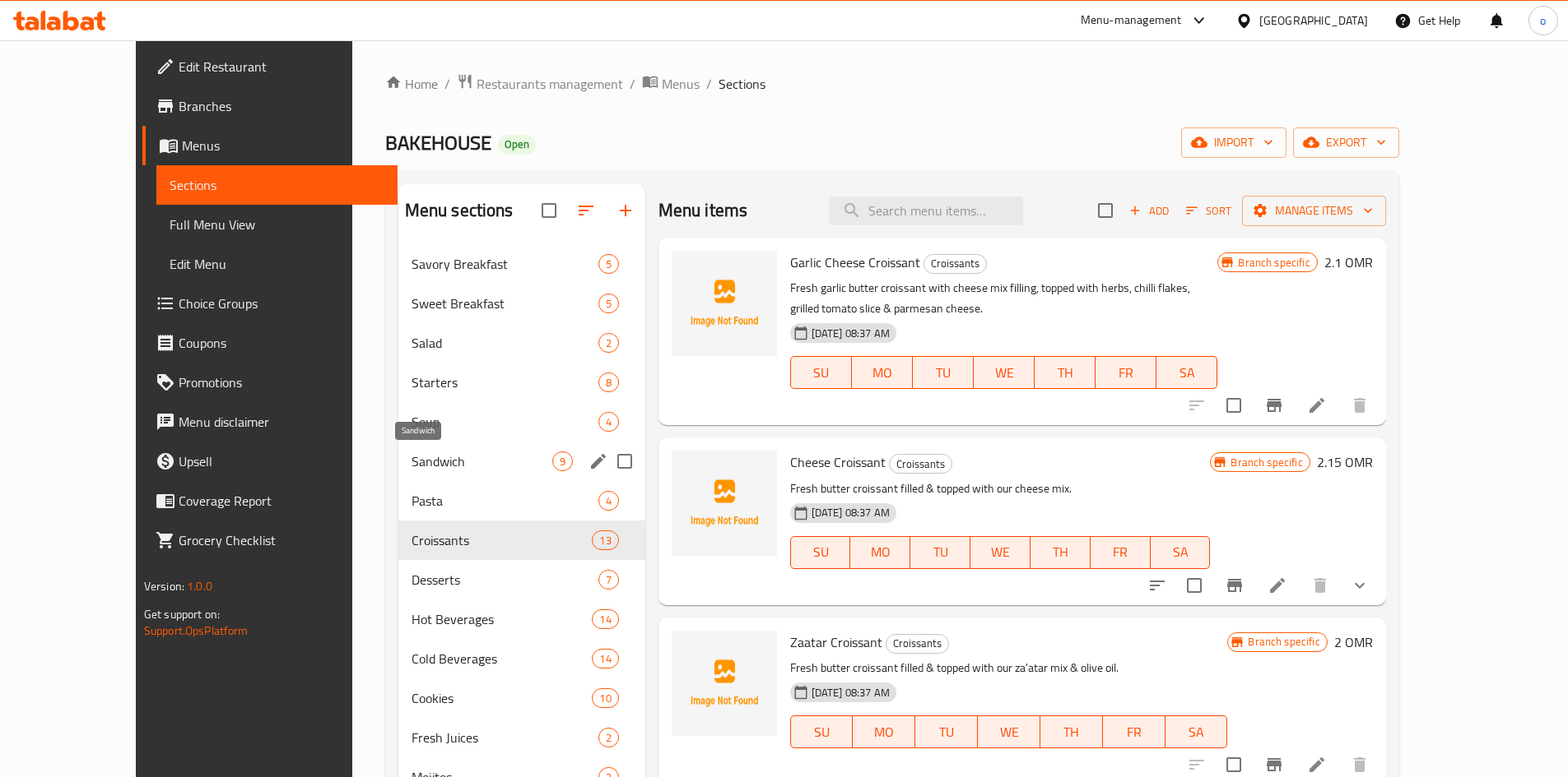
click at [411, 456] on span "Sandwich" at bounding box center [482, 461] width 141 height 20
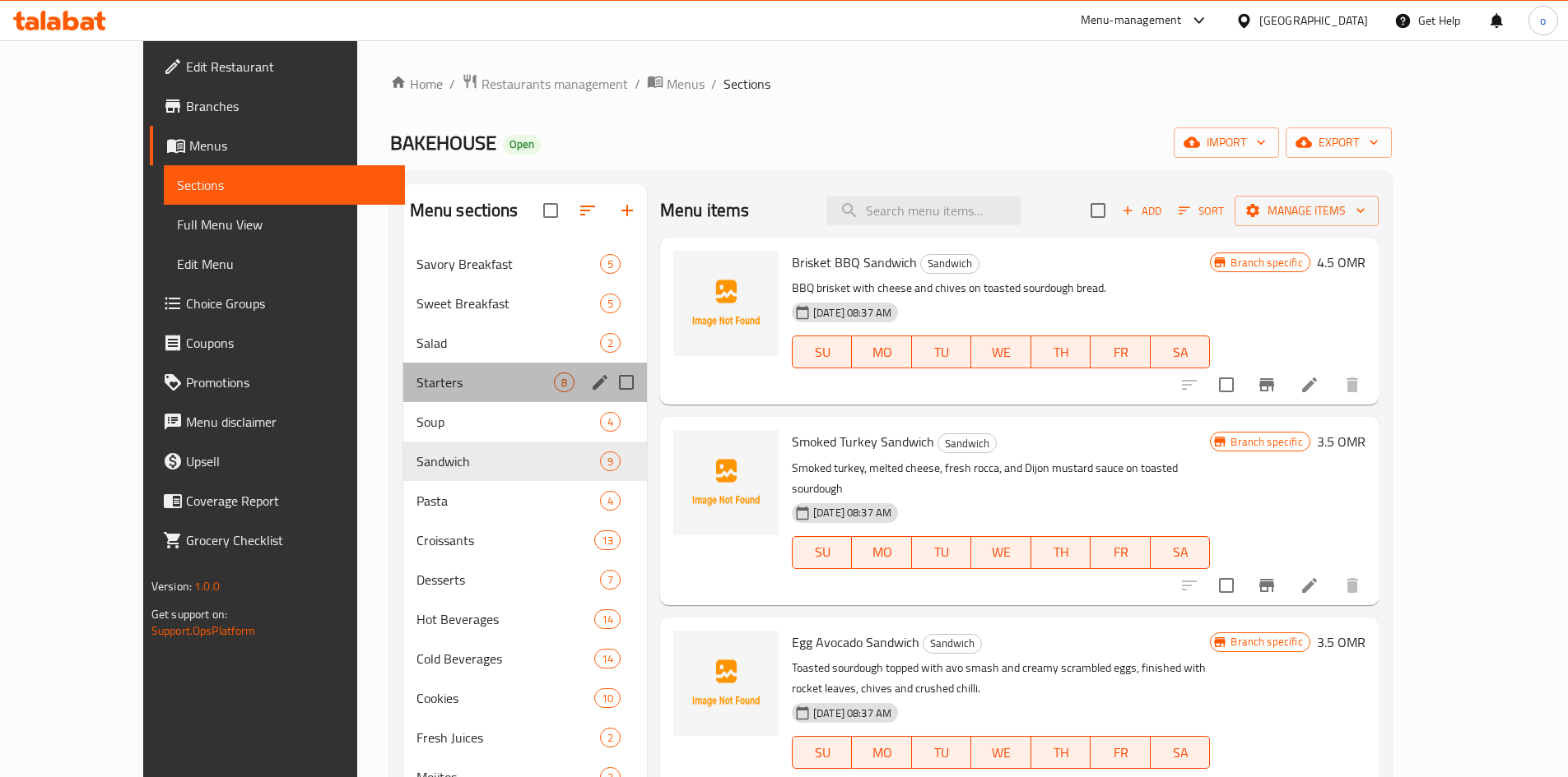
click at [461, 368] on div "Starters 8" at bounding box center [525, 382] width 243 height 39
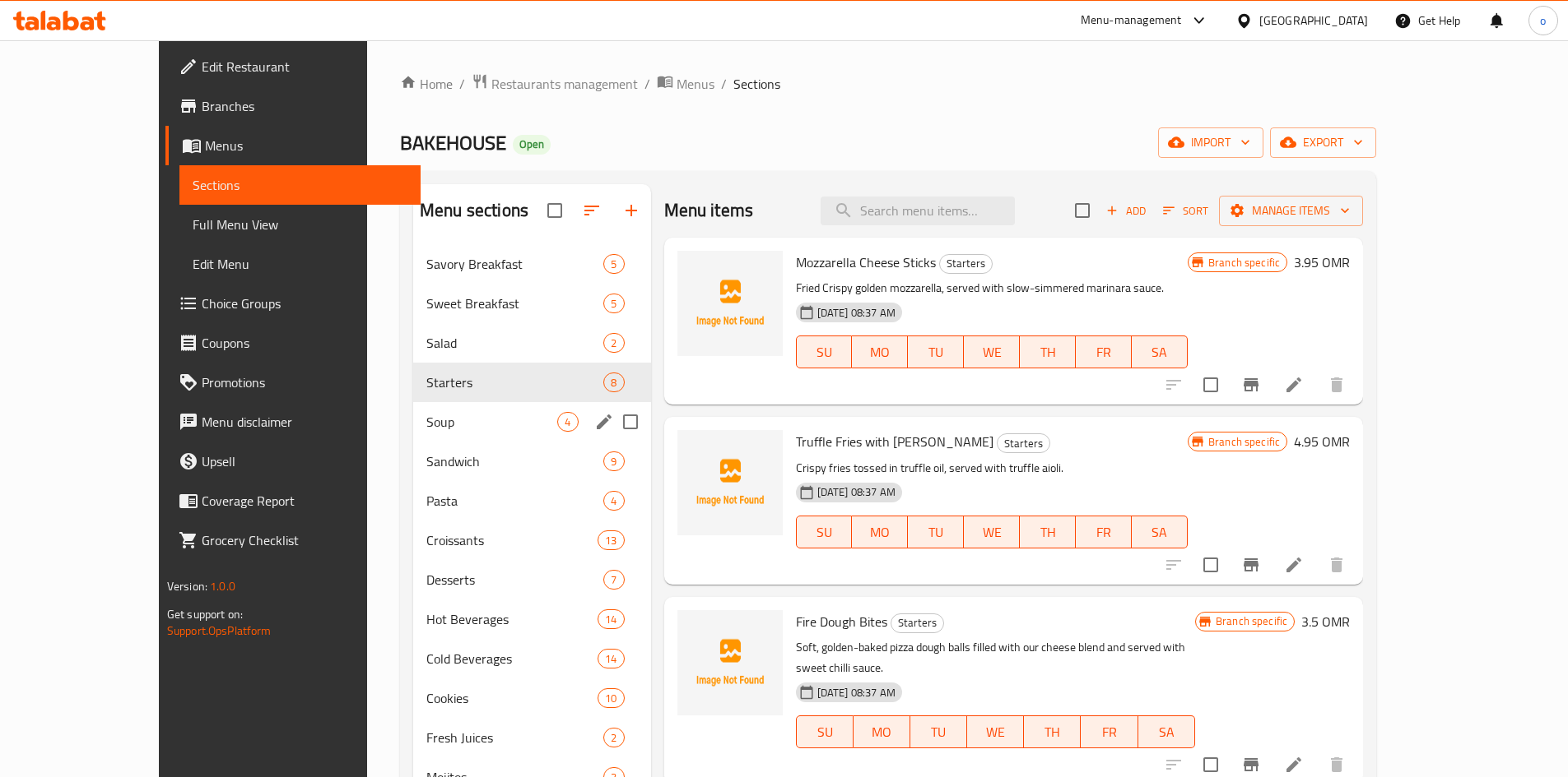
click at [454, 408] on div "Soup 4" at bounding box center [532, 422] width 238 height 39
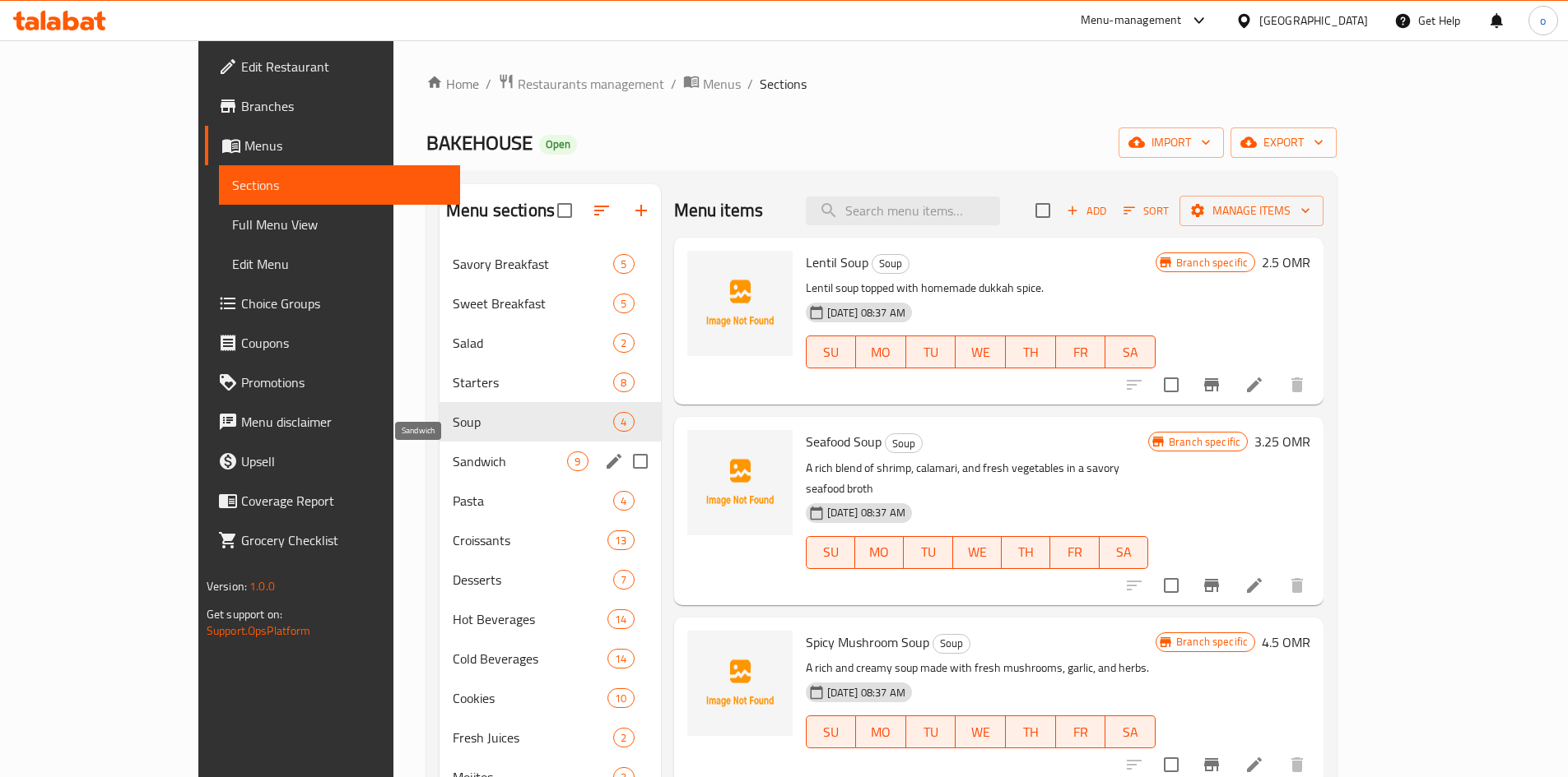
click at [453, 459] on span "Sandwich" at bounding box center [510, 461] width 115 height 20
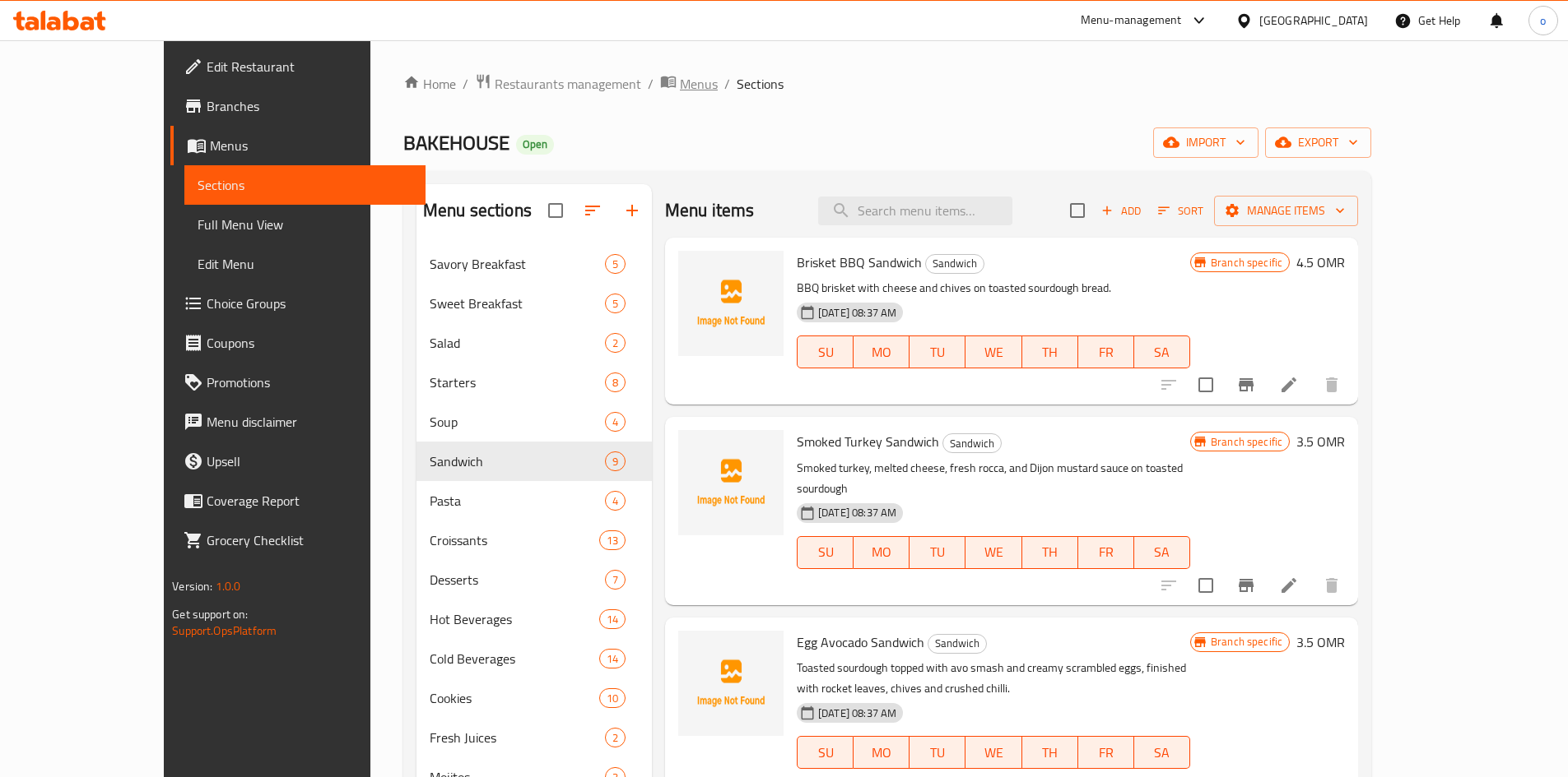
drag, startPoint x: 624, startPoint y: 84, endPoint x: 604, endPoint y: 84, distance: 20.0
click at [624, 84] on ol "Home / Restaurants management / Menus / Sections" at bounding box center [888, 84] width 968 height 21
click at [679, 84] on span "Menus" at bounding box center [698, 84] width 38 height 20
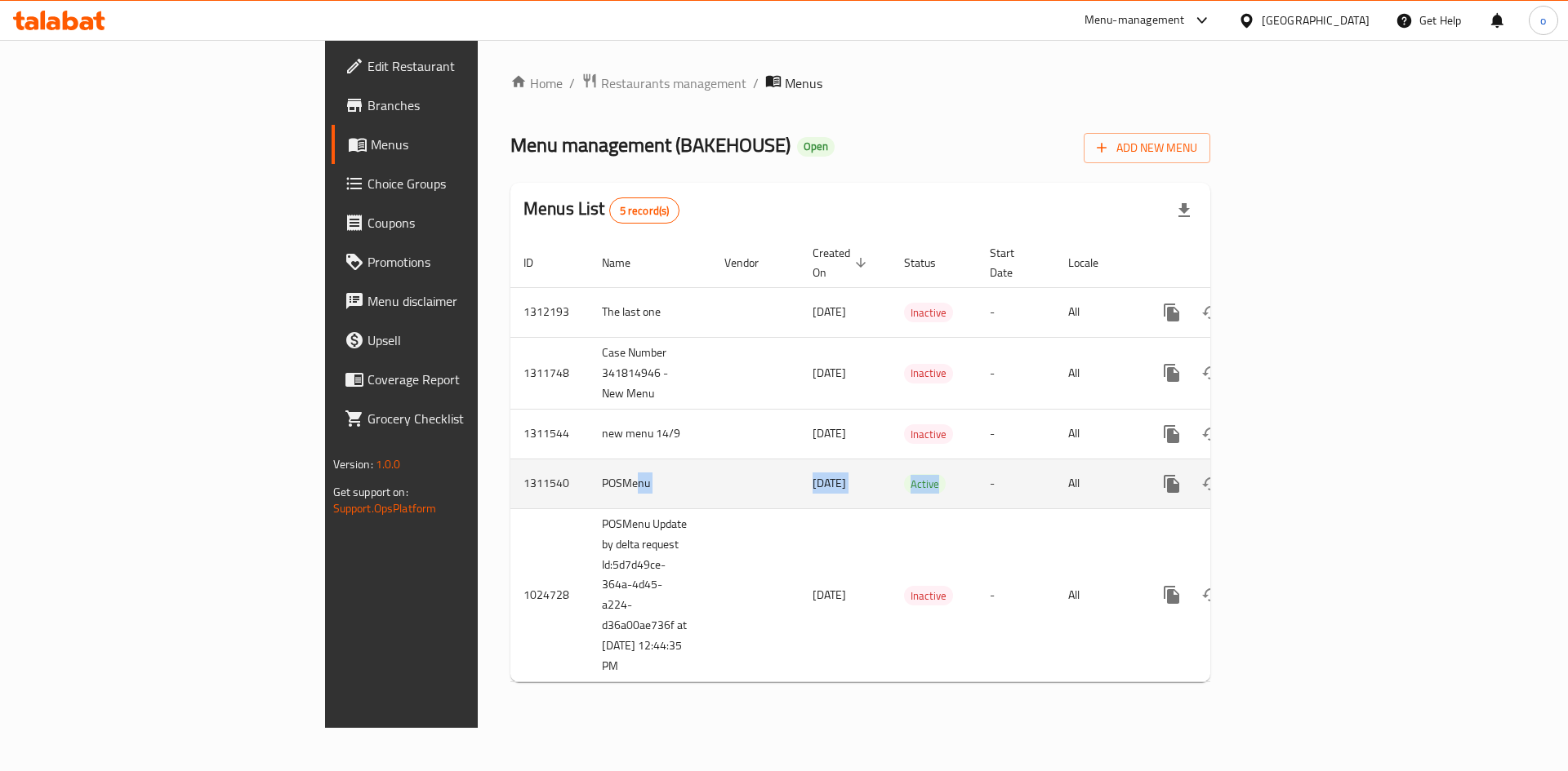
drag, startPoint x: 421, startPoint y: 470, endPoint x: 994, endPoint y: 451, distance: 573.3
click at [982, 458] on tr "1311540 POSMenu [DATE] Active - All" at bounding box center [916, 483] width 811 height 49
click at [1300, 474] on icon "enhanced table" at bounding box center [1289, 484] width 20 height 20
